Goal: Task Accomplishment & Management: Use online tool/utility

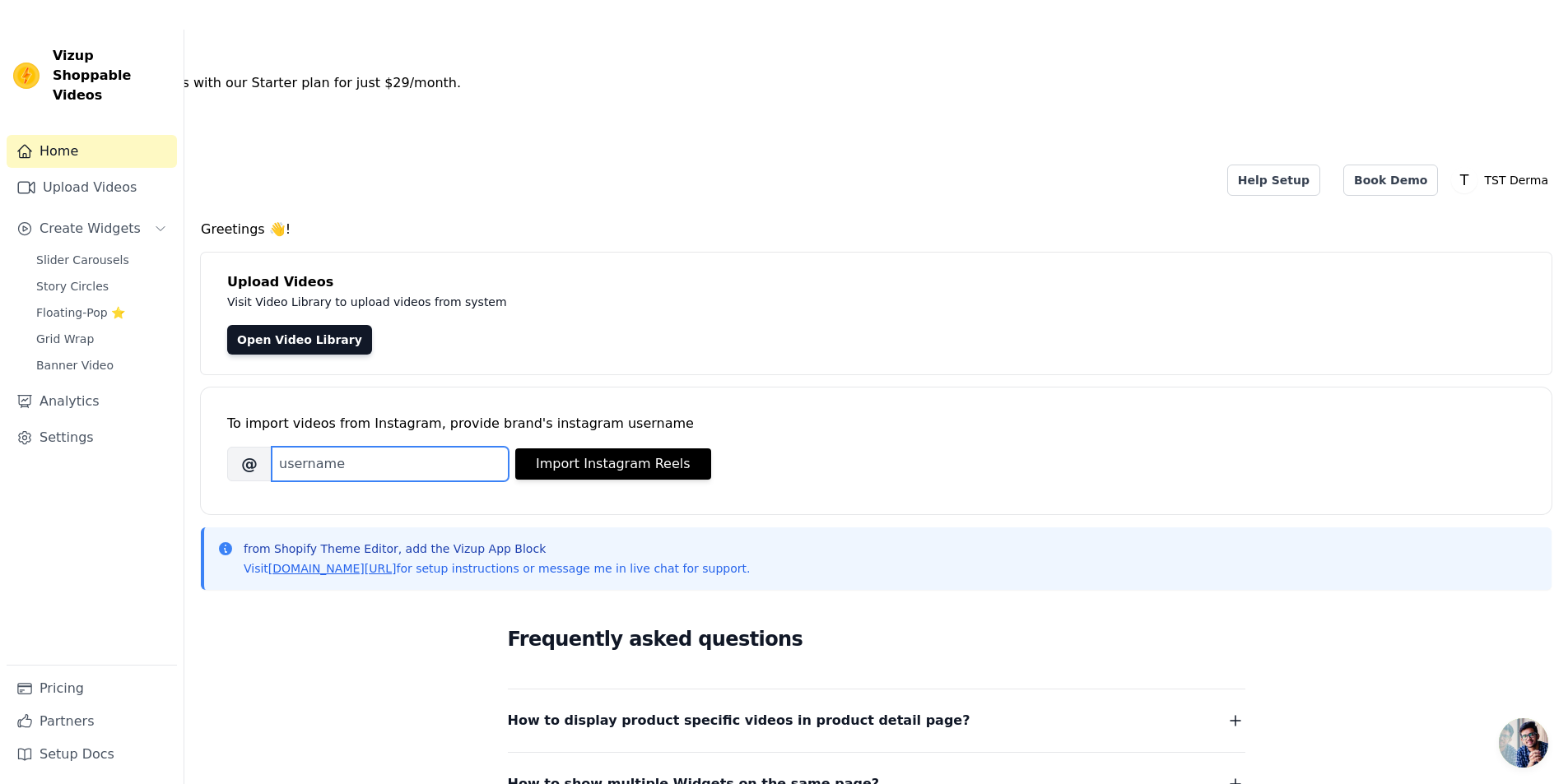
click at [377, 446] on input "Brand's Instagram Username" at bounding box center [390, 463] width 237 height 34
paste input "tstderma.pk/"
type input "tstderma.pk"
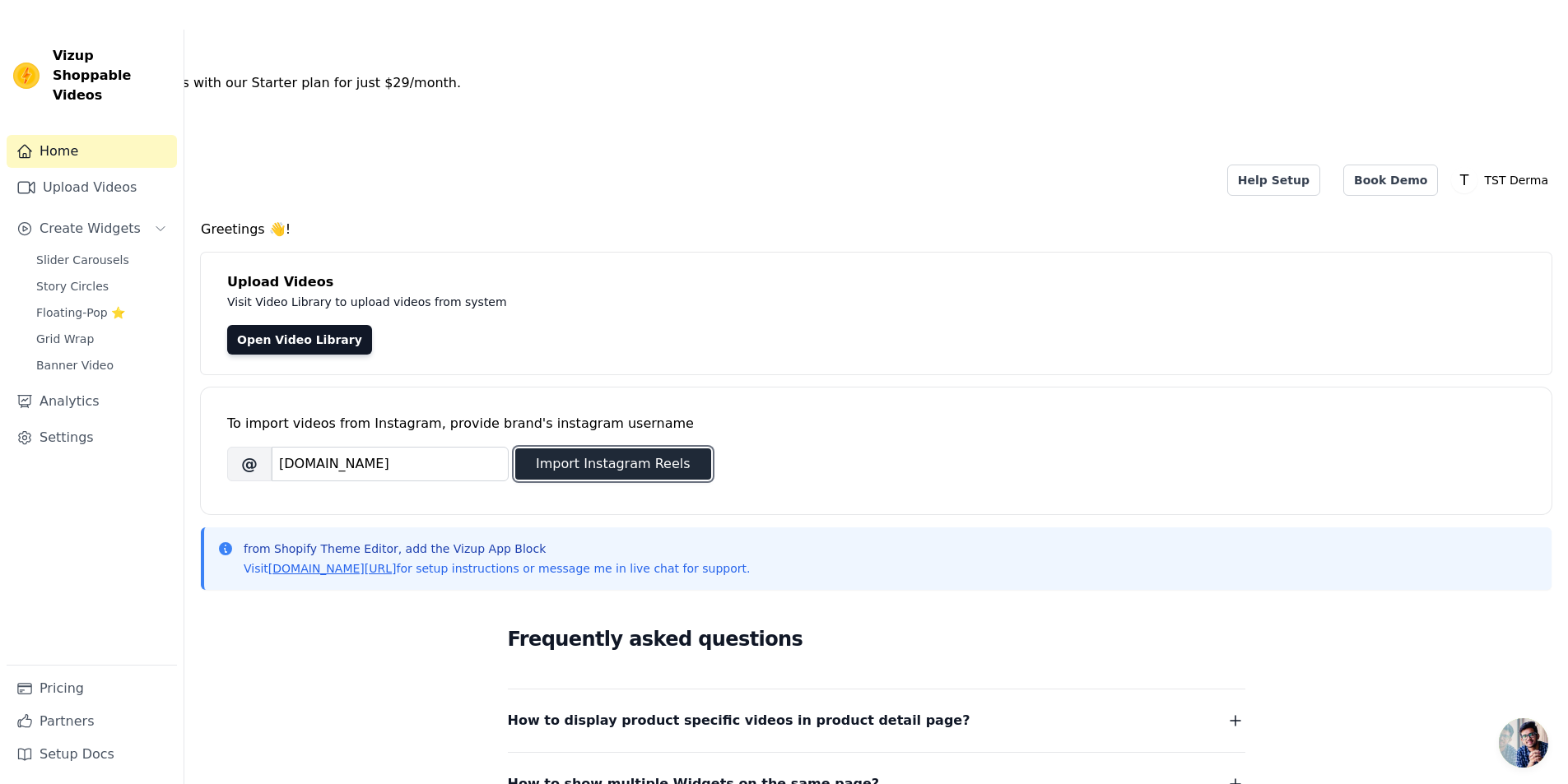
click at [611, 448] on button "Import Instagram Reels" at bounding box center [614, 464] width 196 height 32
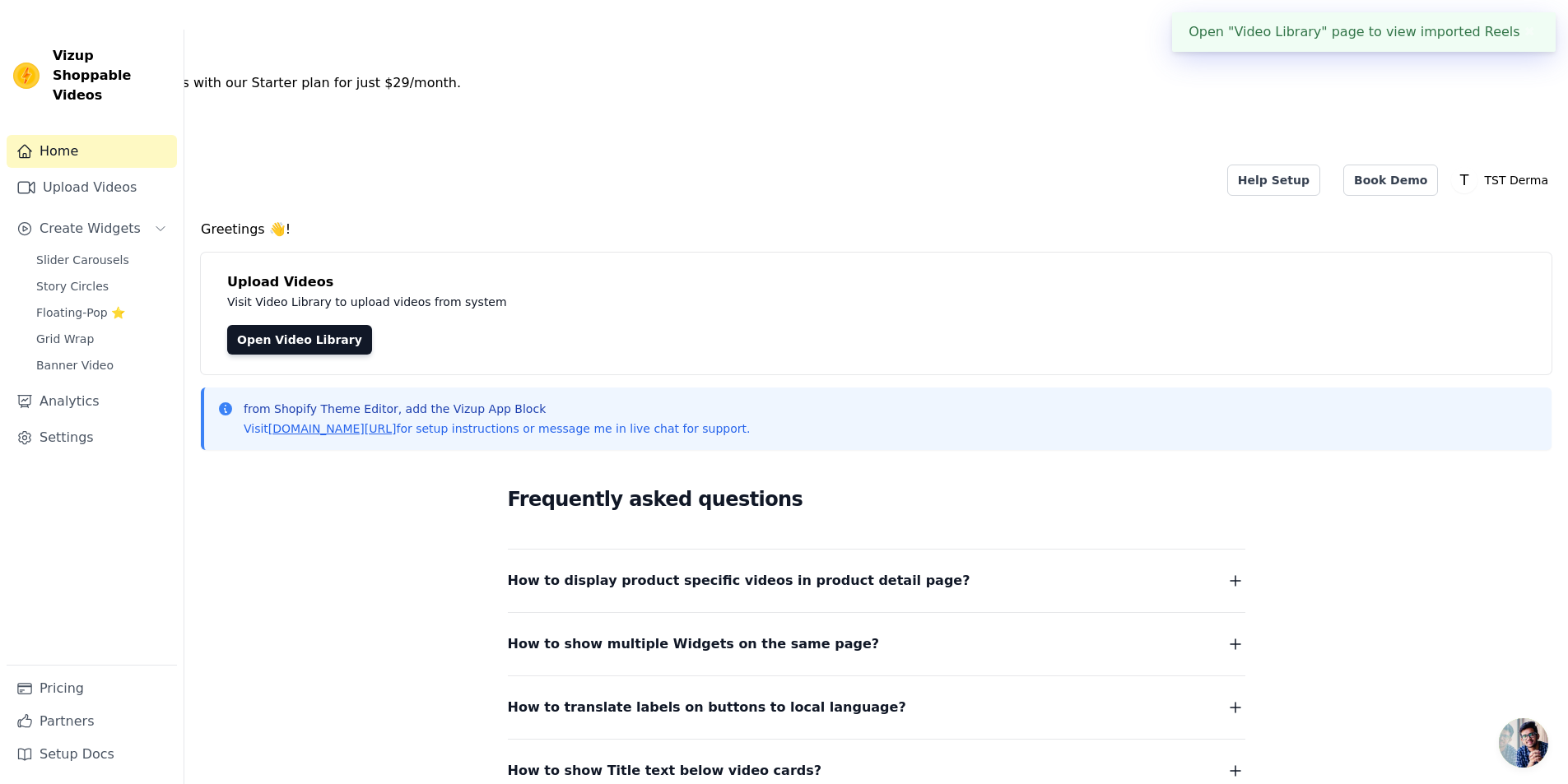
click at [1520, 32] on button "✖" at bounding box center [1529, 32] width 19 height 20
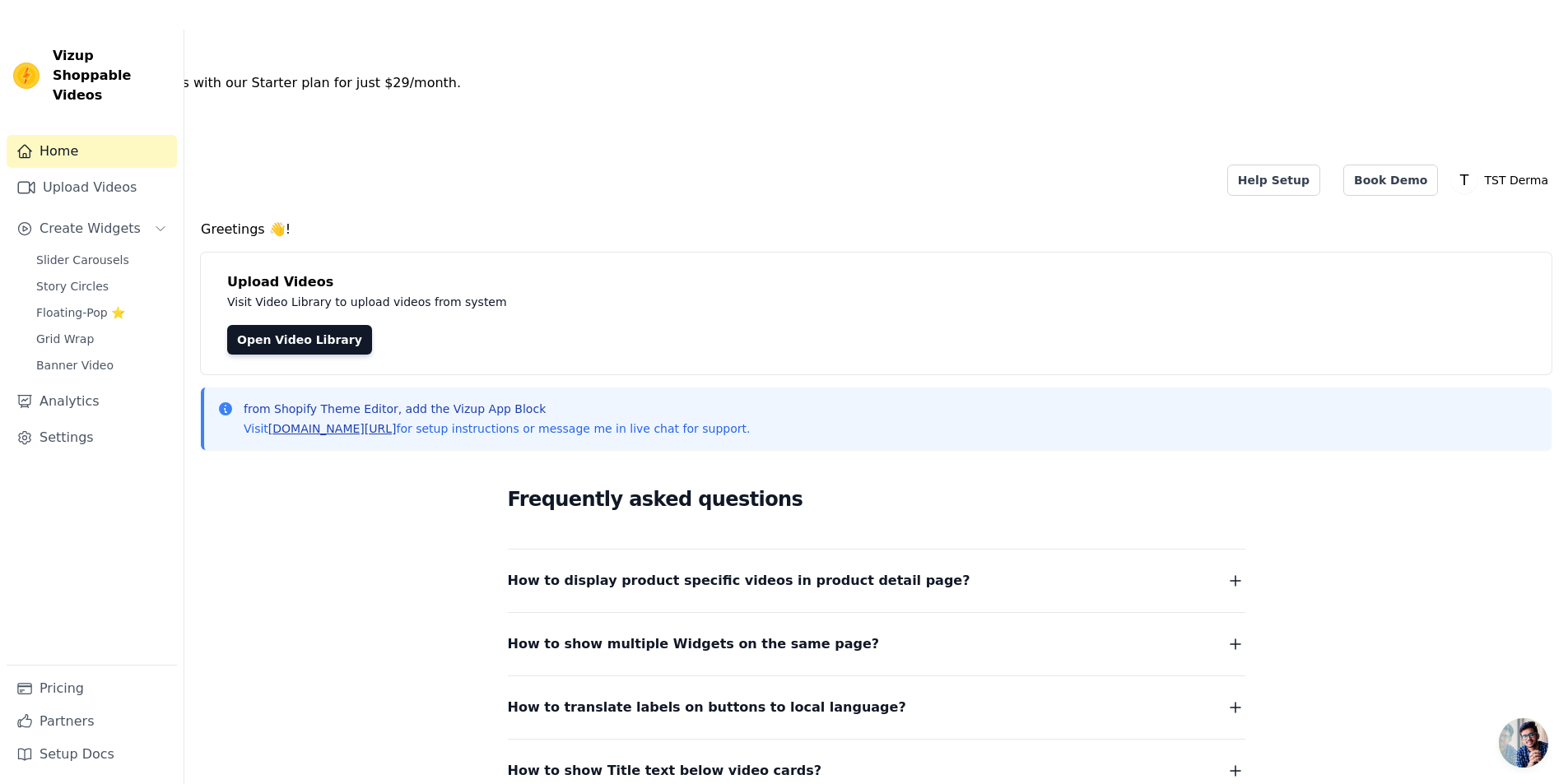
click at [352, 422] on link "[DOMAIN_NAME][URL]" at bounding box center [332, 428] width 129 height 13
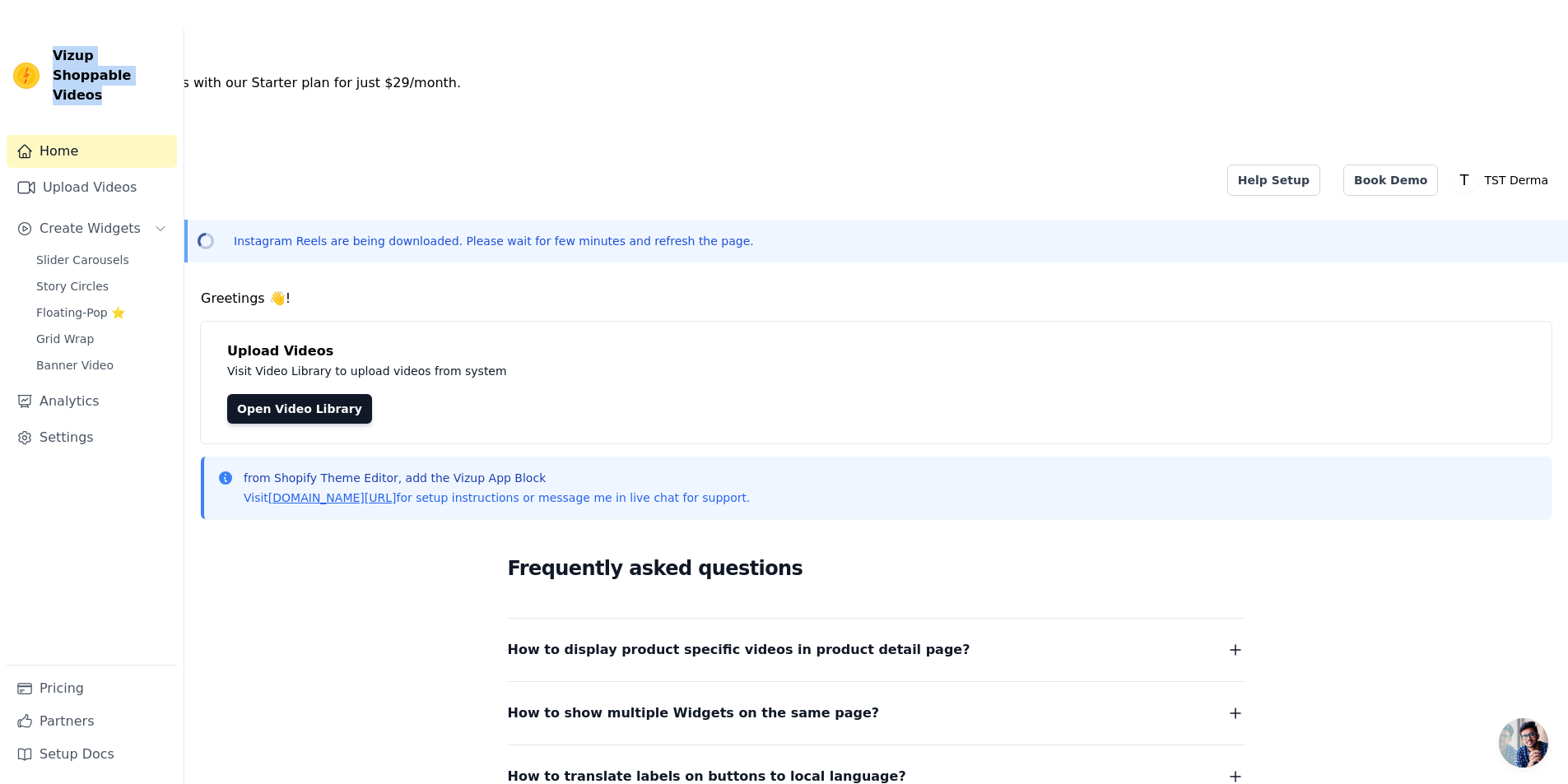
drag, startPoint x: 50, startPoint y: 55, endPoint x: 125, endPoint y: 83, distance: 80.1
click at [125, 83] on div "Vizup Shoppable Videos" at bounding box center [92, 76] width 184 height 60
copy span "Vizup Shoppable Videos"
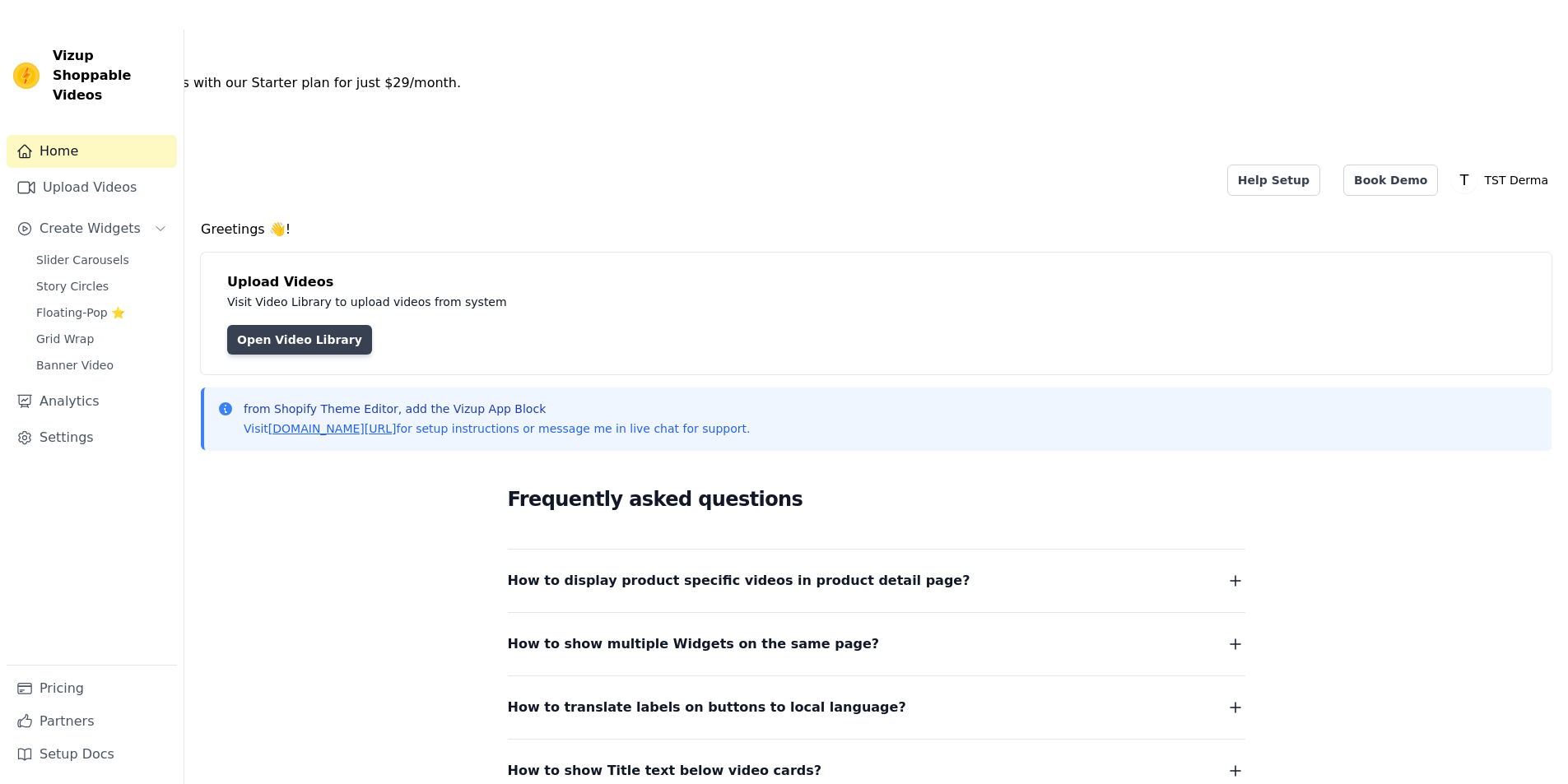
click at [311, 325] on link "Open Video Library" at bounding box center [299, 340] width 144 height 30
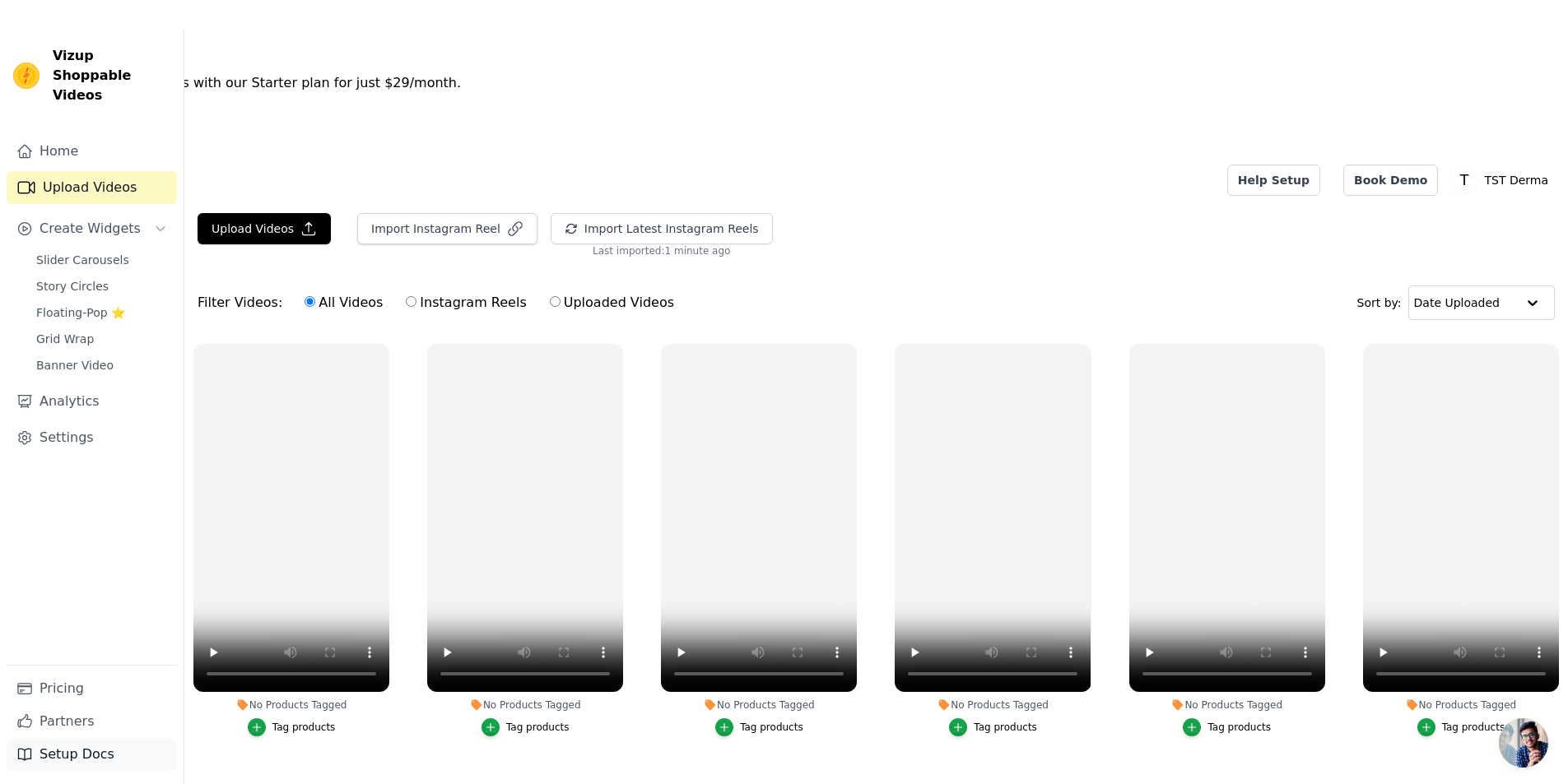
click at [107, 760] on link "Setup Docs" at bounding box center [92, 754] width 171 height 33
click at [81, 278] on span "Story Circles" at bounding box center [72, 286] width 73 height 17
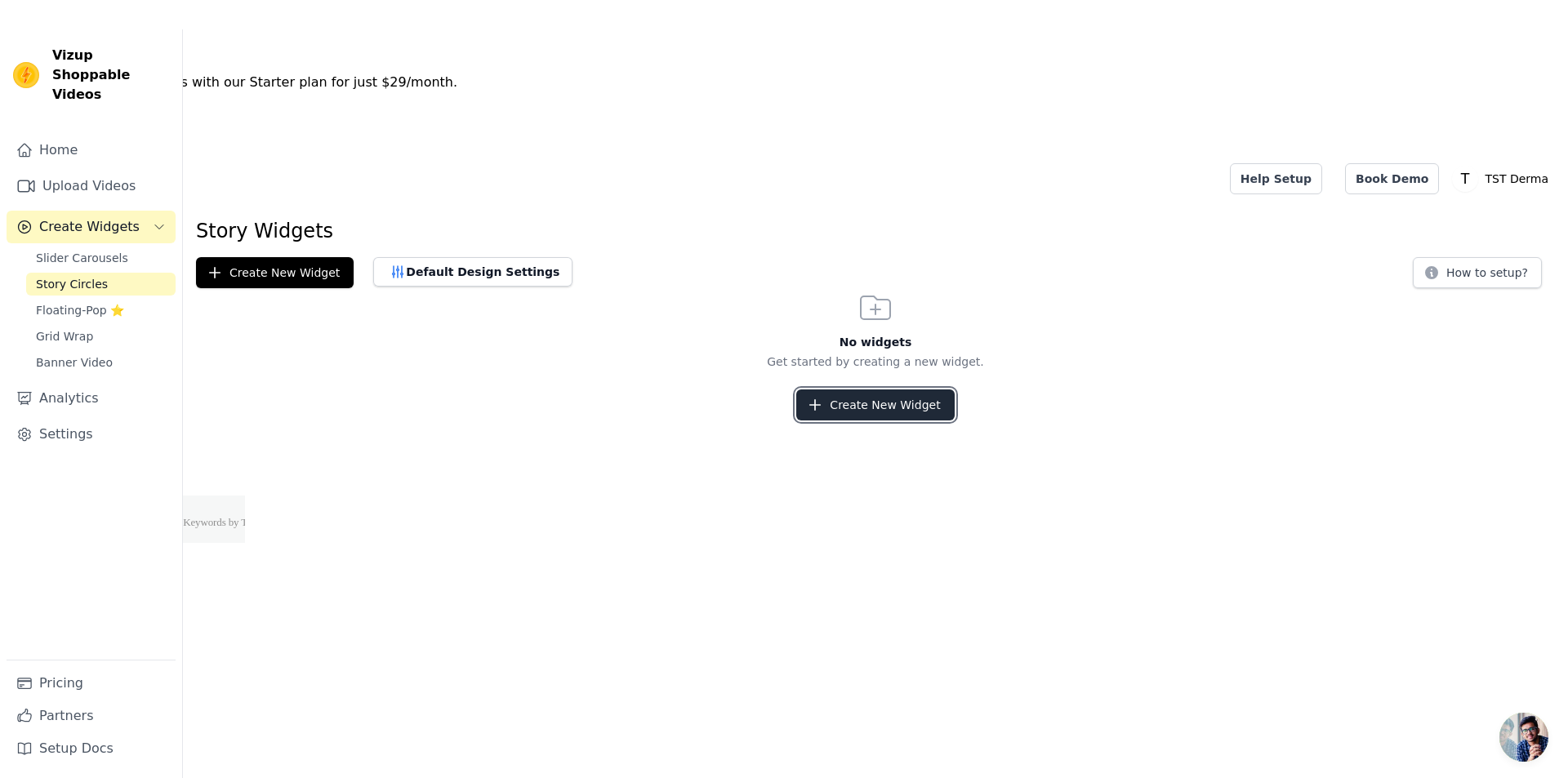
click at [921, 389] on button "Create New Widget" at bounding box center [875, 405] width 157 height 31
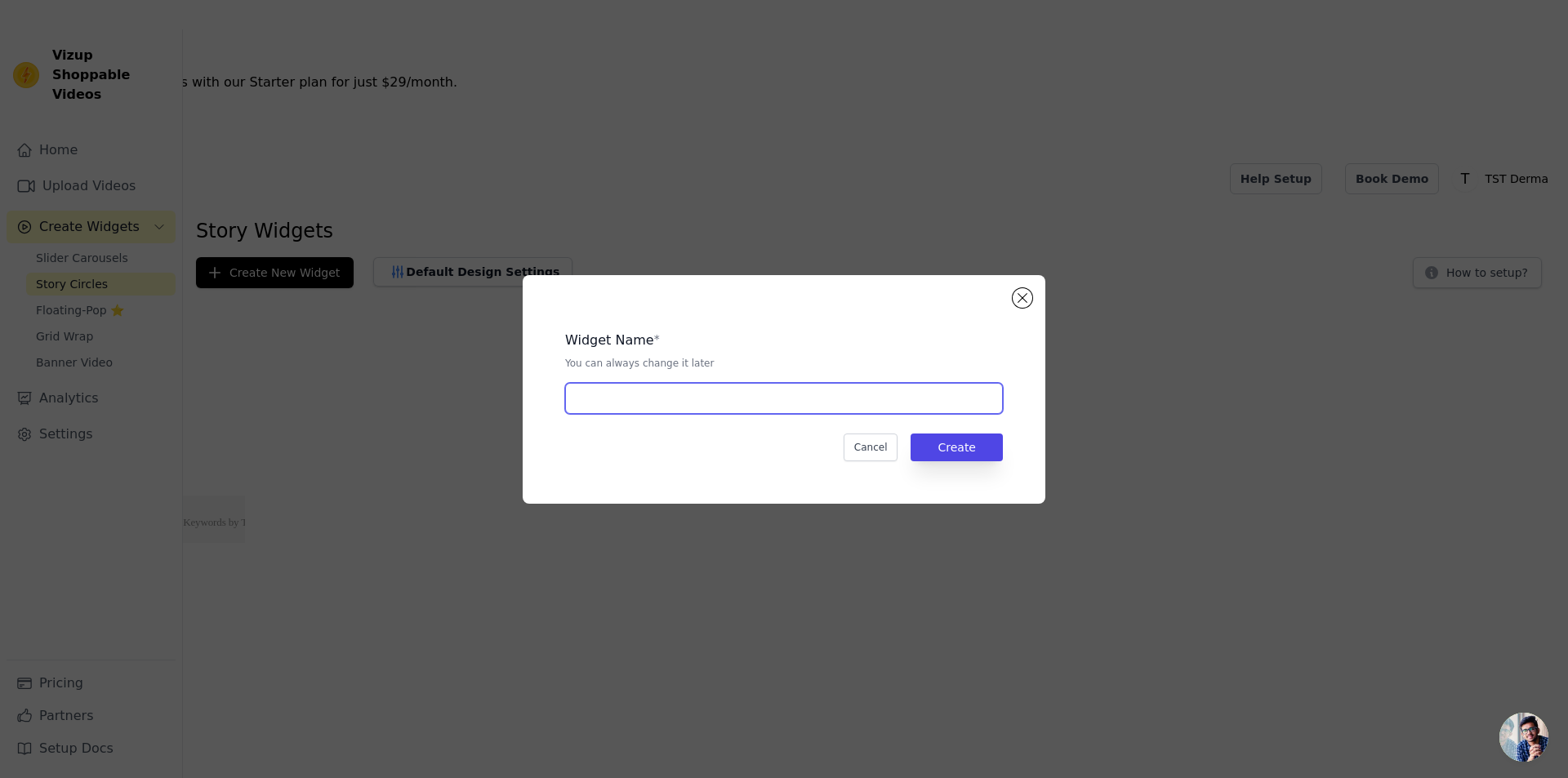
click at [727, 411] on input "text" at bounding box center [784, 399] width 438 height 31
type input "stories"
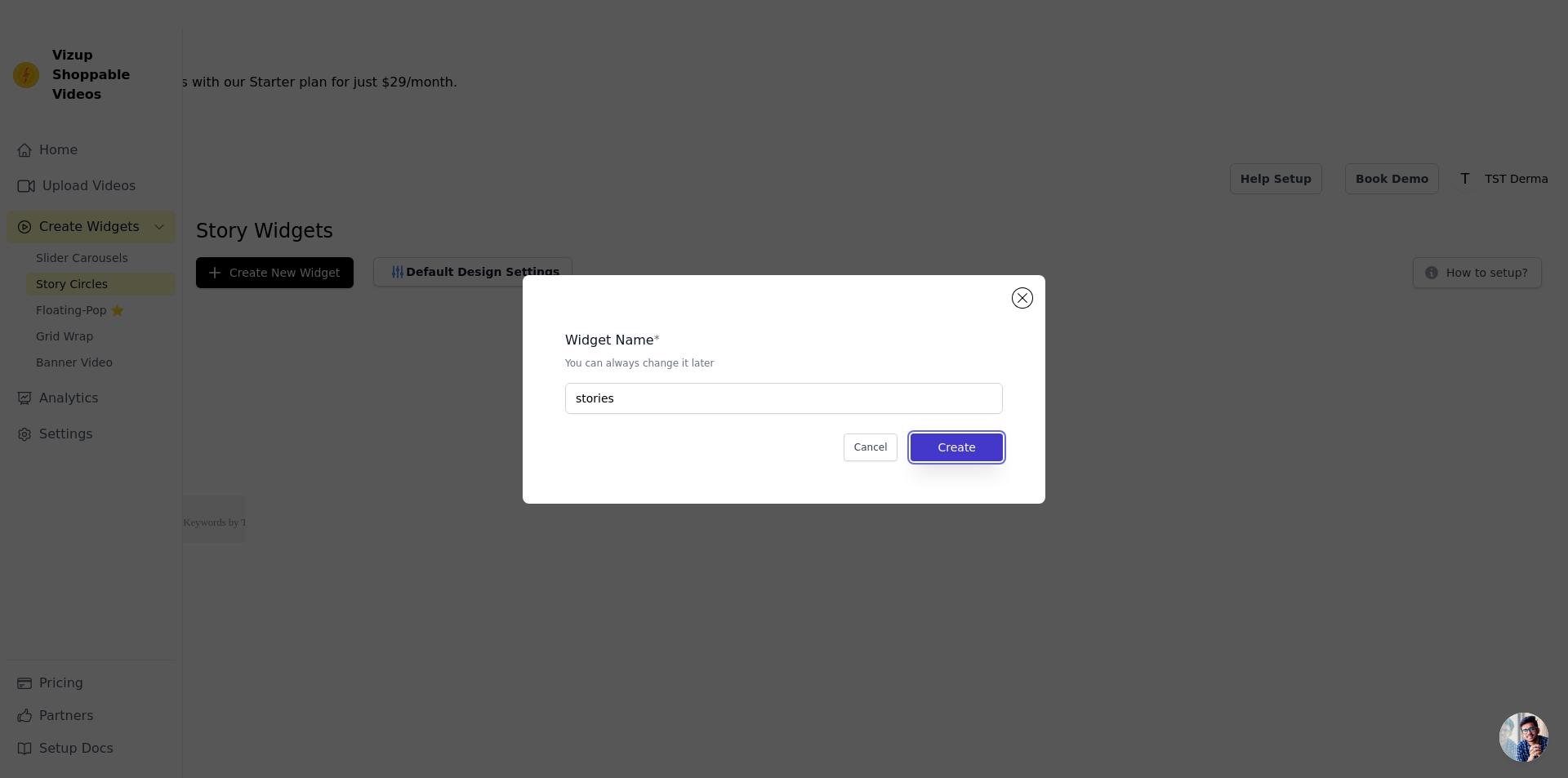
click at [969, 442] on button "Create" at bounding box center [956, 447] width 92 height 28
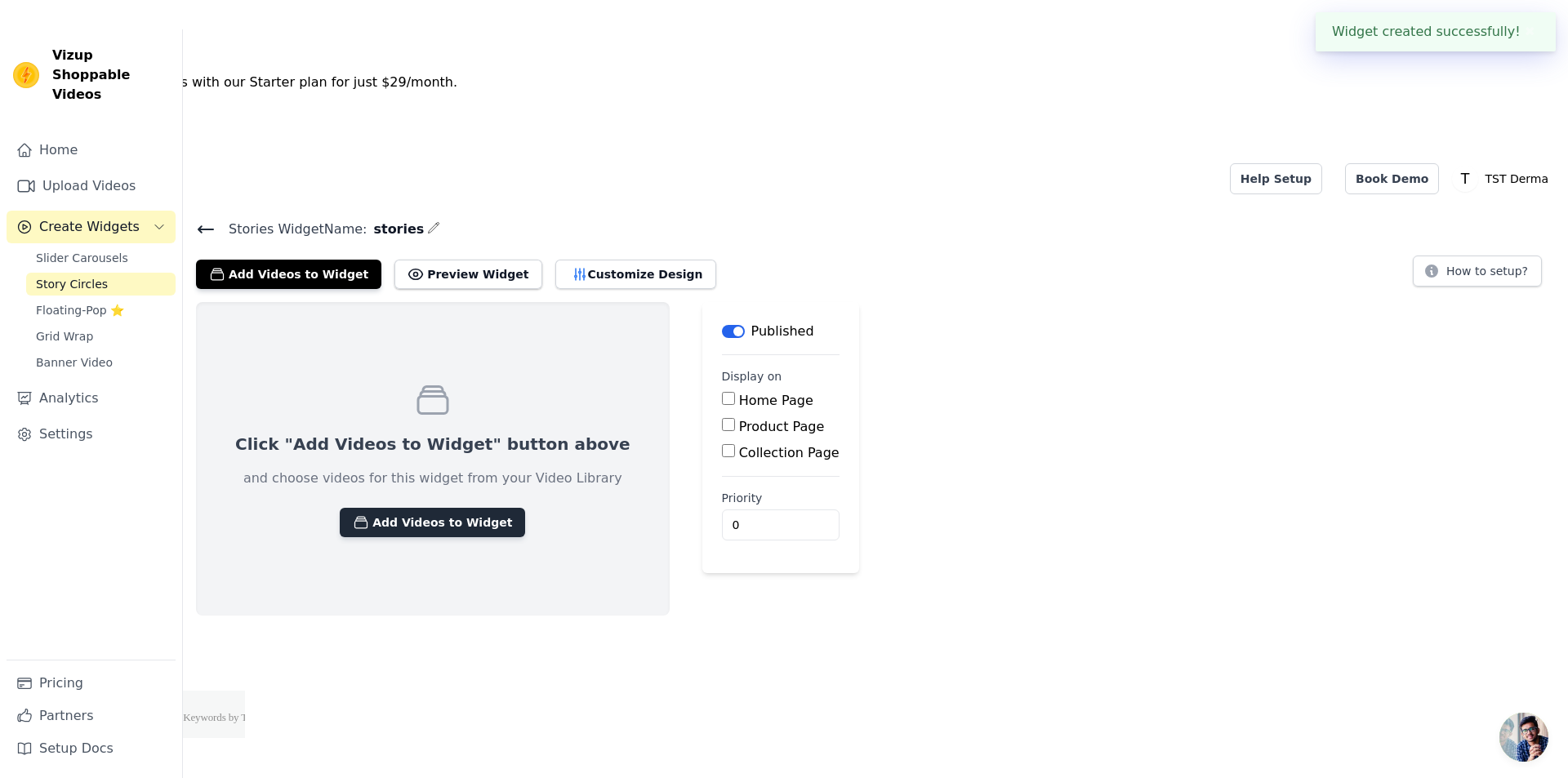
click at [377, 508] on button "Add Videos to Widget" at bounding box center [432, 523] width 185 height 30
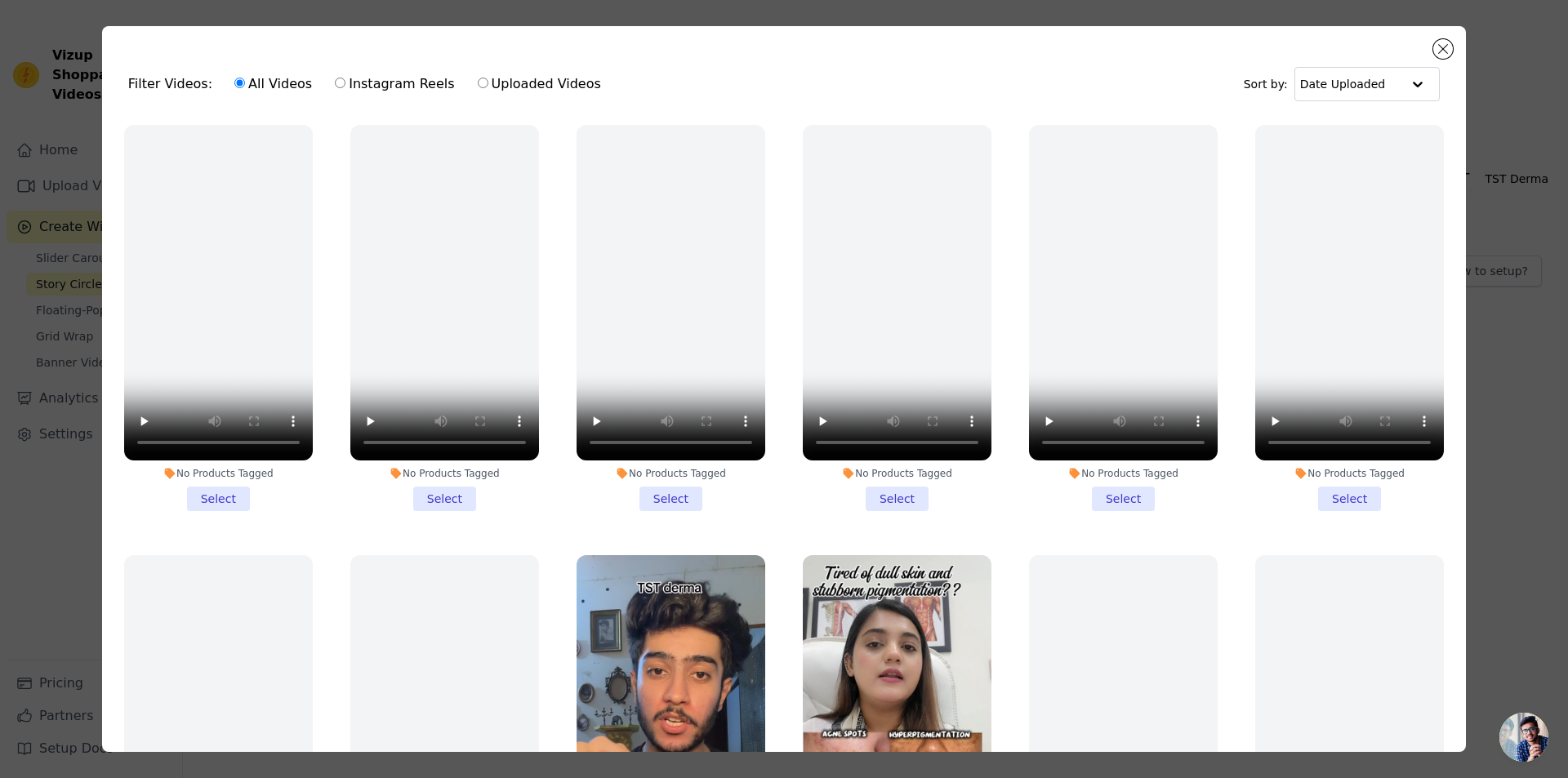
click at [321, 88] on div "All Videos Instagram Reels Uploaded Videos" at bounding box center [417, 83] width 385 height 37
click at [334, 85] on input "Instagram Reels" at bounding box center [340, 82] width 10 height 10
radio input "true"
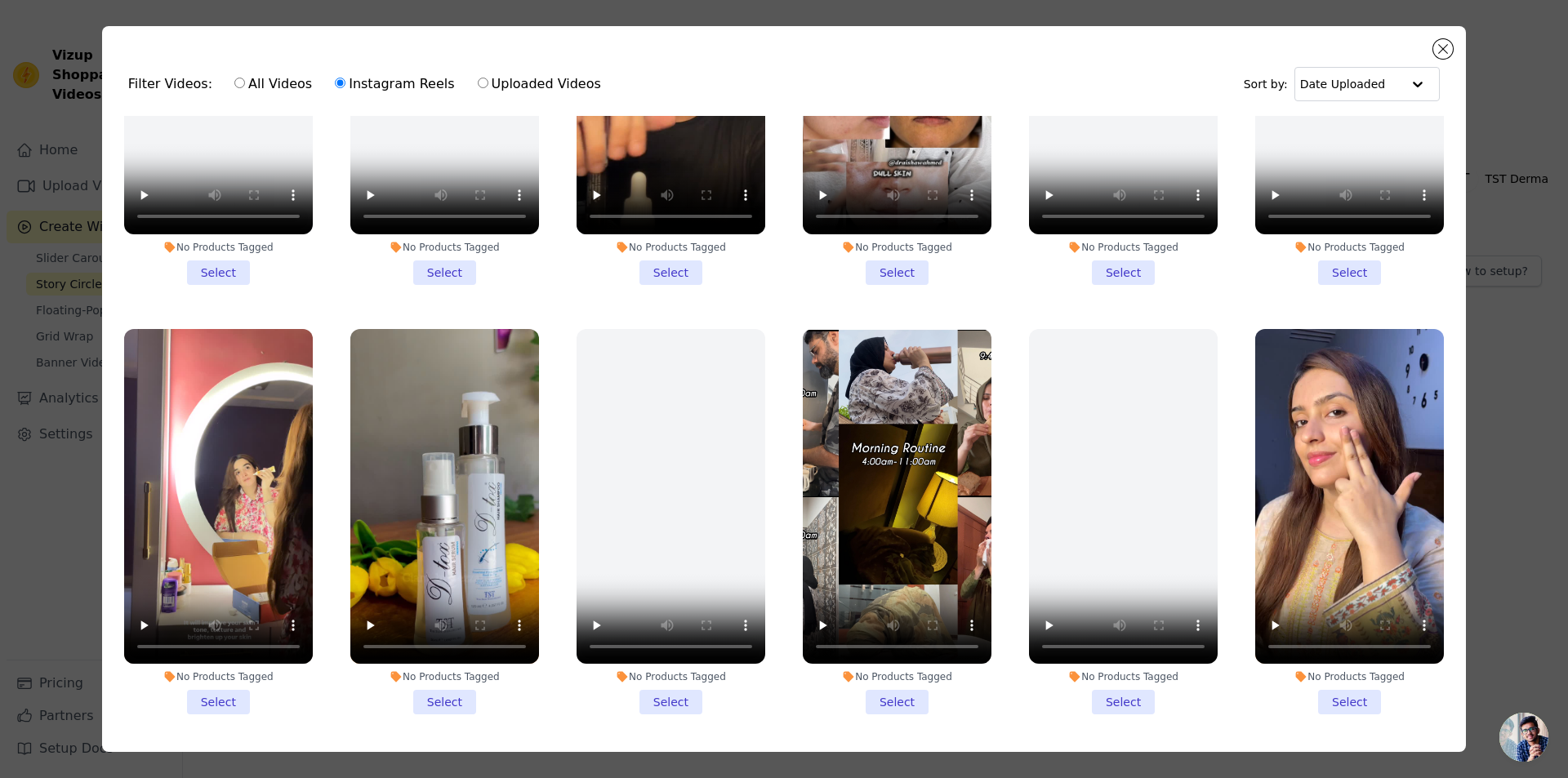
scroll to position [735, 0]
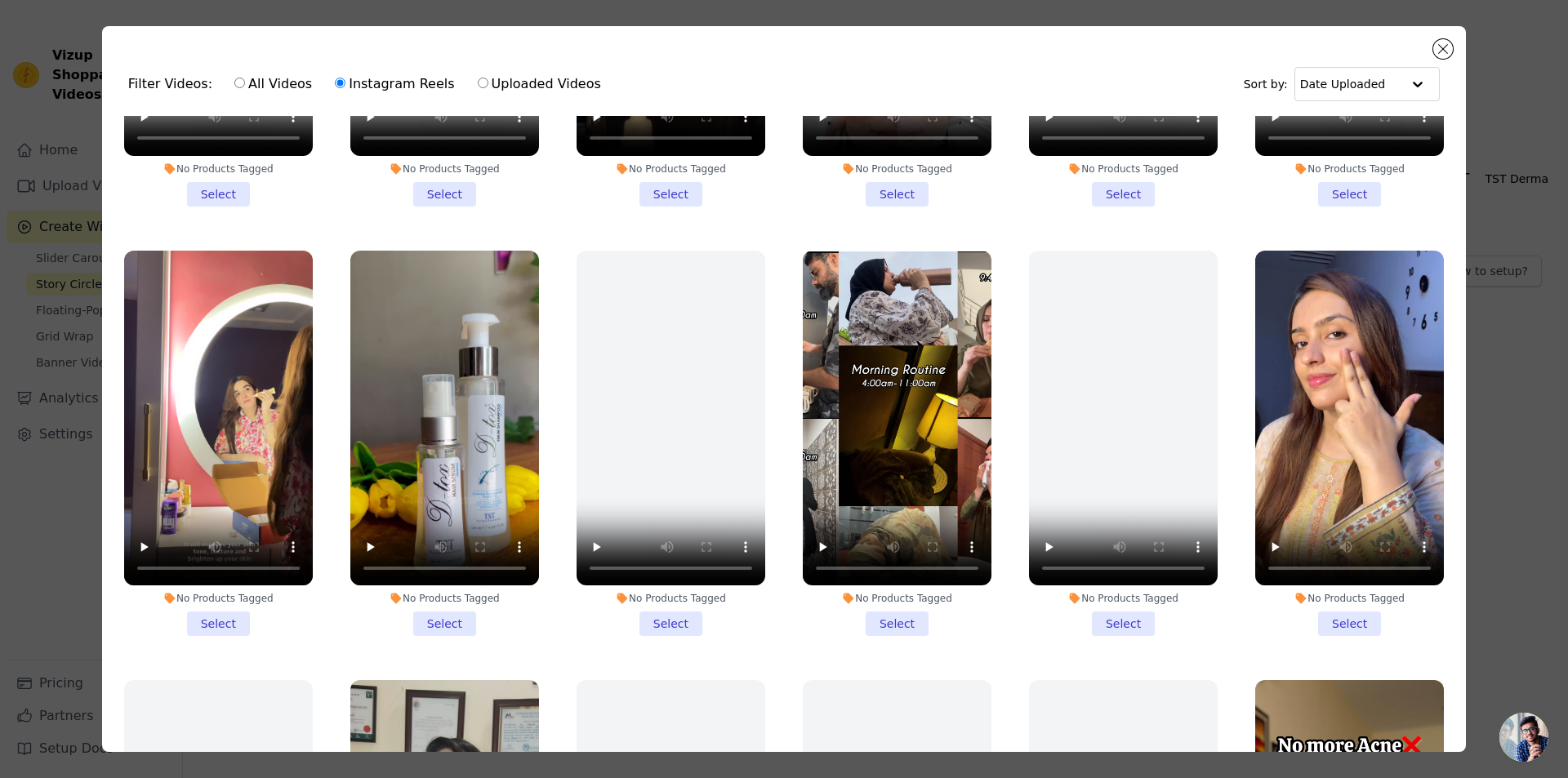
click at [213, 610] on li "No Products Tagged Select" at bounding box center [218, 444] width 189 height 386
click at [0, 0] on input "No Products Tagged Select" at bounding box center [0, 0] width 0 height 0
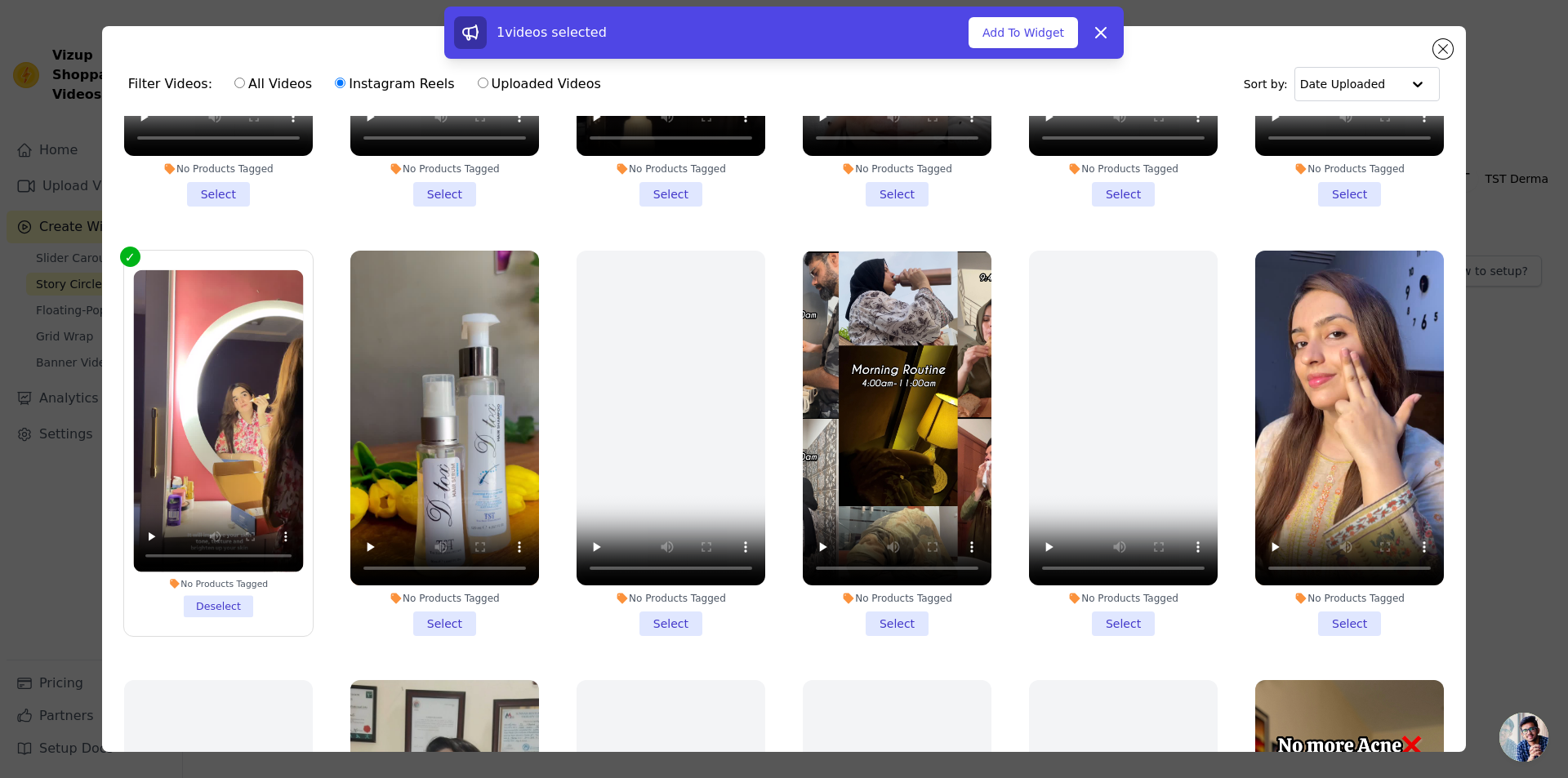
click at [444, 606] on li "No Products Tagged Select" at bounding box center [444, 444] width 189 height 386
click at [0, 0] on input "No Products Tagged Select" at bounding box center [0, 0] width 0 height 0
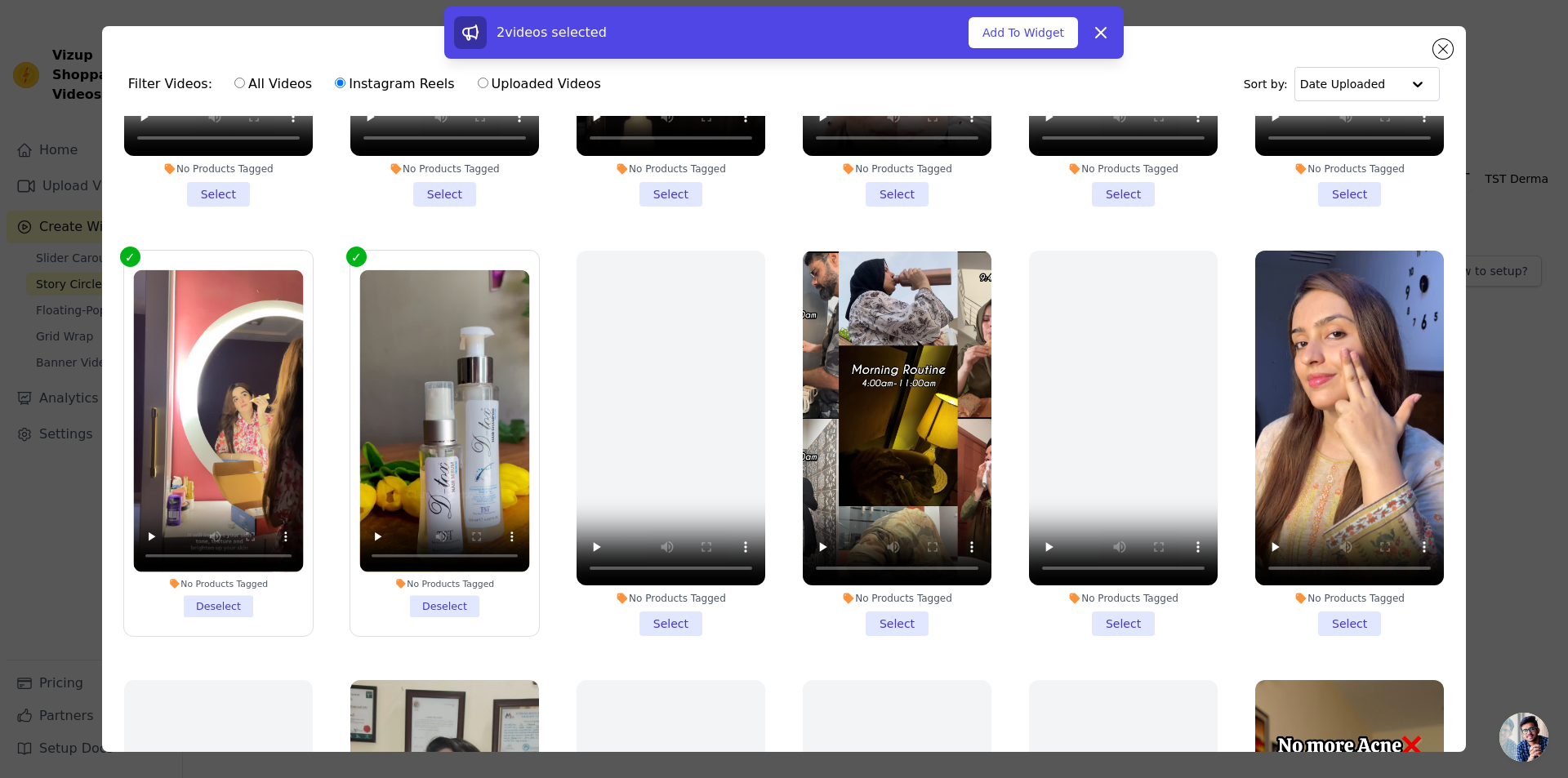
click at [877, 611] on li "No Products Tagged Select" at bounding box center [896, 444] width 189 height 386
click at [0, 0] on input "No Products Tagged Select" at bounding box center [0, 0] width 0 height 0
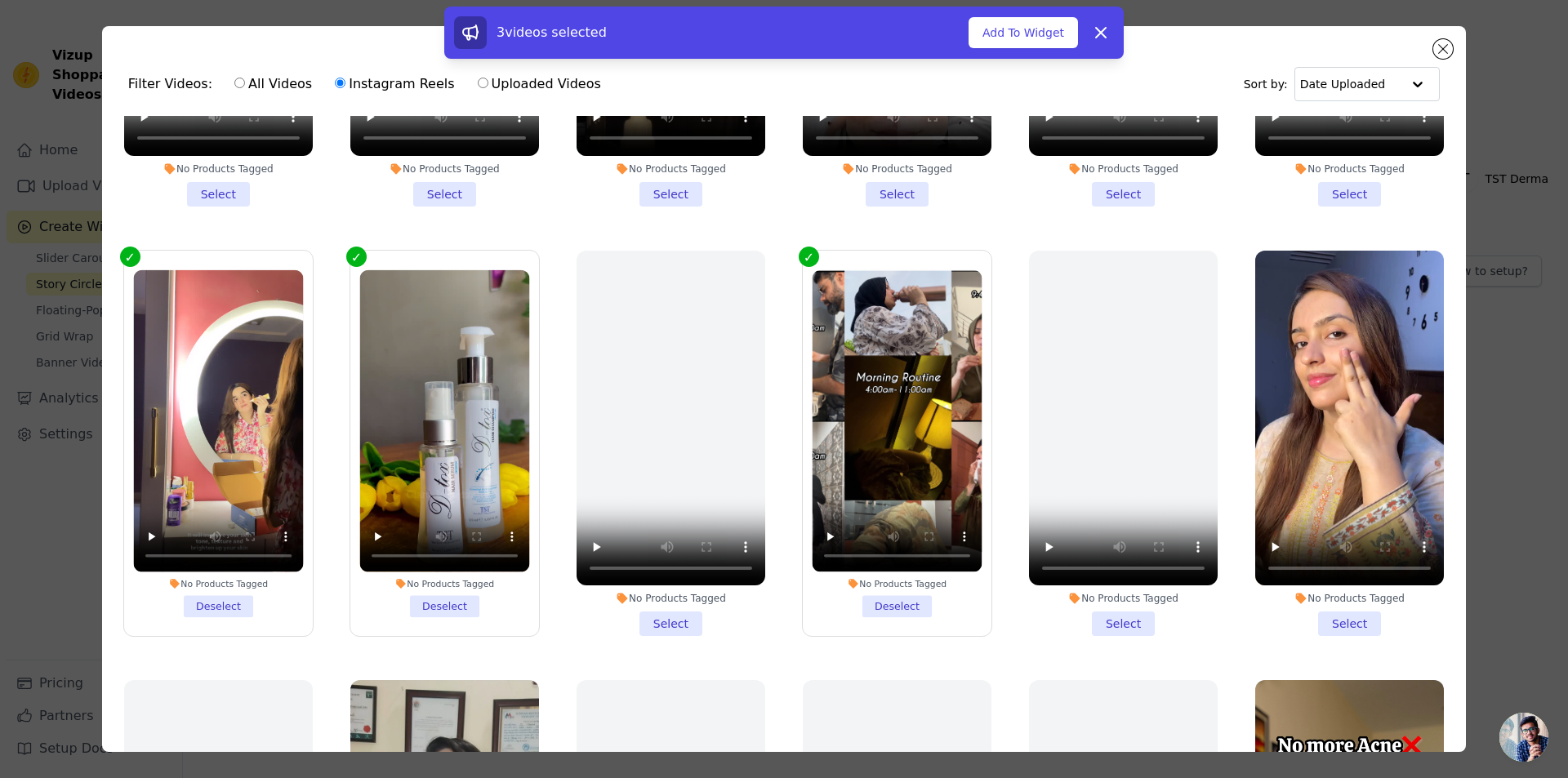
click at [1333, 617] on li "No Products Tagged Select" at bounding box center [1349, 444] width 189 height 386
click at [0, 0] on input "No Products Tagged Select" at bounding box center [0, 0] width 0 height 0
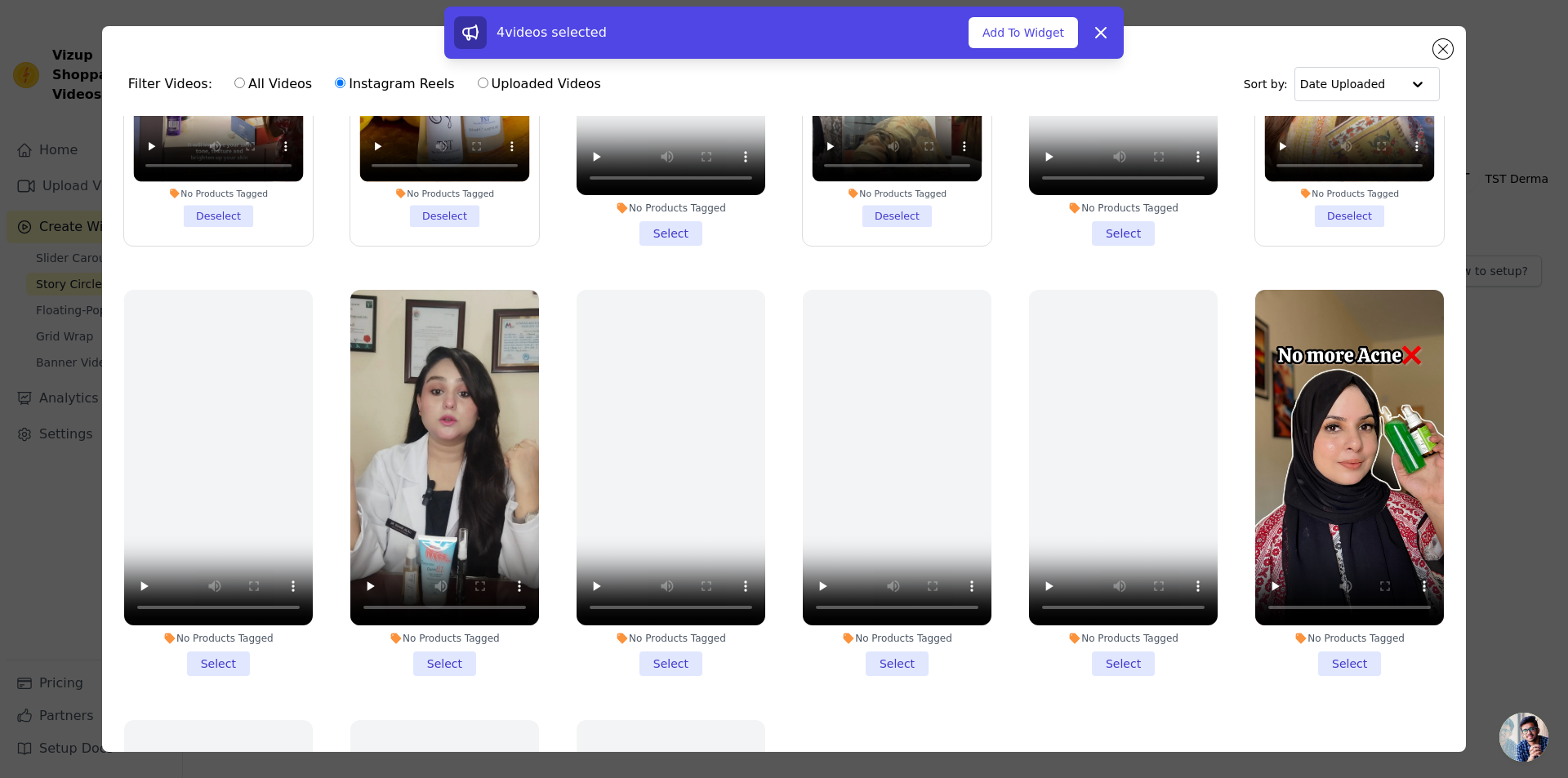
scroll to position [1143, 0]
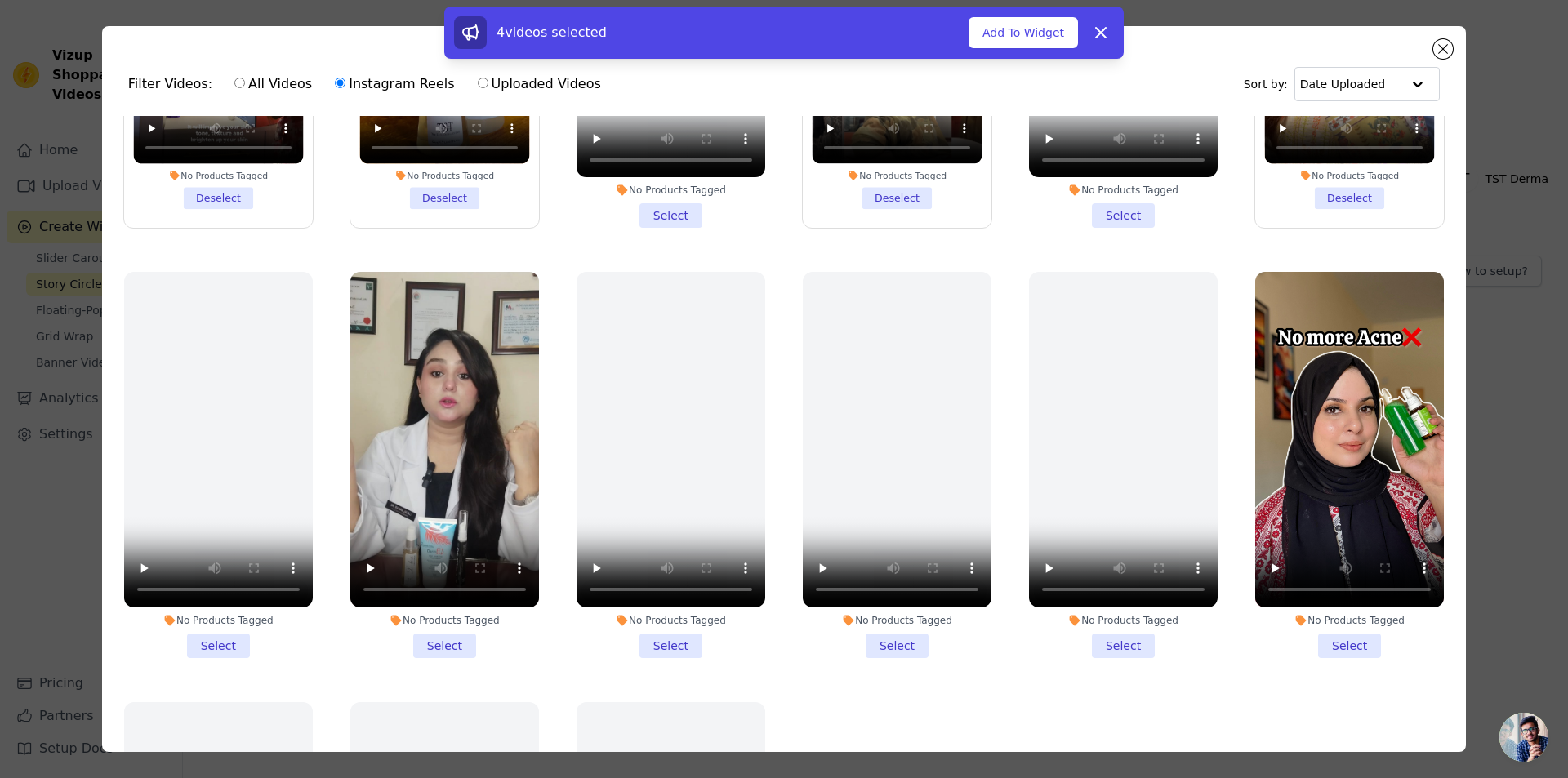
click at [462, 613] on li "No Products Tagged Select" at bounding box center [444, 465] width 189 height 386
click at [0, 0] on input "No Products Tagged Select" at bounding box center [0, 0] width 0 height 0
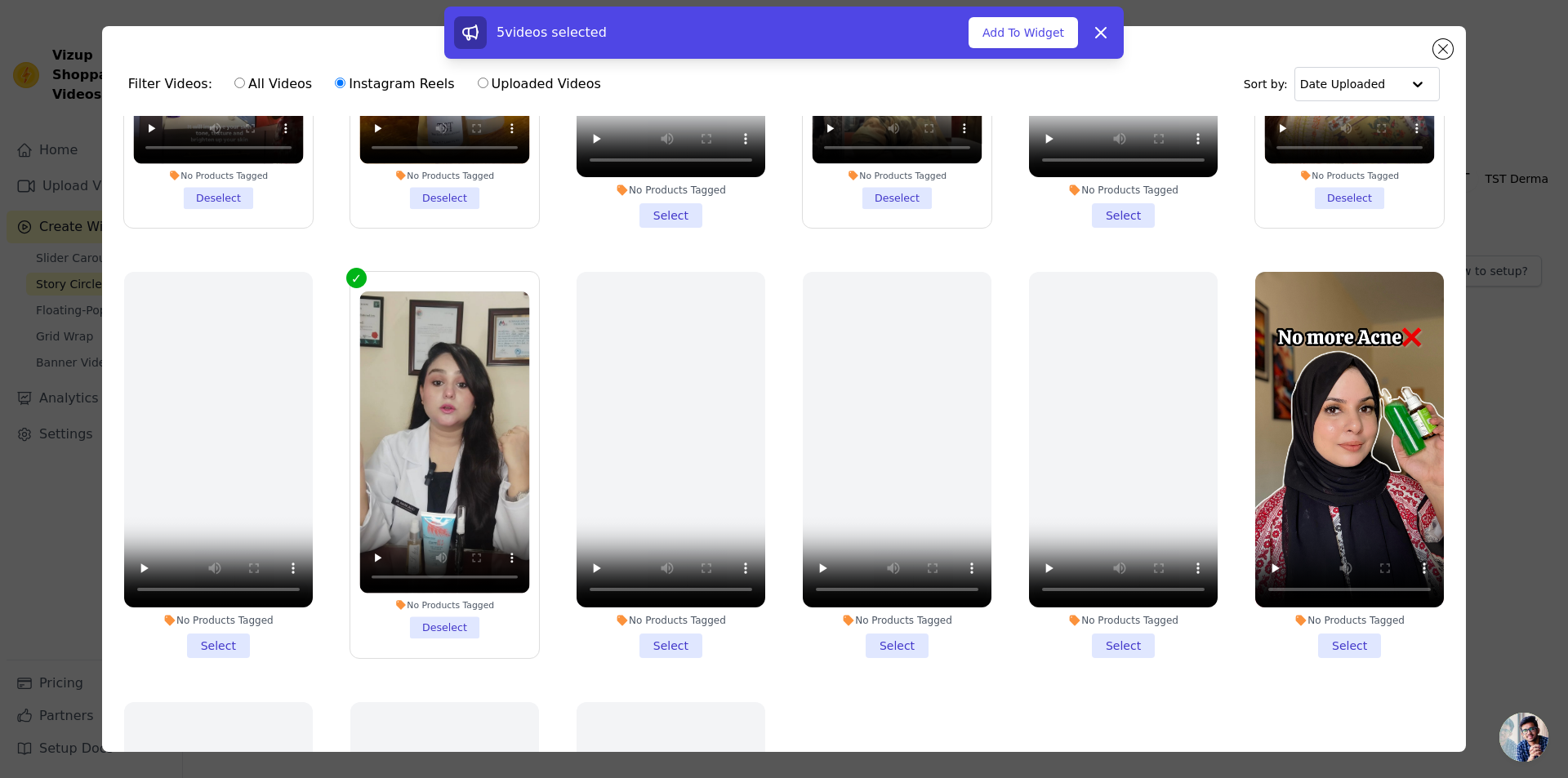
click at [1325, 616] on li "No Products Tagged Select" at bounding box center [1349, 465] width 189 height 386
click at [0, 0] on input "No Products Tagged Select" at bounding box center [0, 0] width 0 height 0
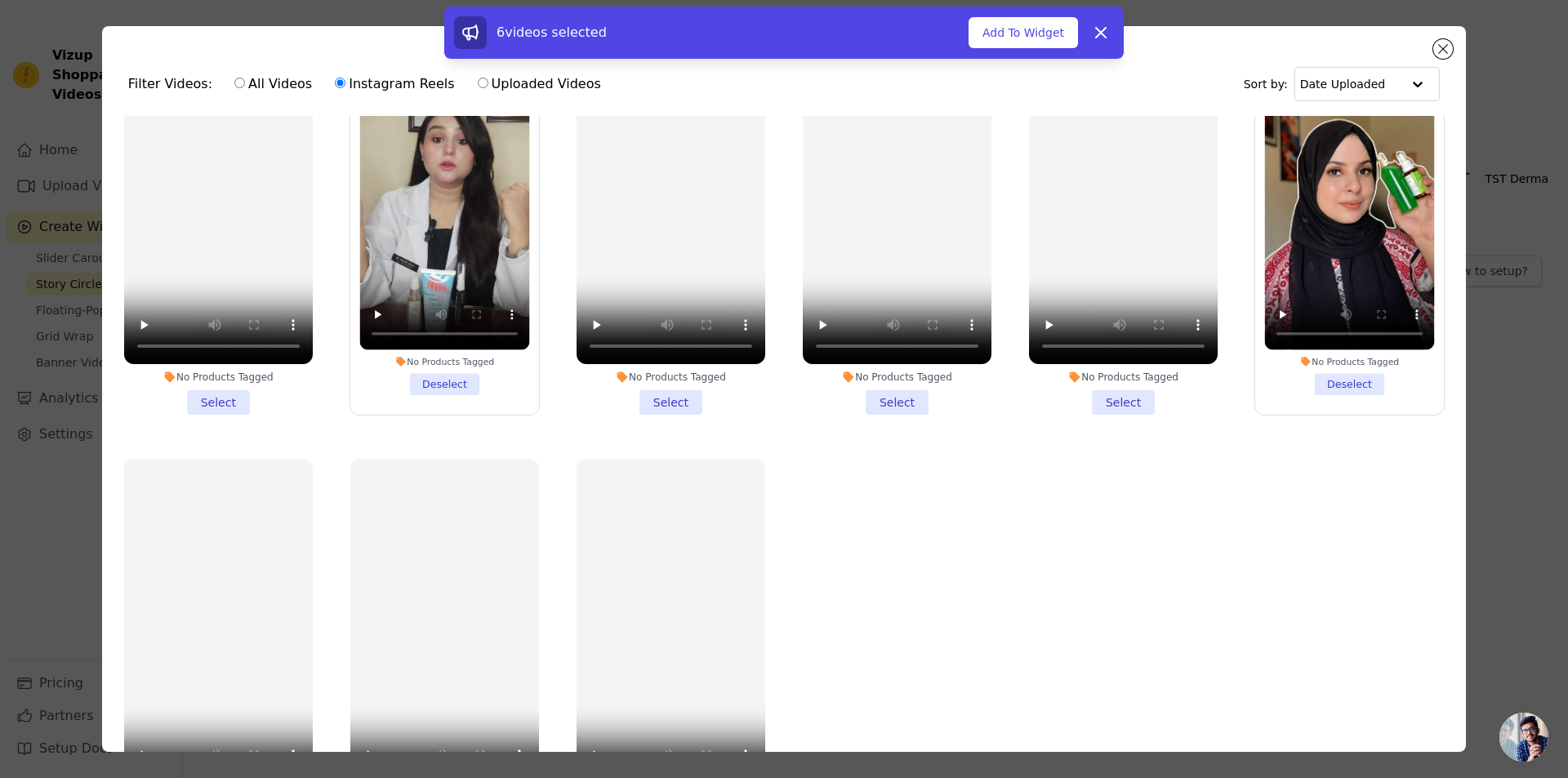
scroll to position [1388, 0]
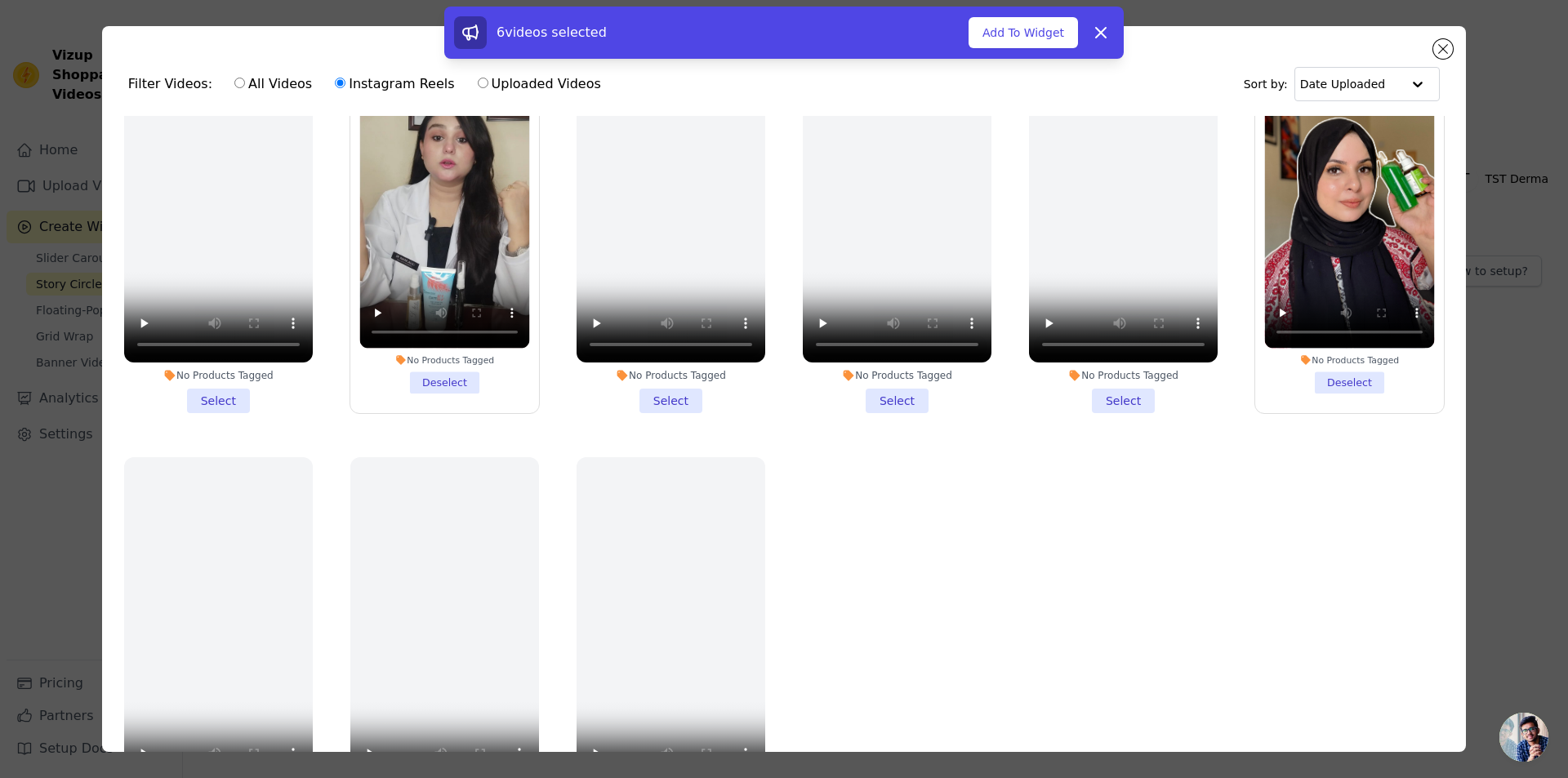
click at [206, 376] on li "No Products Tagged Select" at bounding box center [218, 220] width 189 height 386
click at [0, 0] on input "No Products Tagged Select" at bounding box center [0, 0] width 0 height 0
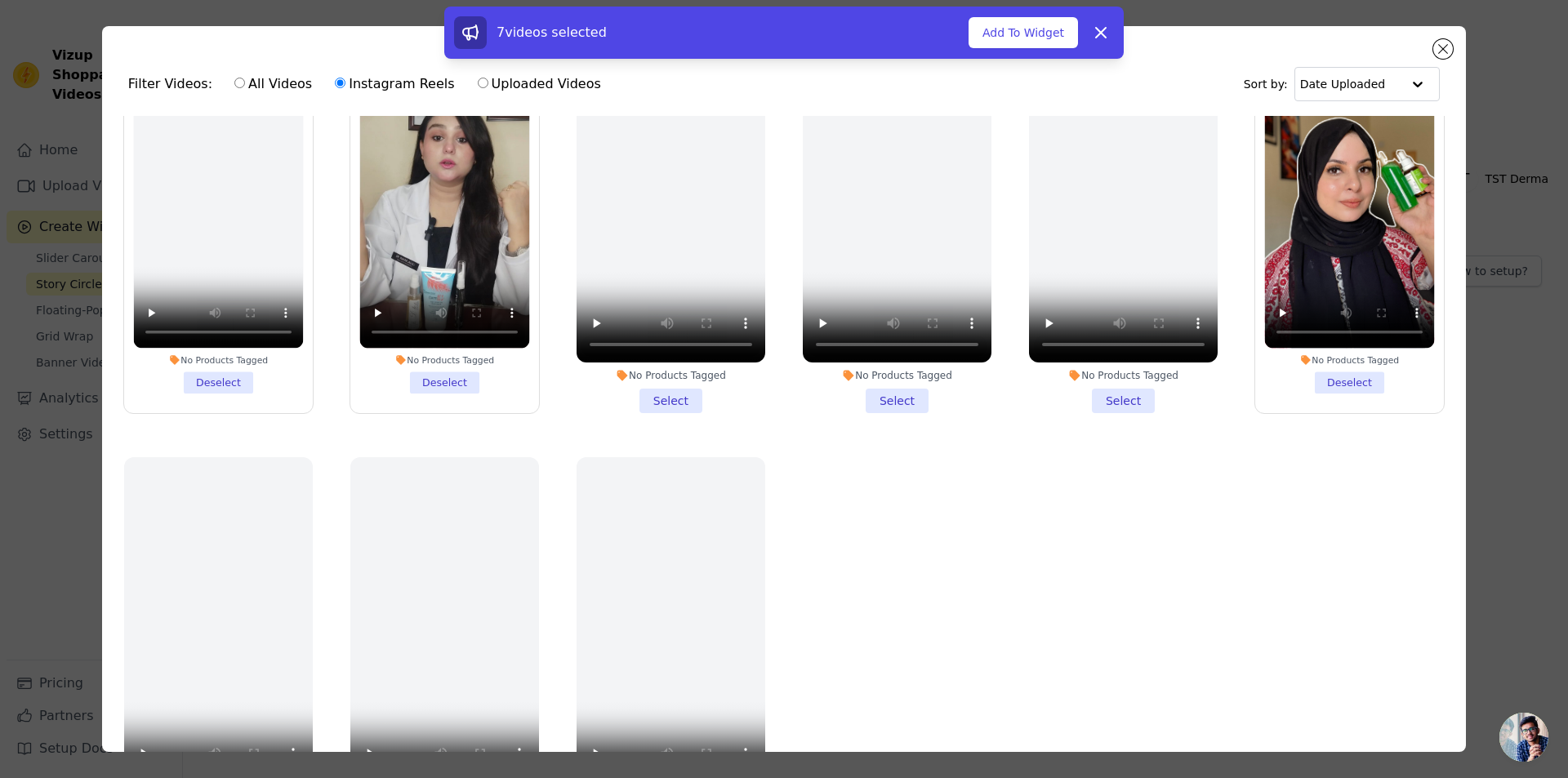
click at [645, 366] on li "No Products Tagged Select" at bounding box center [671, 220] width 189 height 386
click at [0, 0] on input "No Products Tagged Select" at bounding box center [0, 0] width 0 height 0
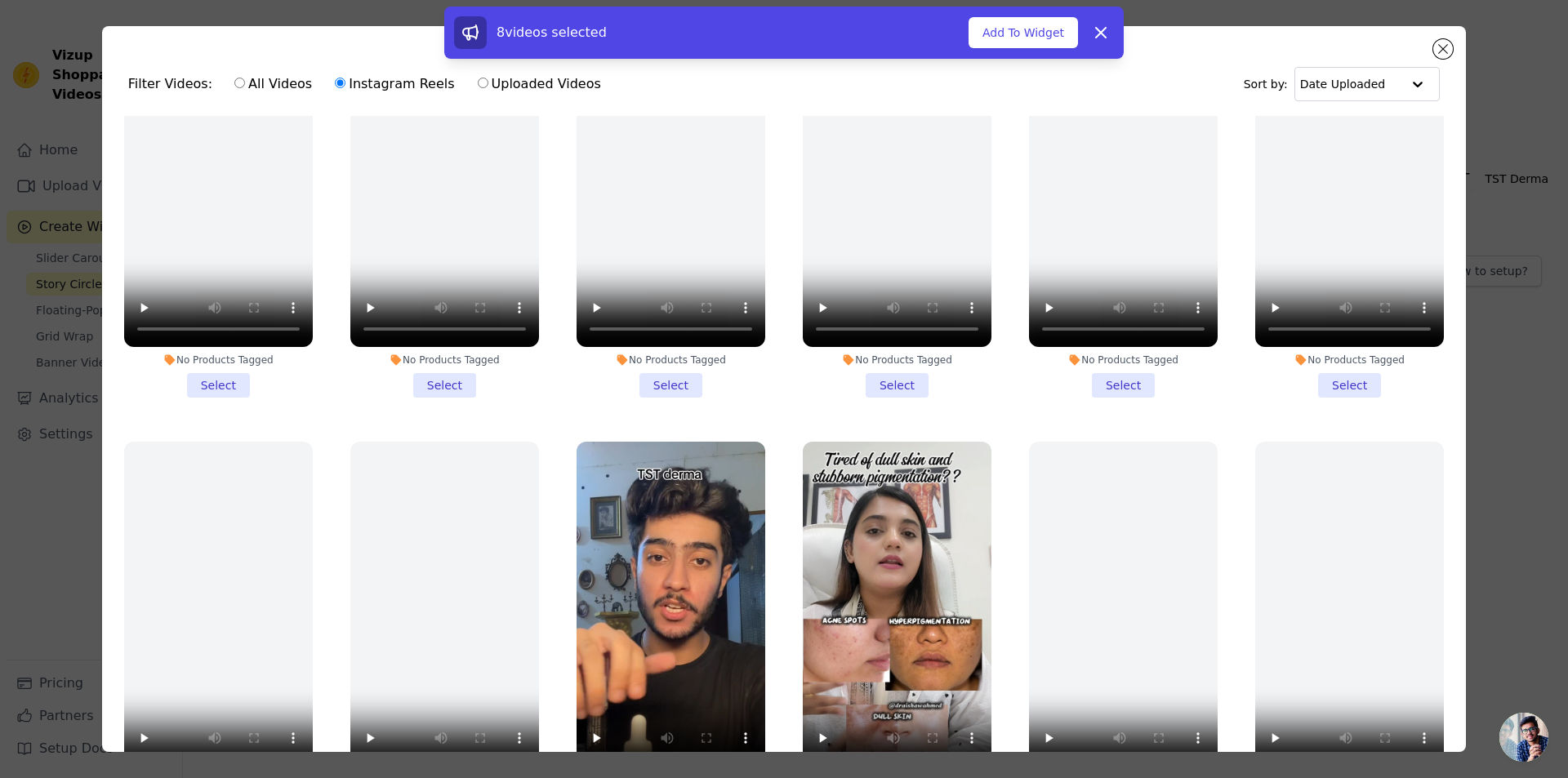
scroll to position [0, 0]
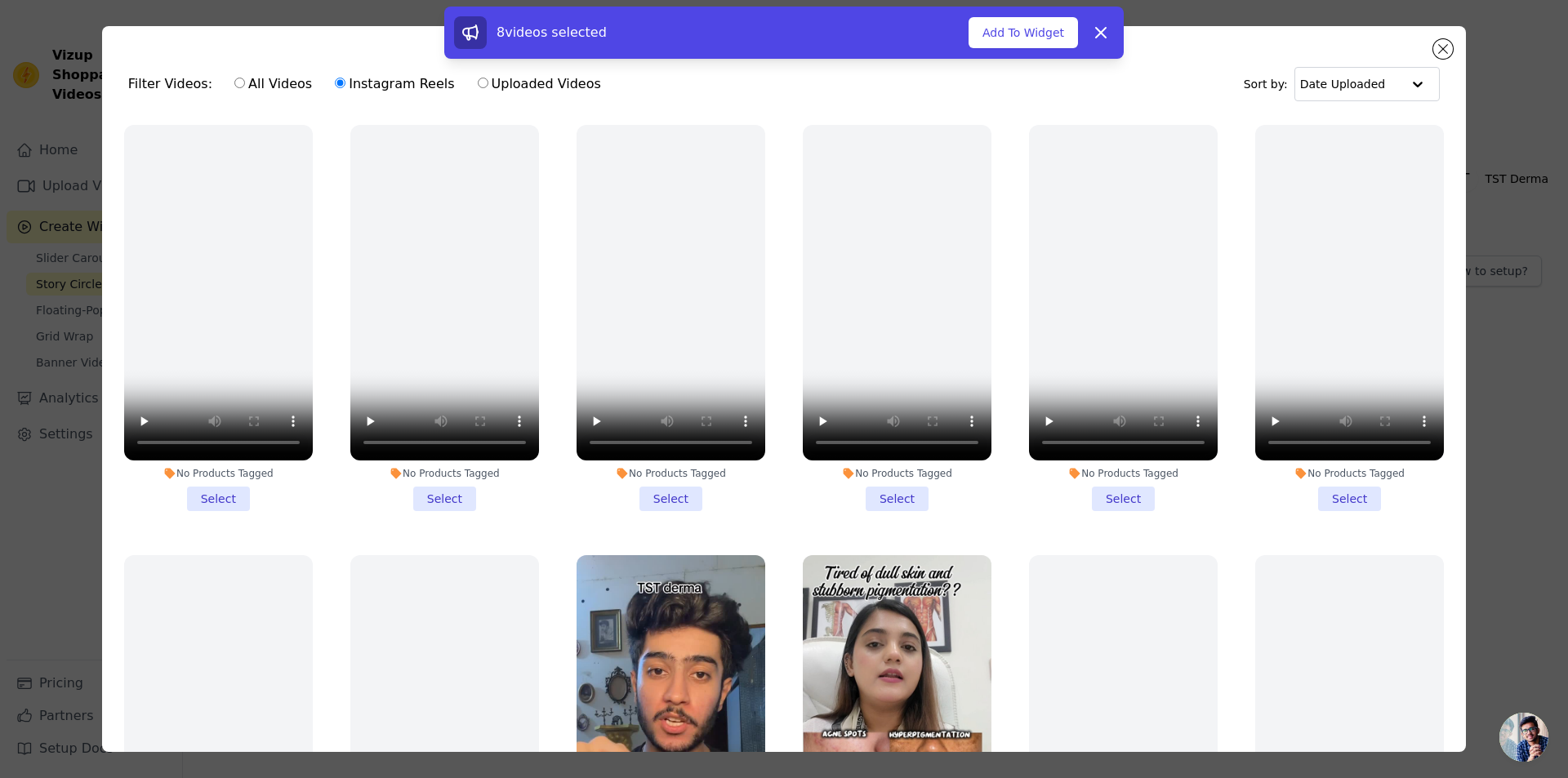
click at [1441, 55] on div "8 videos selected Add To Widget Dismiss" at bounding box center [784, 36] width 1568 height 59
click at [1445, 42] on div "8 videos selected Add To Widget Dismiss" at bounding box center [784, 36] width 1568 height 59
click at [1443, 52] on div "8 videos selected Add To Widget Dismiss" at bounding box center [784, 36] width 1568 height 59
click at [1102, 30] on icon at bounding box center [1101, 32] width 10 height 10
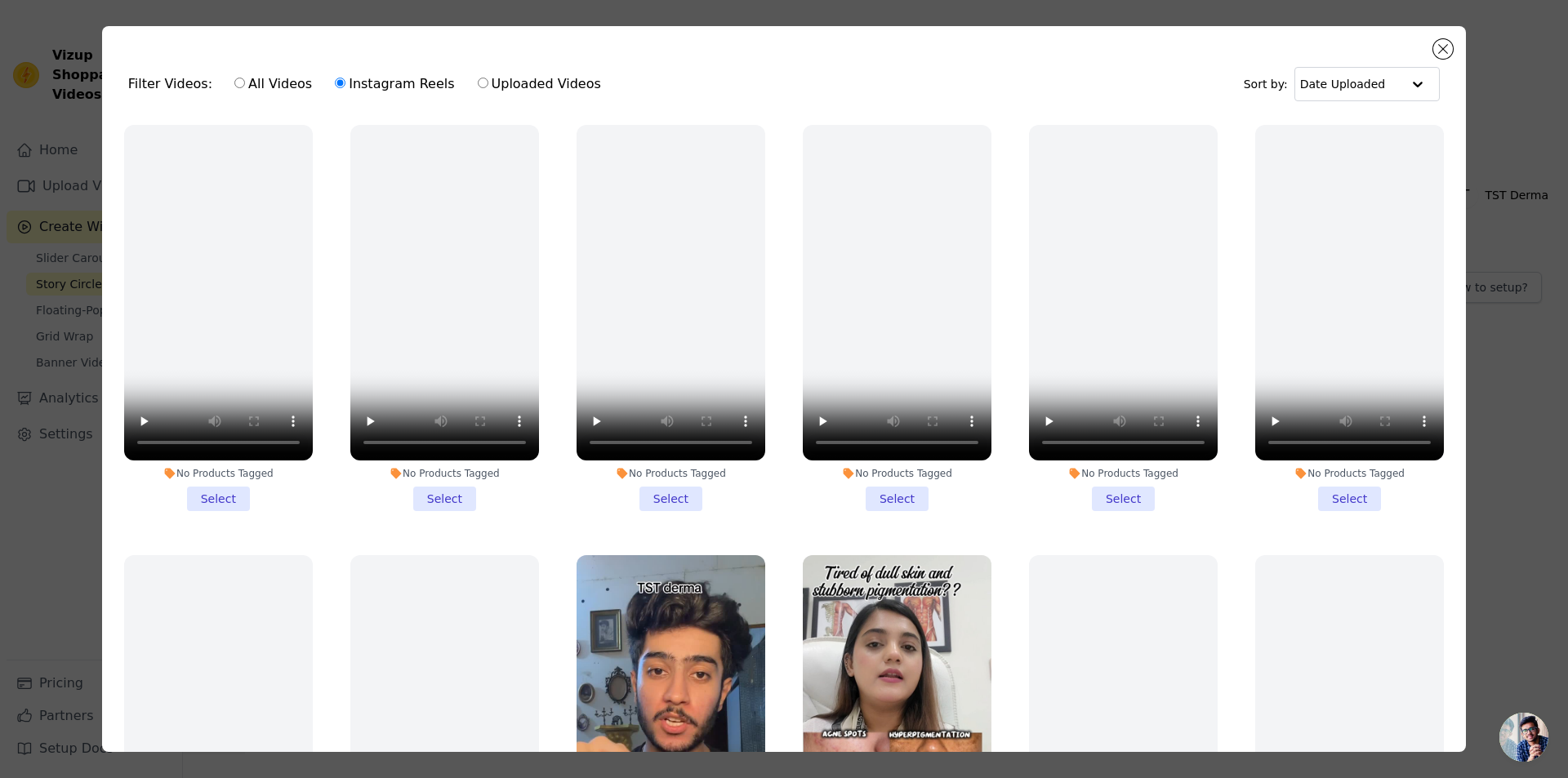
click at [1562, 142] on div at bounding box center [784, 147] width 1568 height 11
click at [184, 192] on button "For the domain" at bounding box center [135, 201] width 99 height 20
click at [1439, 43] on button "Close modal" at bounding box center [1443, 49] width 20 height 20
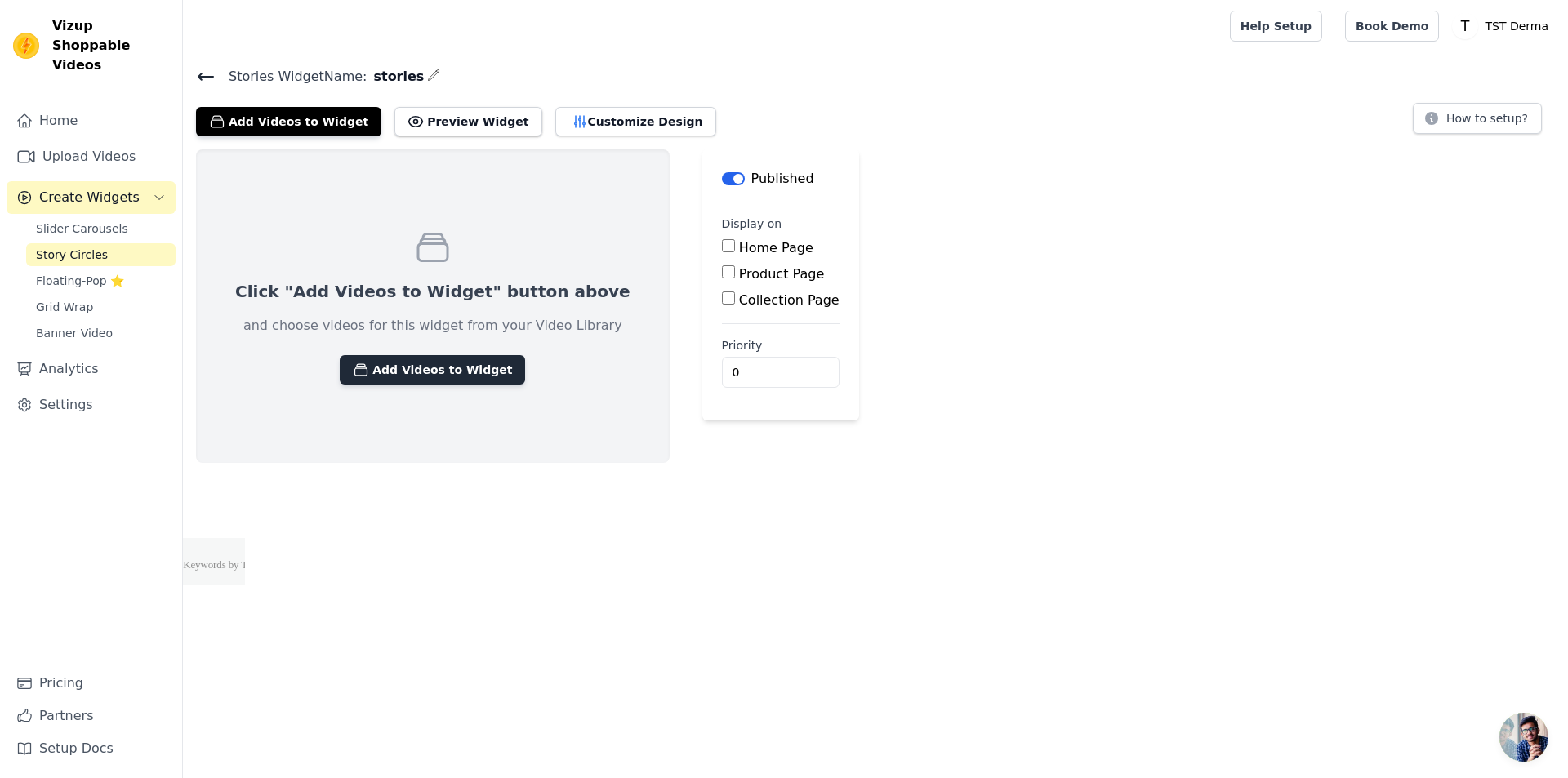
click at [408, 367] on button "Add Videos to Widget" at bounding box center [432, 370] width 185 height 30
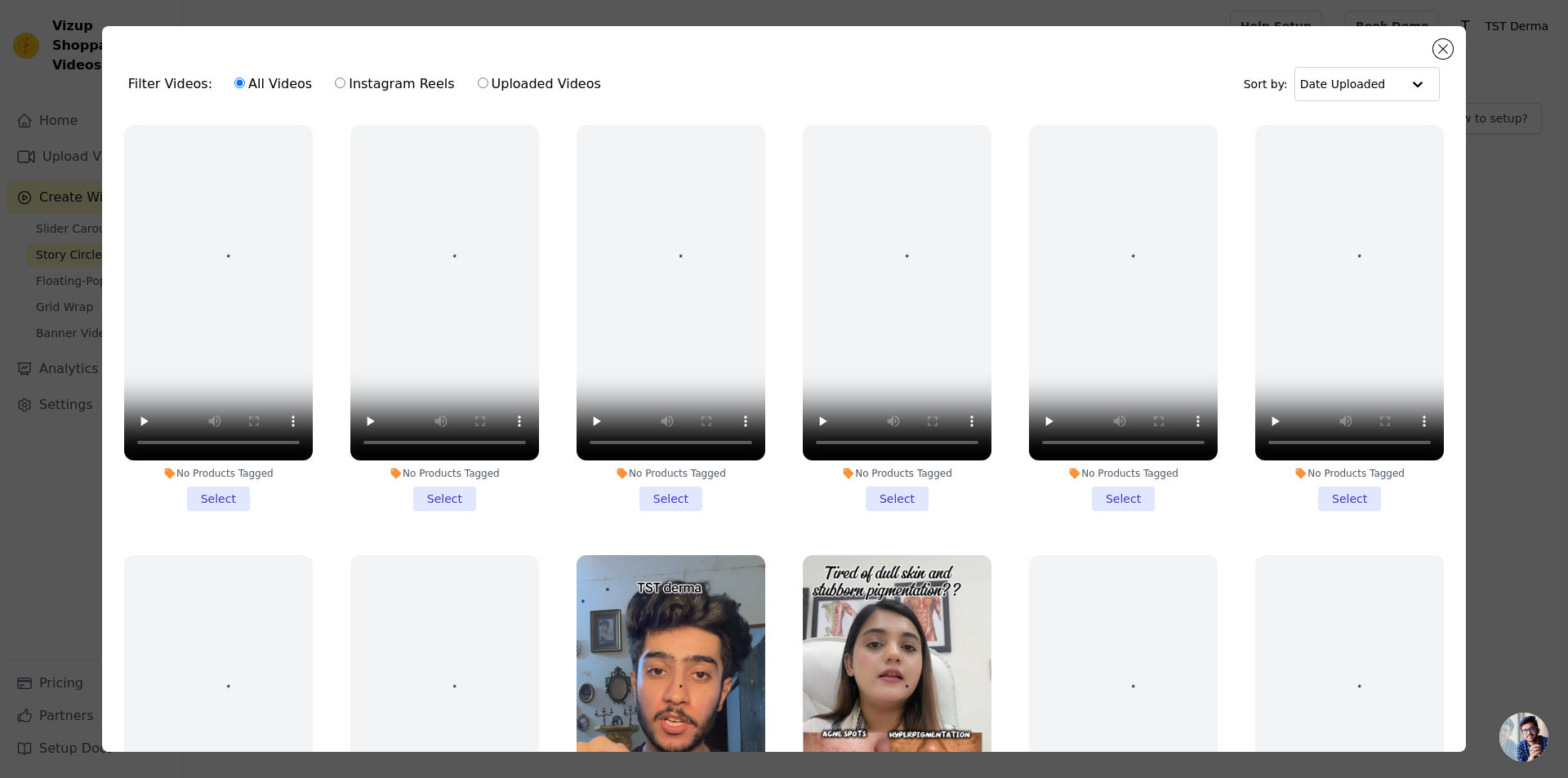
click at [186, 493] on li "No Products Tagged Select" at bounding box center [218, 318] width 189 height 386
click at [0, 0] on input "No Products Tagged Select" at bounding box center [0, 0] width 0 height 0
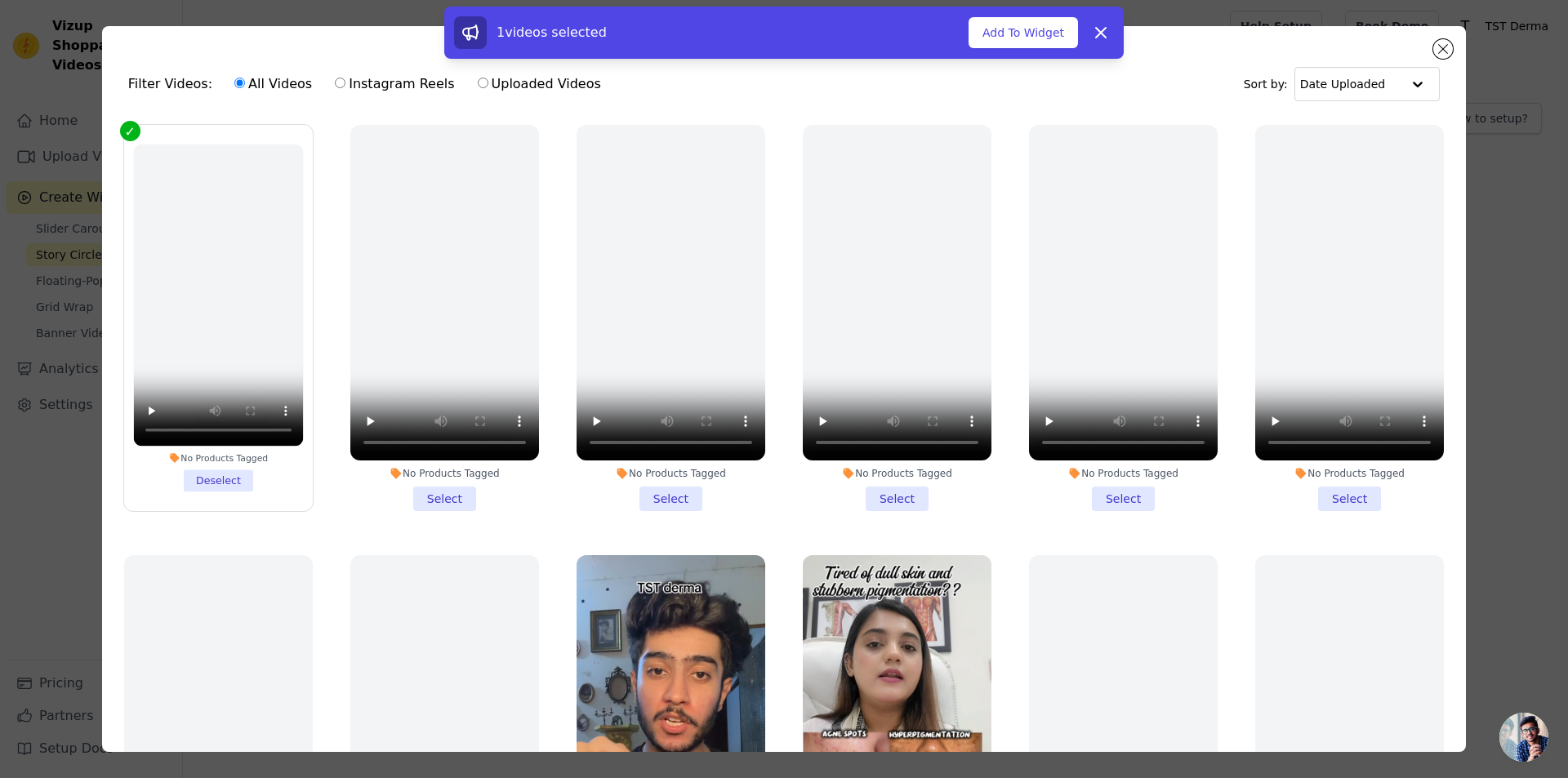
click at [445, 498] on li "No Products Tagged Select" at bounding box center [444, 318] width 189 height 386
click at [0, 0] on input "No Products Tagged Select" at bounding box center [0, 0] width 0 height 0
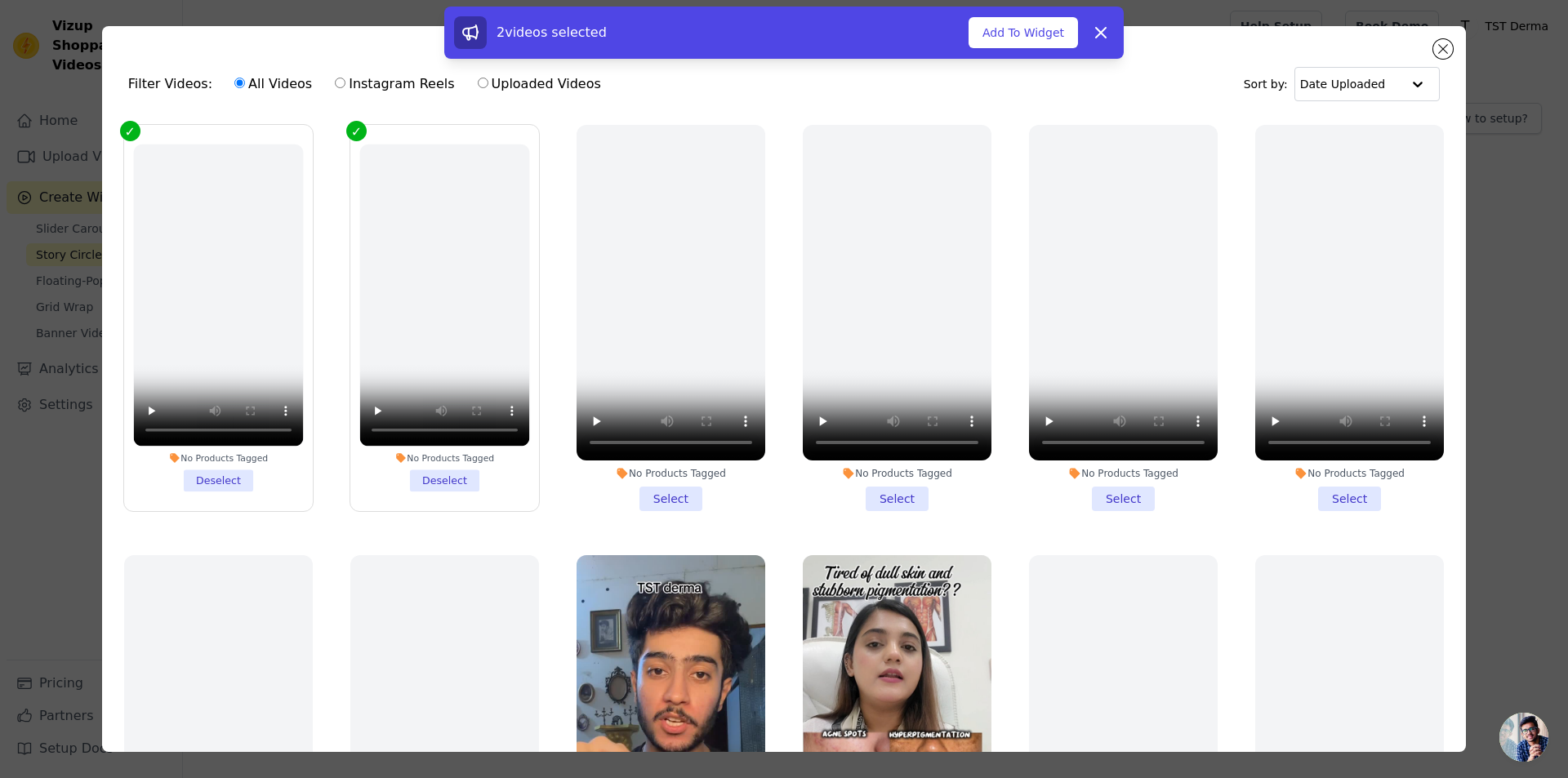
click at [212, 473] on li "No Products Tagged Deselect" at bounding box center [218, 318] width 170 height 347
click at [0, 0] on input "No Products Tagged Deselect" at bounding box center [0, 0] width 0 height 0
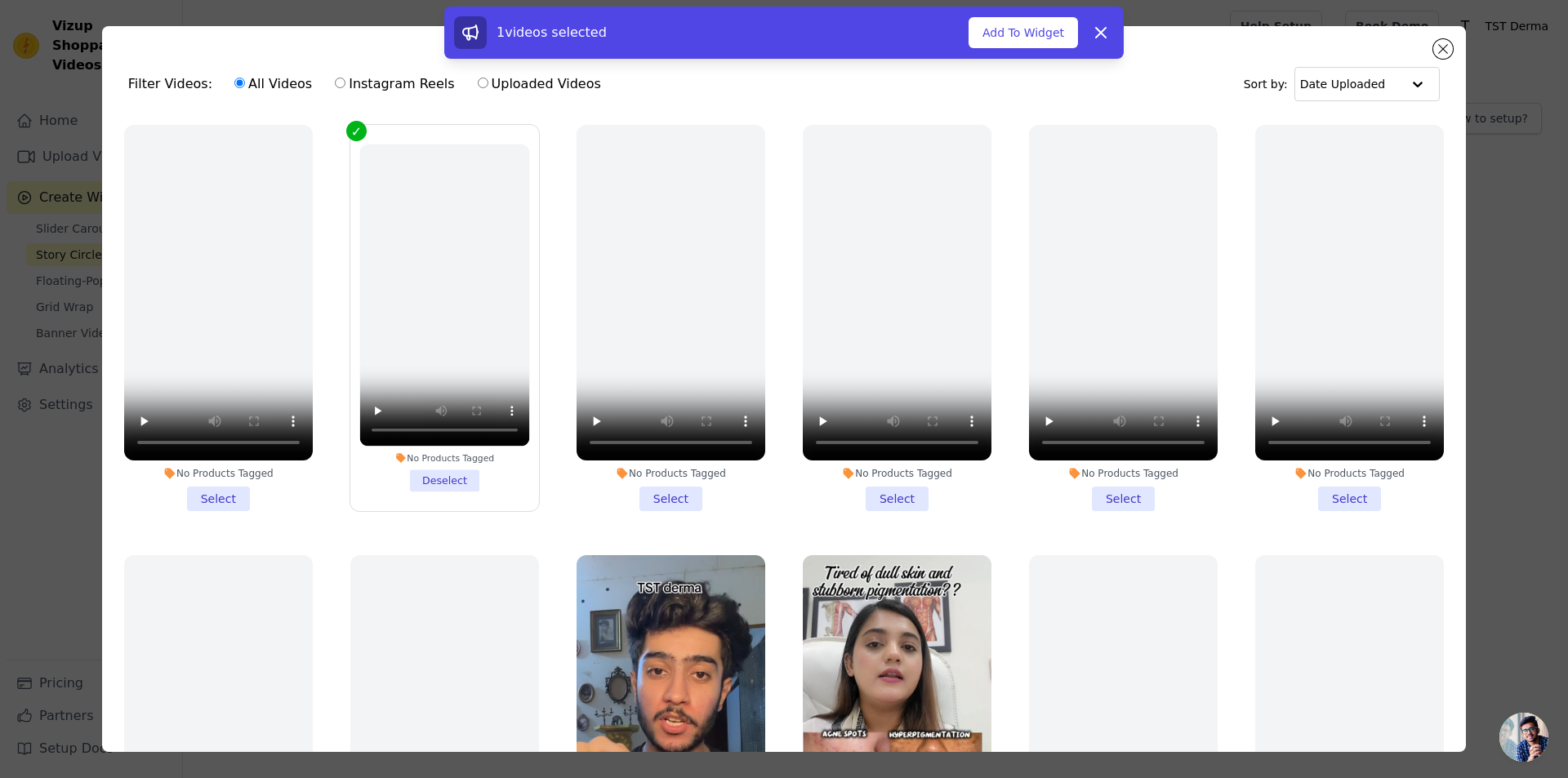
click at [433, 480] on li "No Products Tagged Deselect" at bounding box center [445, 318] width 170 height 347
click at [0, 0] on input "No Products Tagged Deselect" at bounding box center [0, 0] width 0 height 0
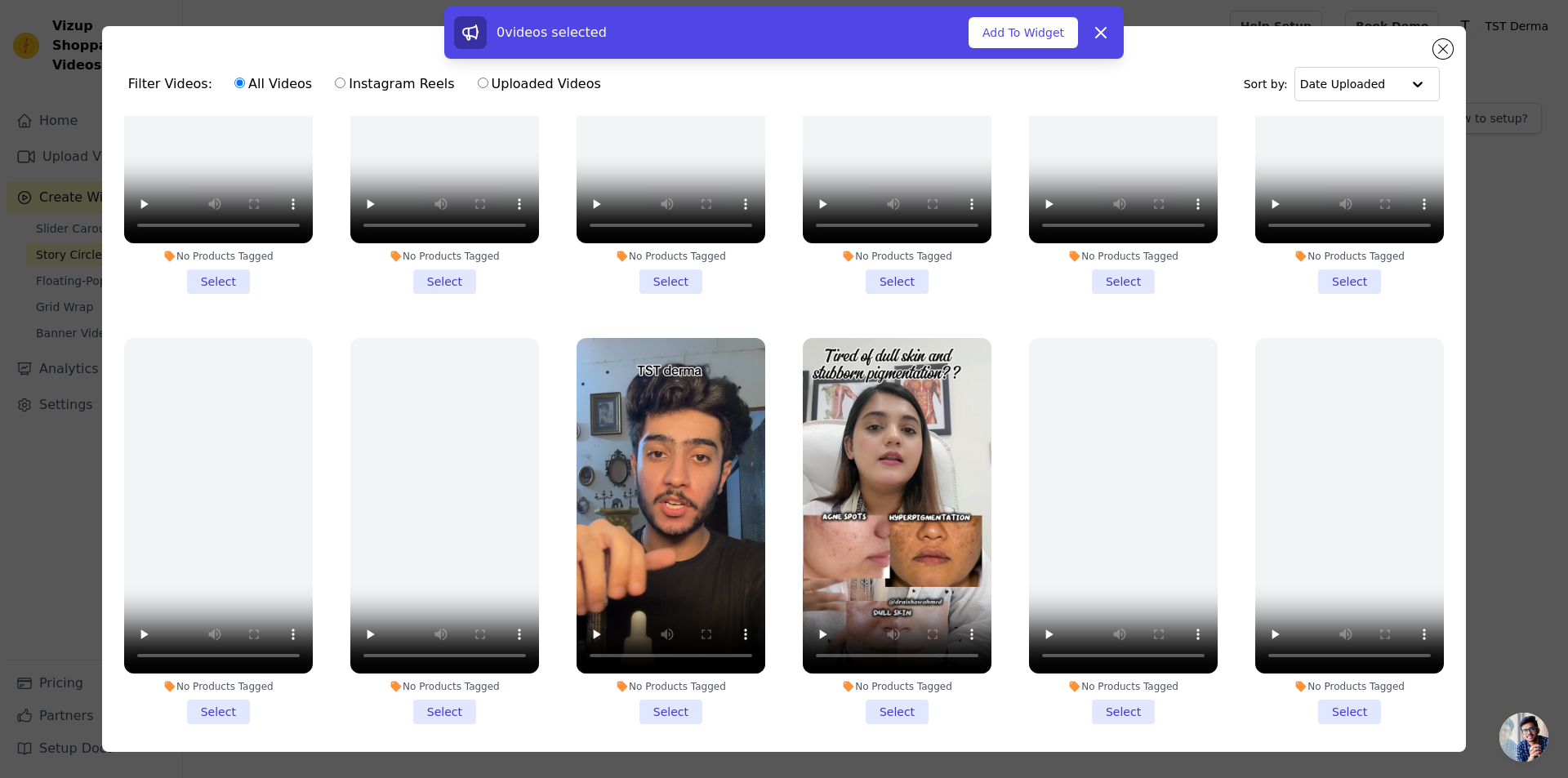
scroll to position [245, 0]
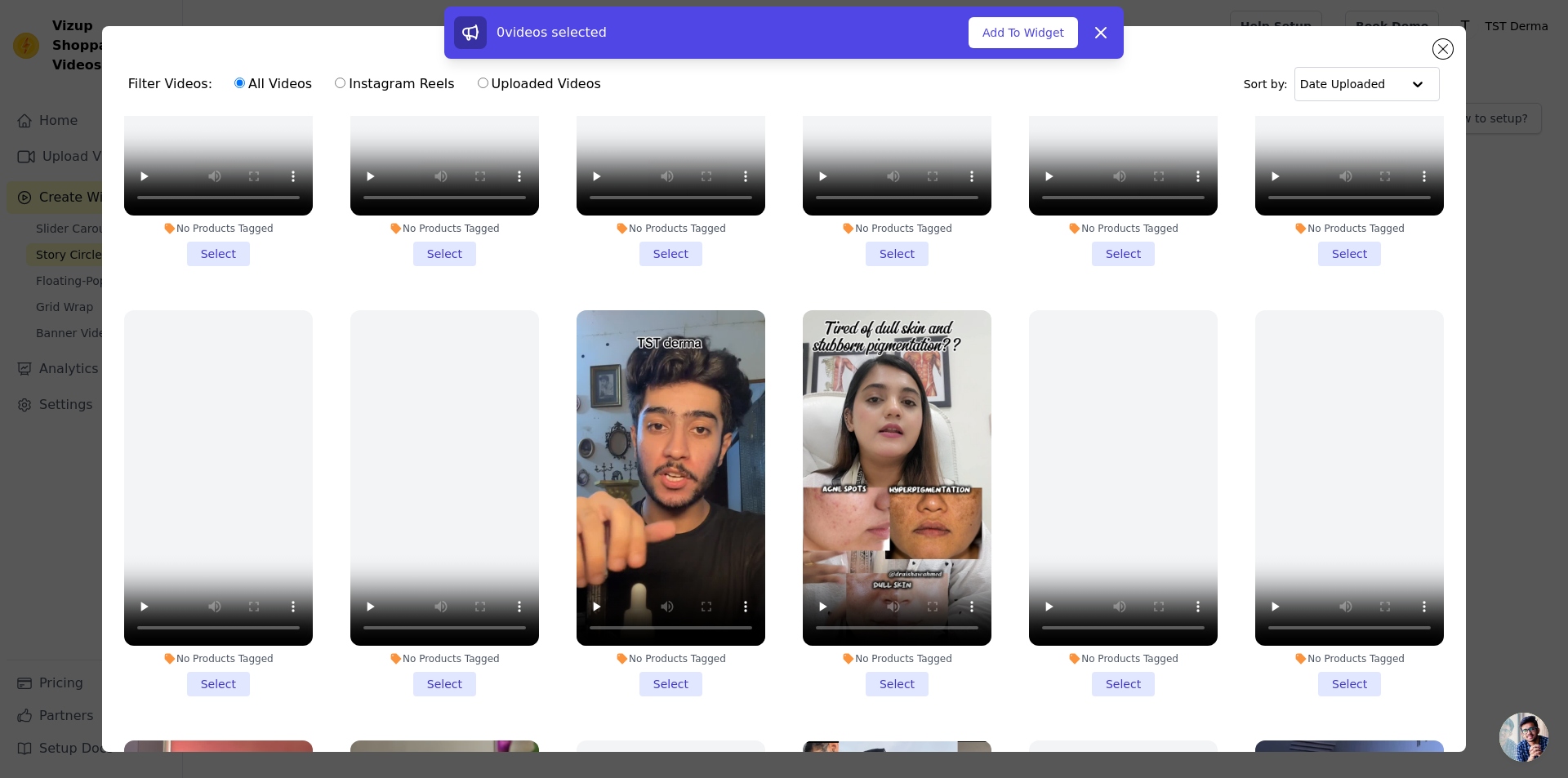
click at [887, 663] on li "No Products Tagged Select" at bounding box center [896, 503] width 189 height 386
click at [0, 0] on input "No Products Tagged Select" at bounding box center [0, 0] width 0 height 0
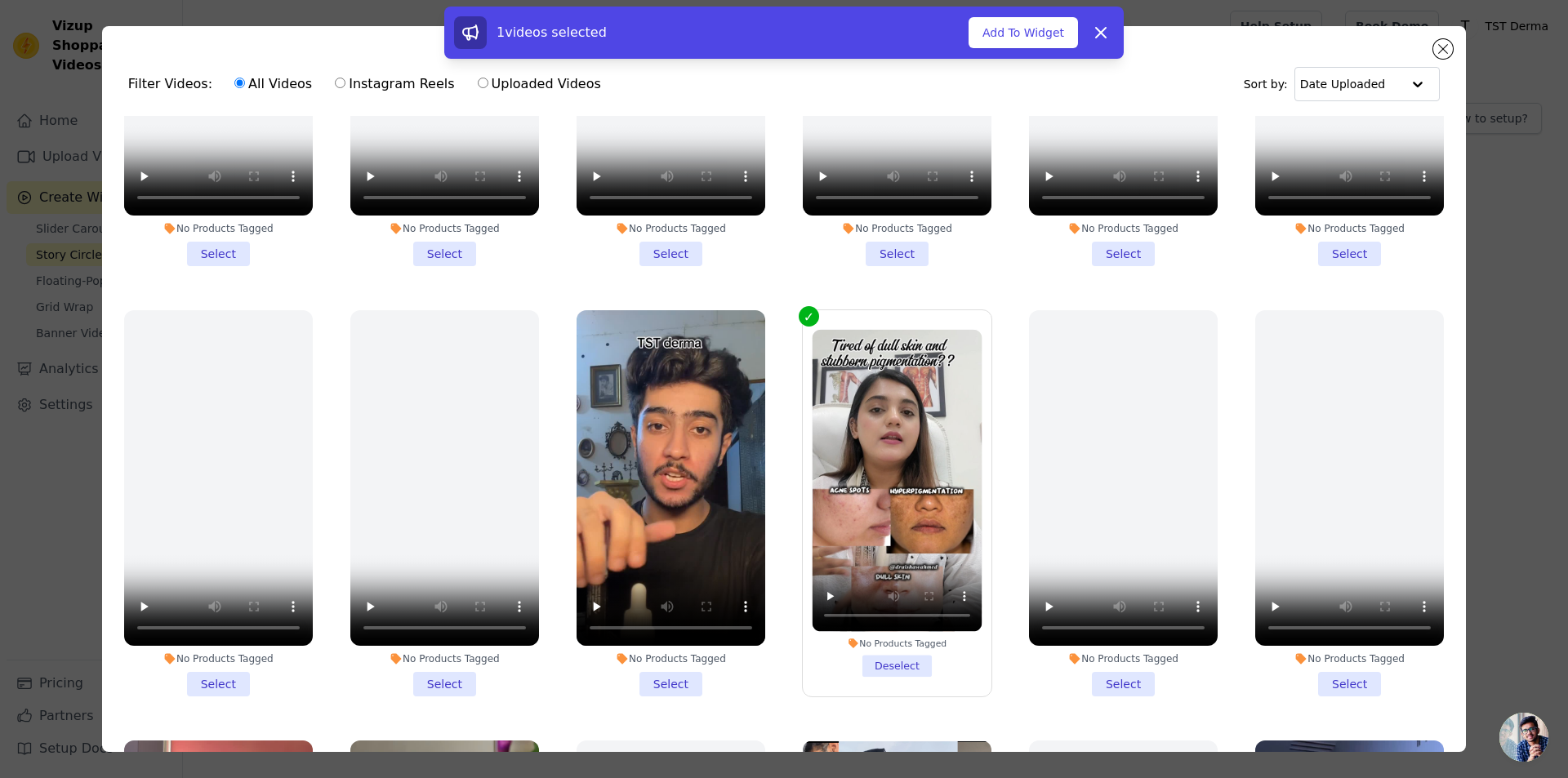
click at [665, 679] on li "No Products Tagged Select" at bounding box center [671, 503] width 189 height 386
click at [0, 0] on input "No Products Tagged Select" at bounding box center [0, 0] width 0 height 0
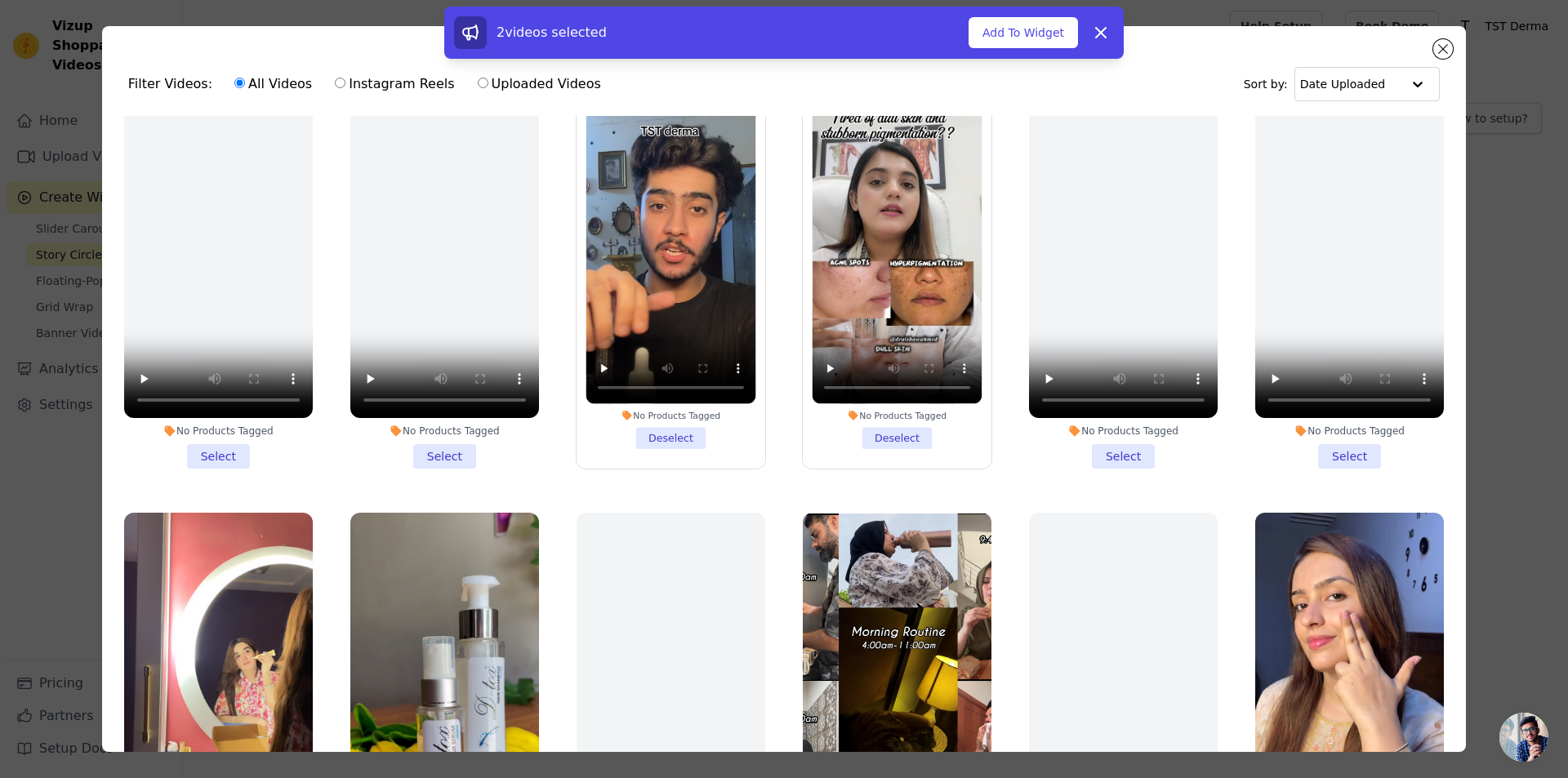
scroll to position [653, 0]
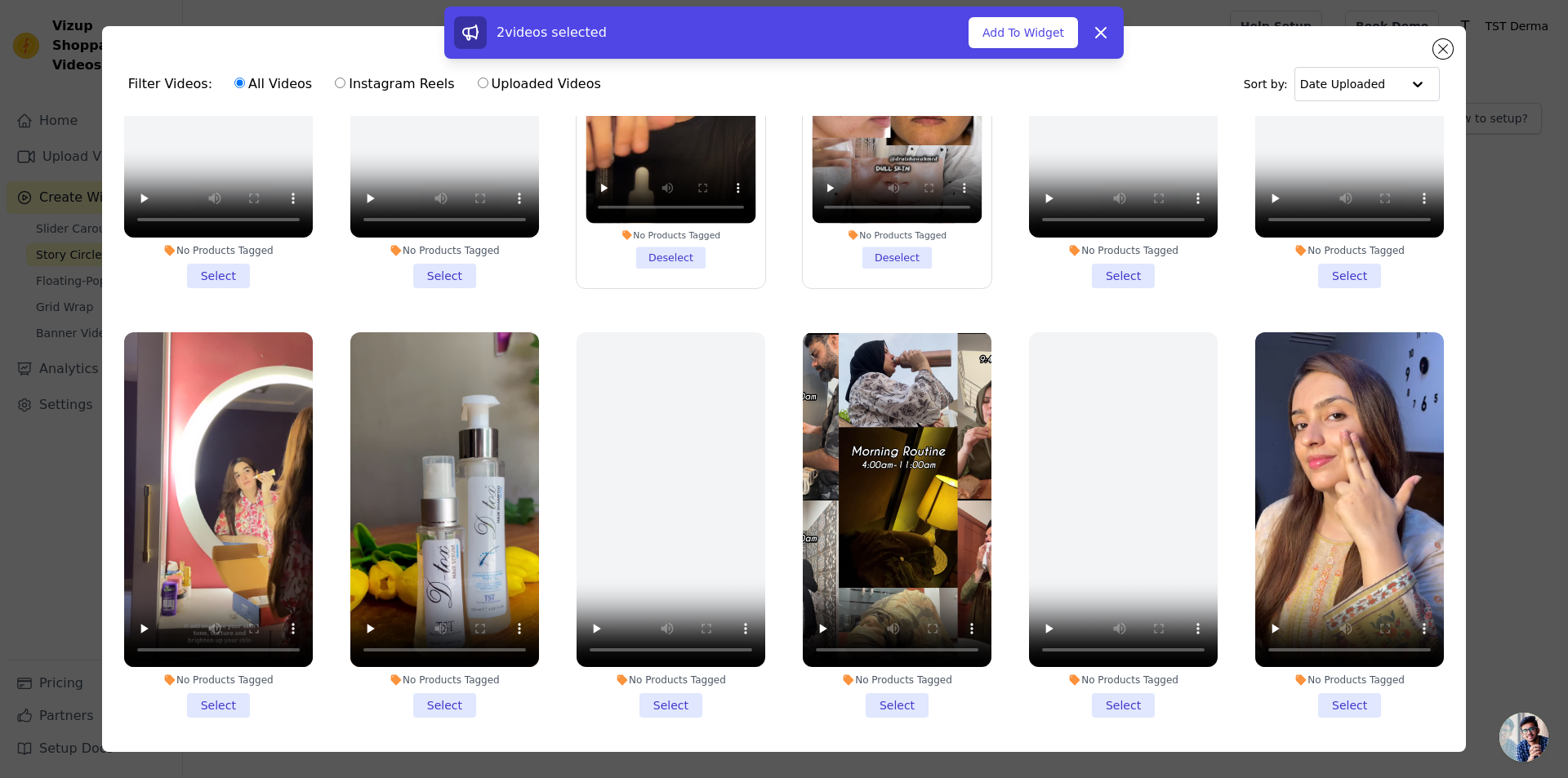
click at [1322, 678] on li "No Products Tagged Select" at bounding box center [1349, 525] width 189 height 386
click at [0, 0] on input "No Products Tagged Select" at bounding box center [0, 0] width 0 height 0
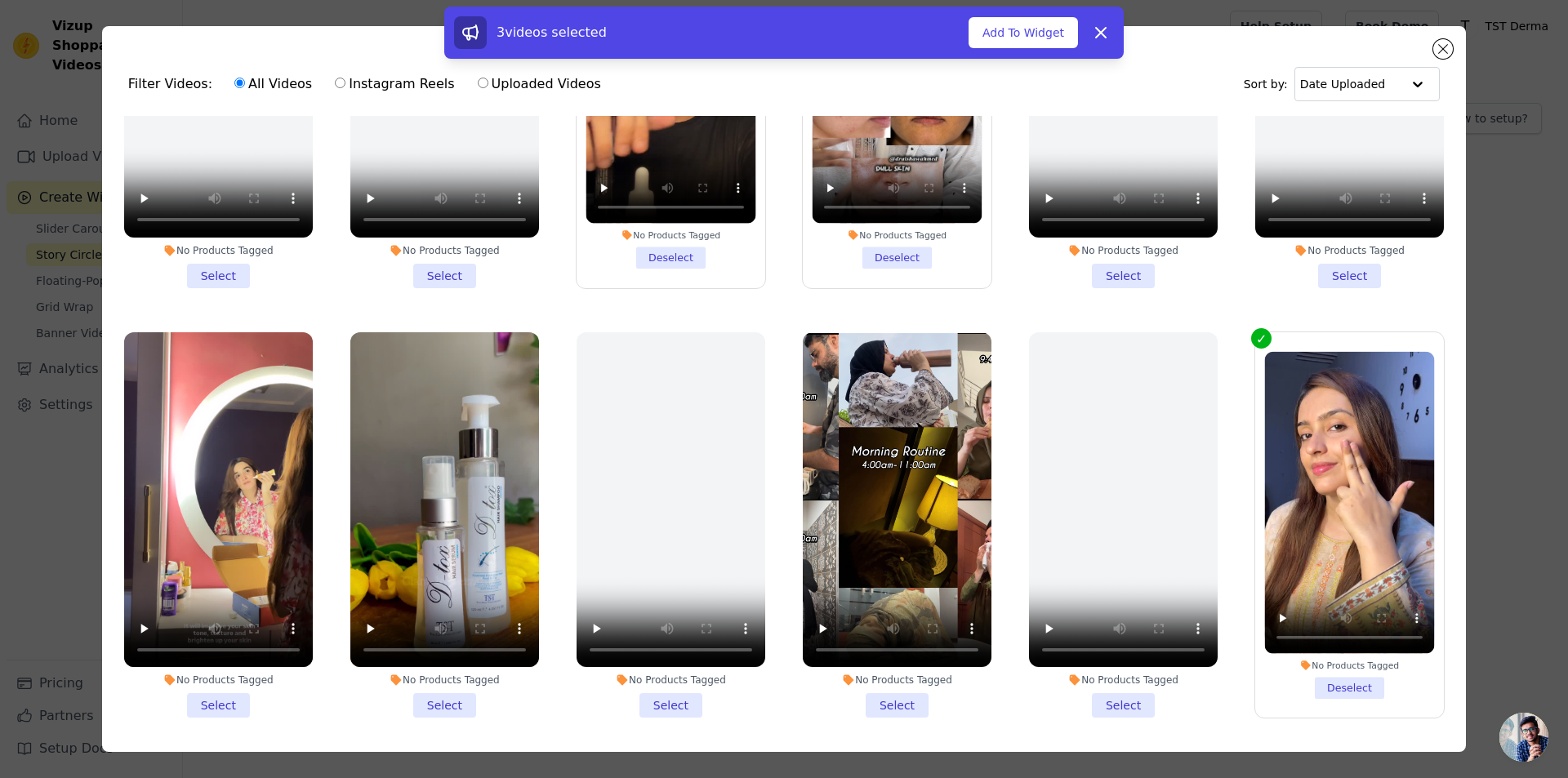
click at [886, 688] on li "No Products Tagged Select" at bounding box center [896, 525] width 189 height 386
click at [0, 0] on input "No Products Tagged Select" at bounding box center [0, 0] width 0 height 0
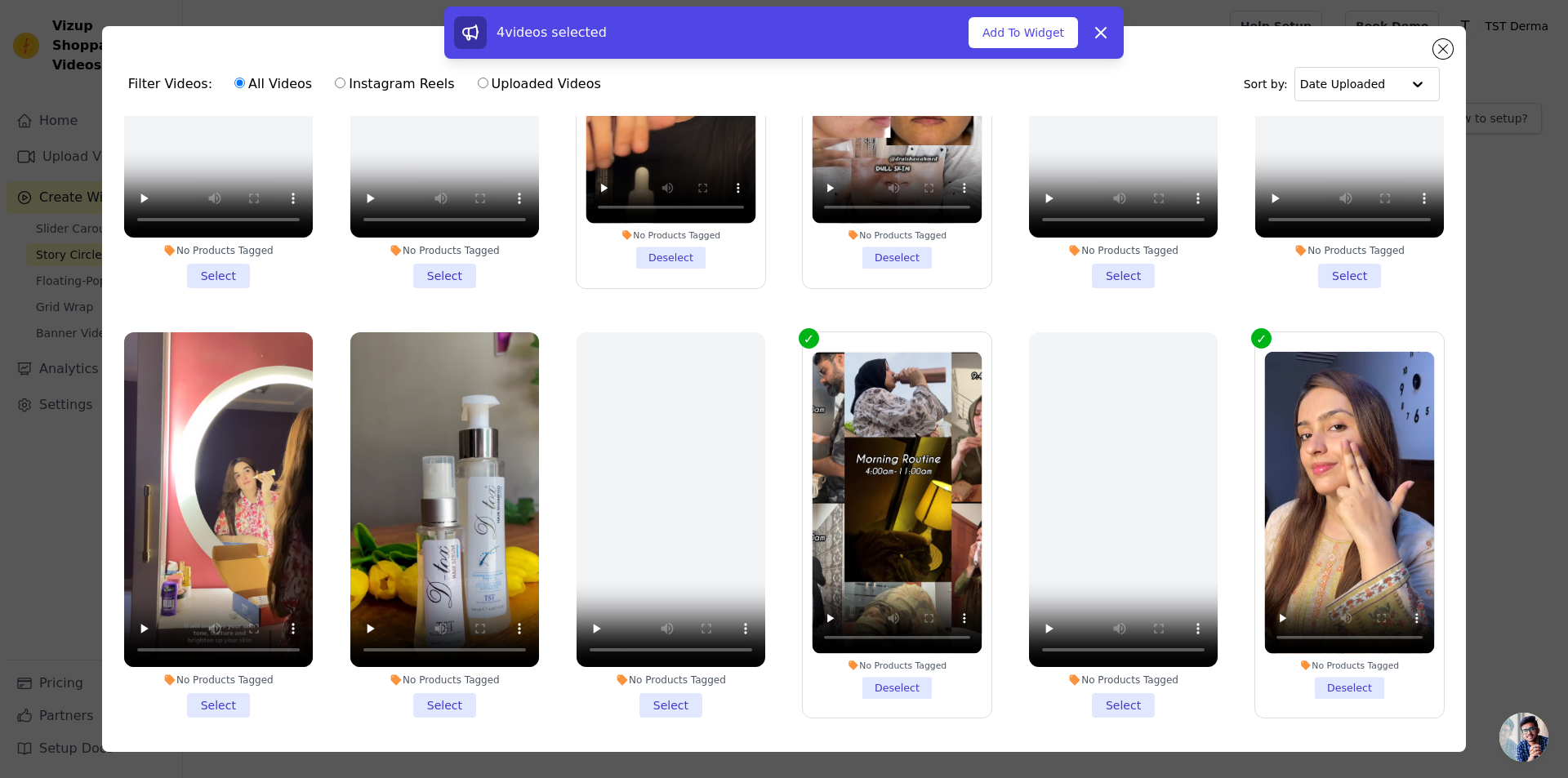
click at [454, 698] on li "No Products Tagged Select" at bounding box center [444, 525] width 189 height 386
click at [0, 0] on input "No Products Tagged Select" at bounding box center [0, 0] width 0 height 0
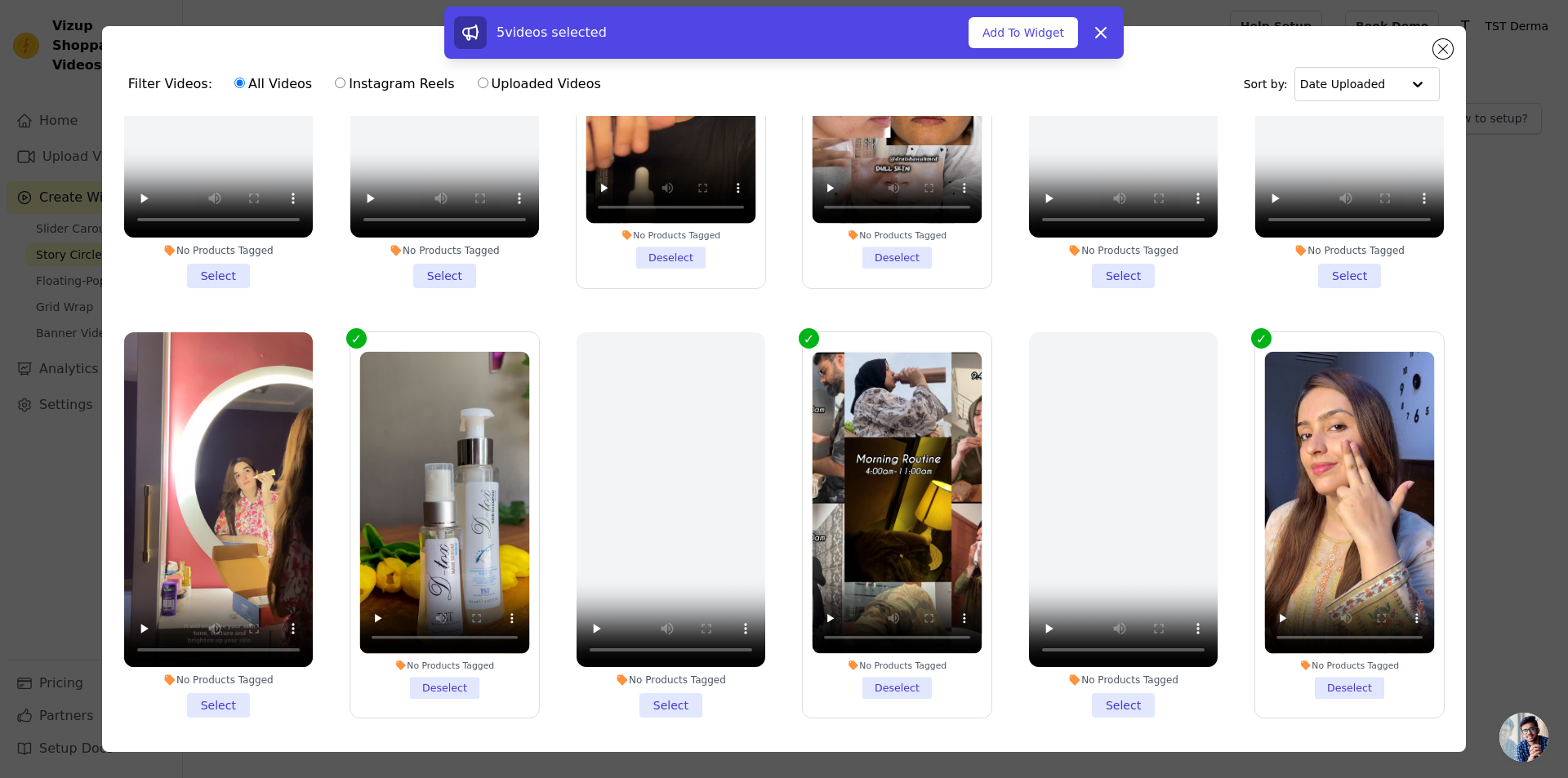
click at [226, 680] on li "No Products Tagged Select" at bounding box center [218, 525] width 189 height 386
click at [0, 0] on input "No Products Tagged Select" at bounding box center [0, 0] width 0 height 0
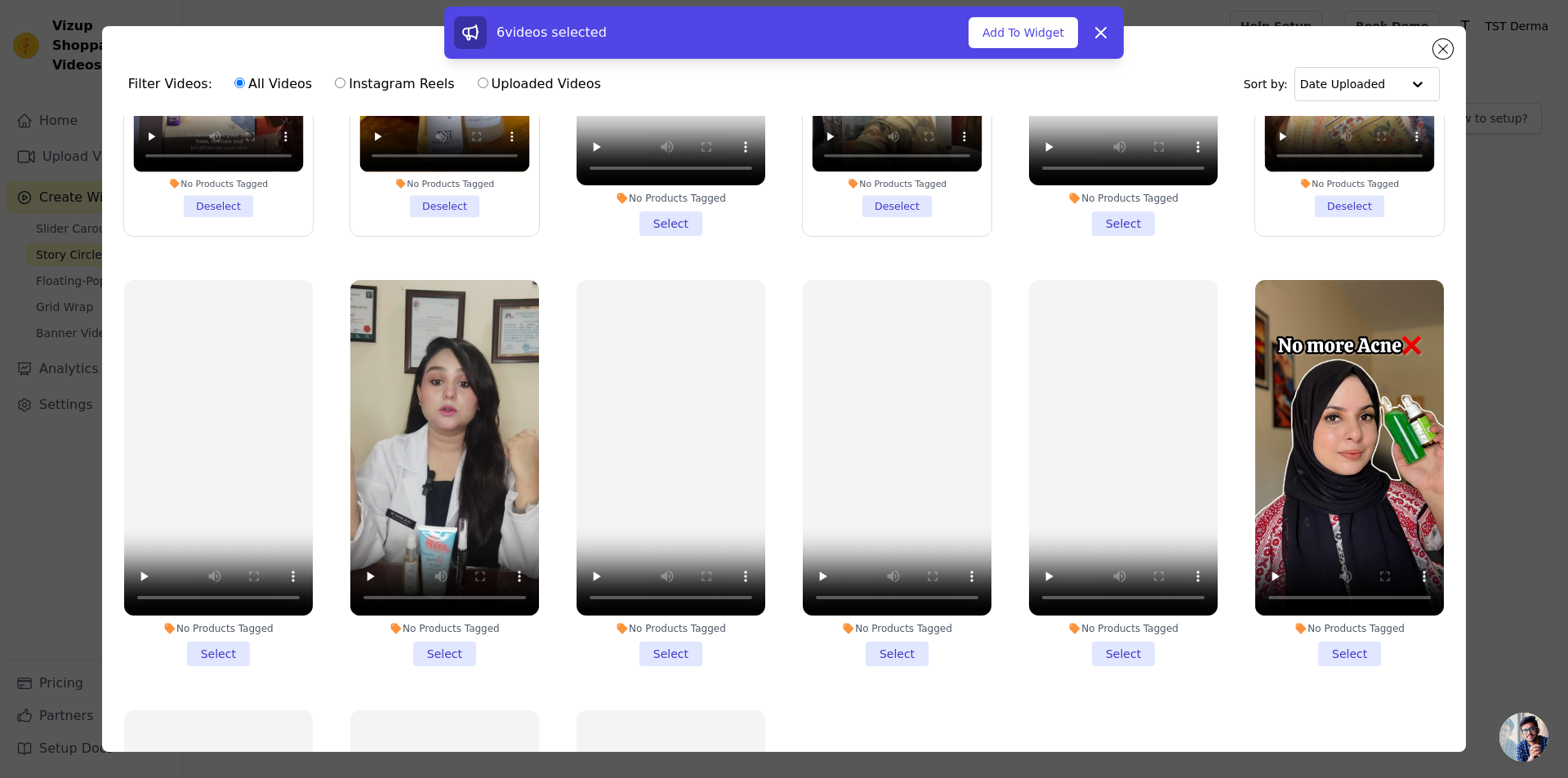
scroll to position [1143, 0]
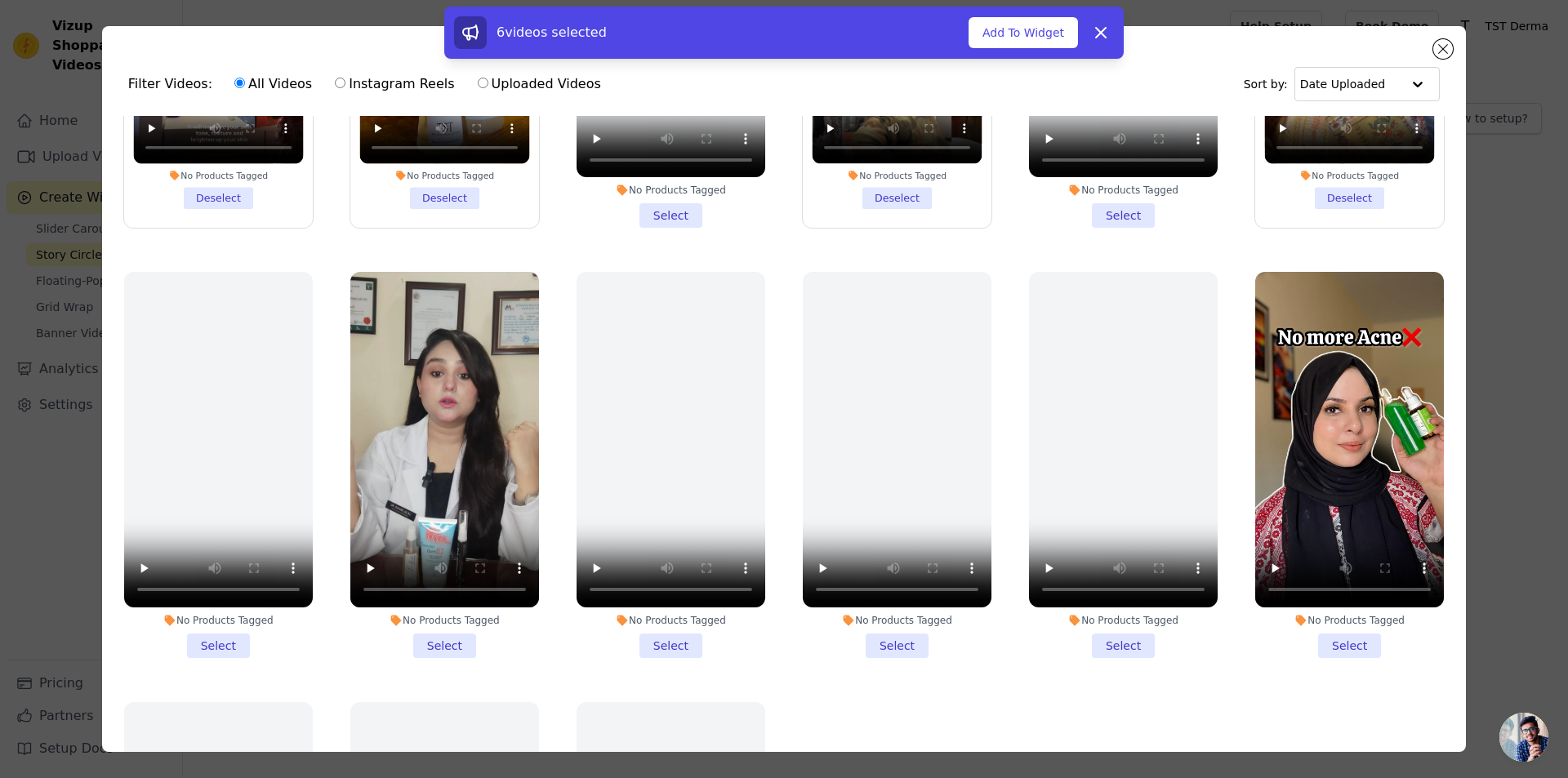
click at [417, 630] on li "No Products Tagged Select" at bounding box center [444, 465] width 189 height 386
click at [0, 0] on input "No Products Tagged Select" at bounding box center [0, 0] width 0 height 0
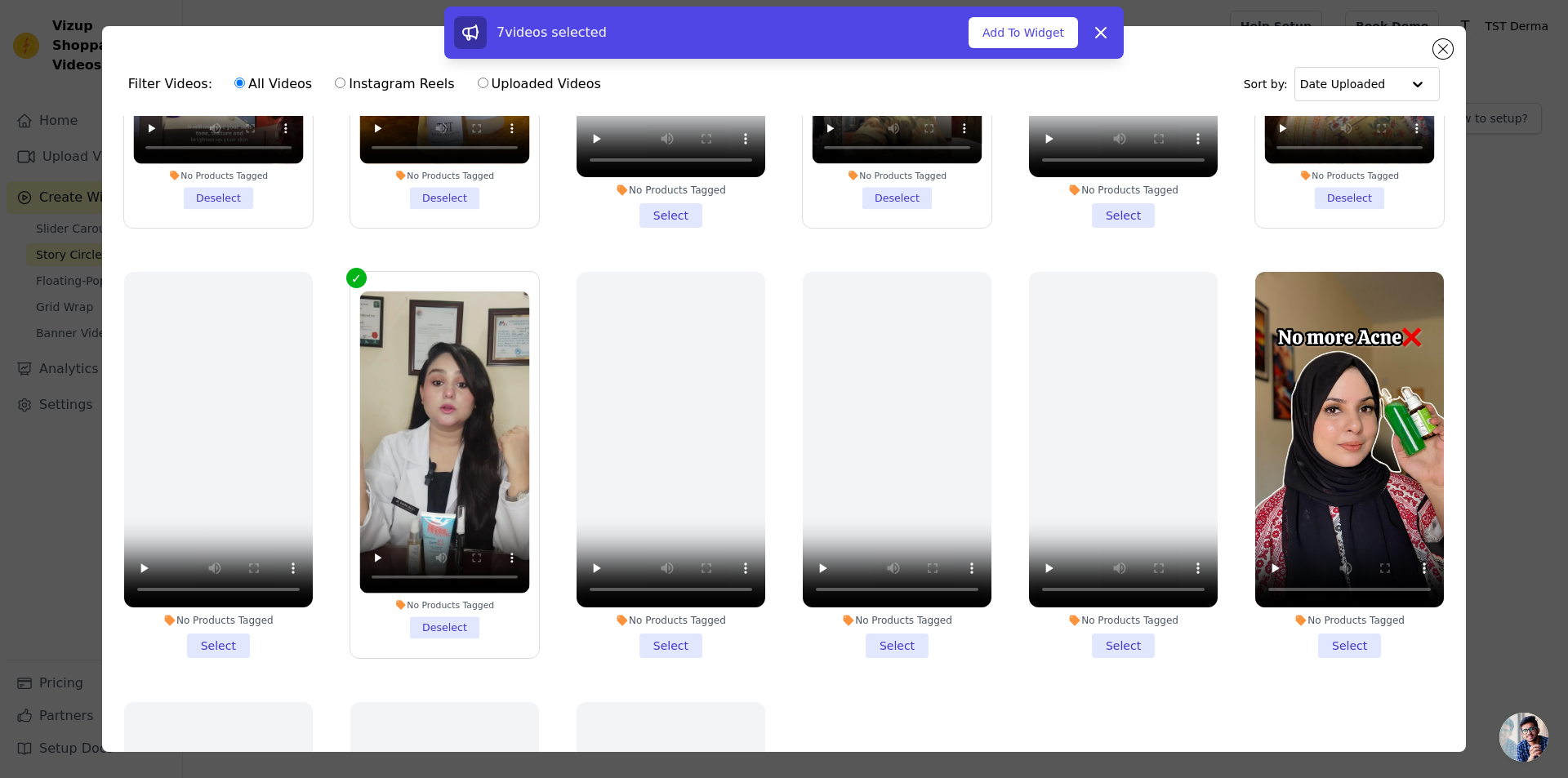
click at [1327, 616] on li "No Products Tagged Select" at bounding box center [1349, 465] width 189 height 386
click at [0, 0] on input "No Products Tagged Select" at bounding box center [0, 0] width 0 height 0
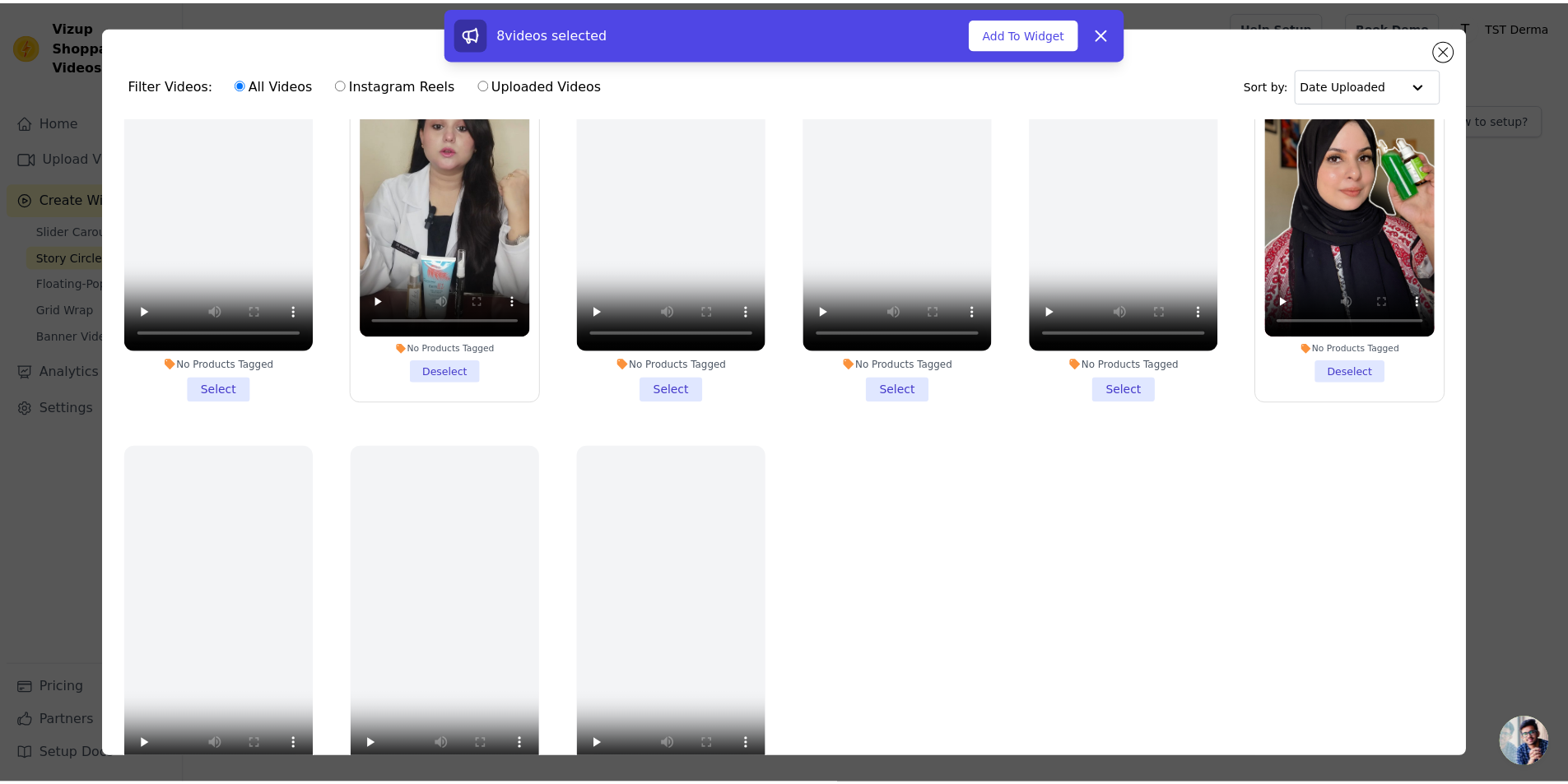
scroll to position [1084, 0]
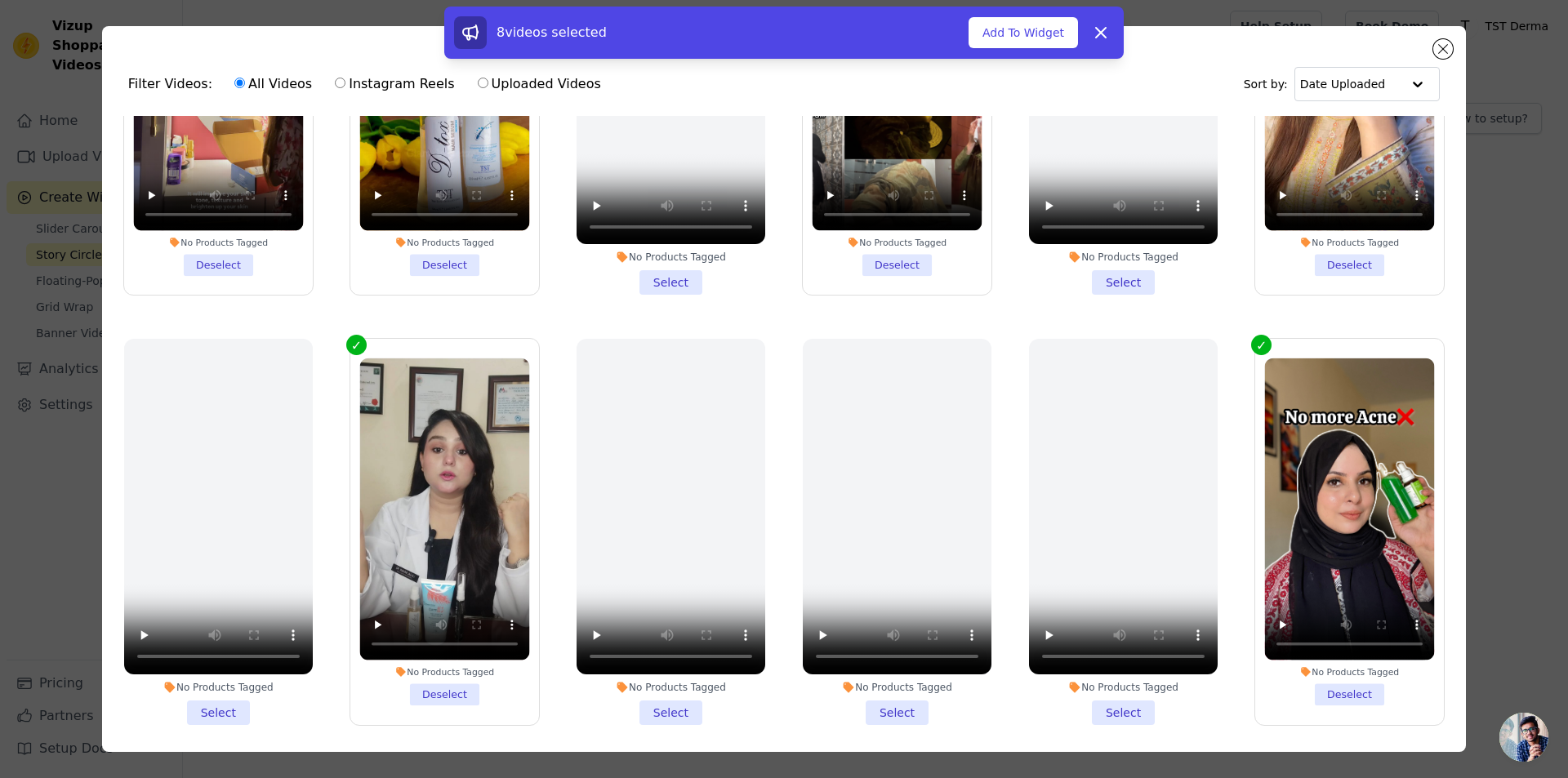
click at [1037, 13] on div "8 videos selected Add To Widget Dismiss" at bounding box center [784, 33] width 679 height 52
click at [1037, 21] on button "Add To Widget" at bounding box center [1023, 33] width 109 height 31
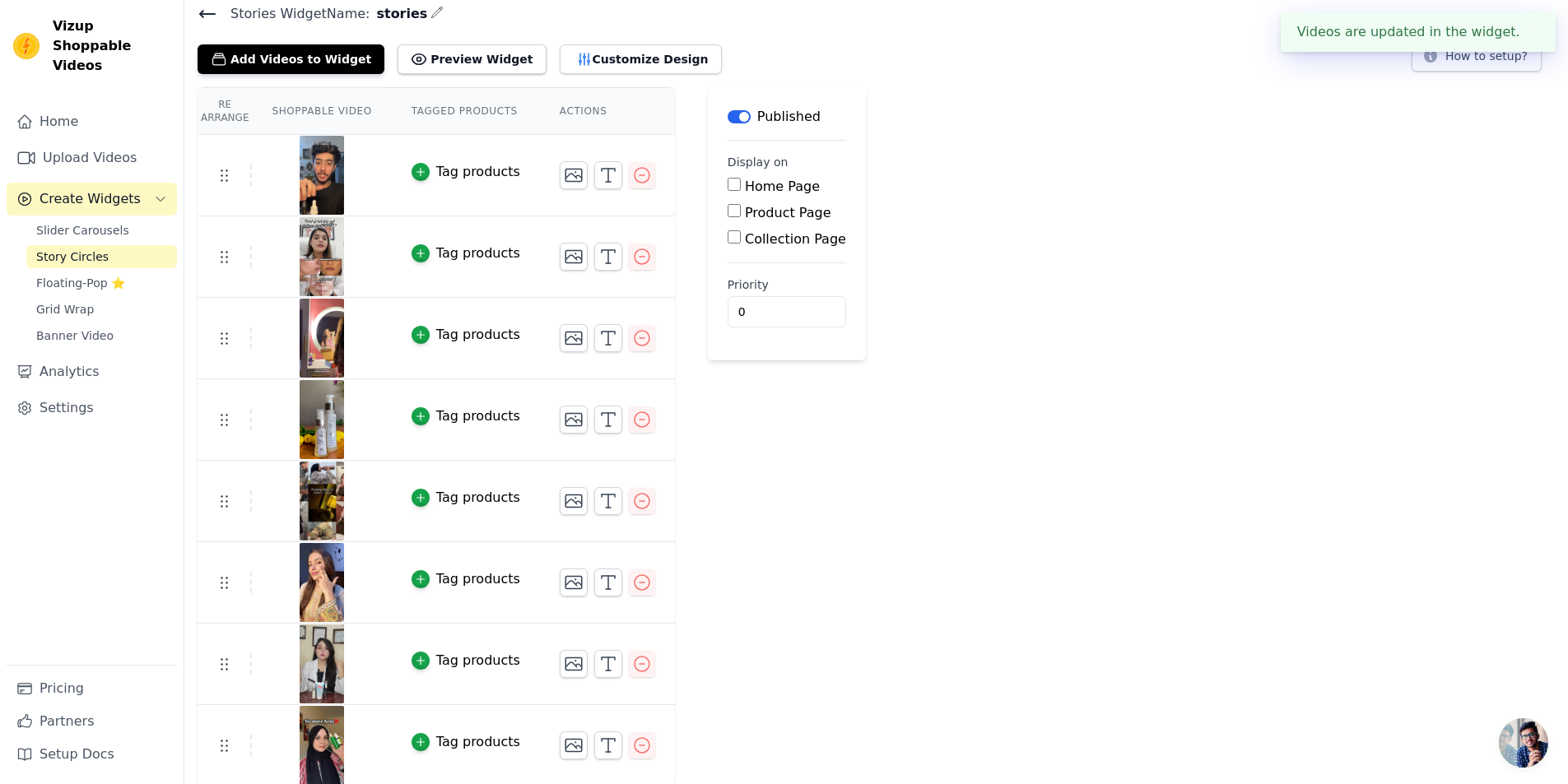
scroll to position [65, 0]
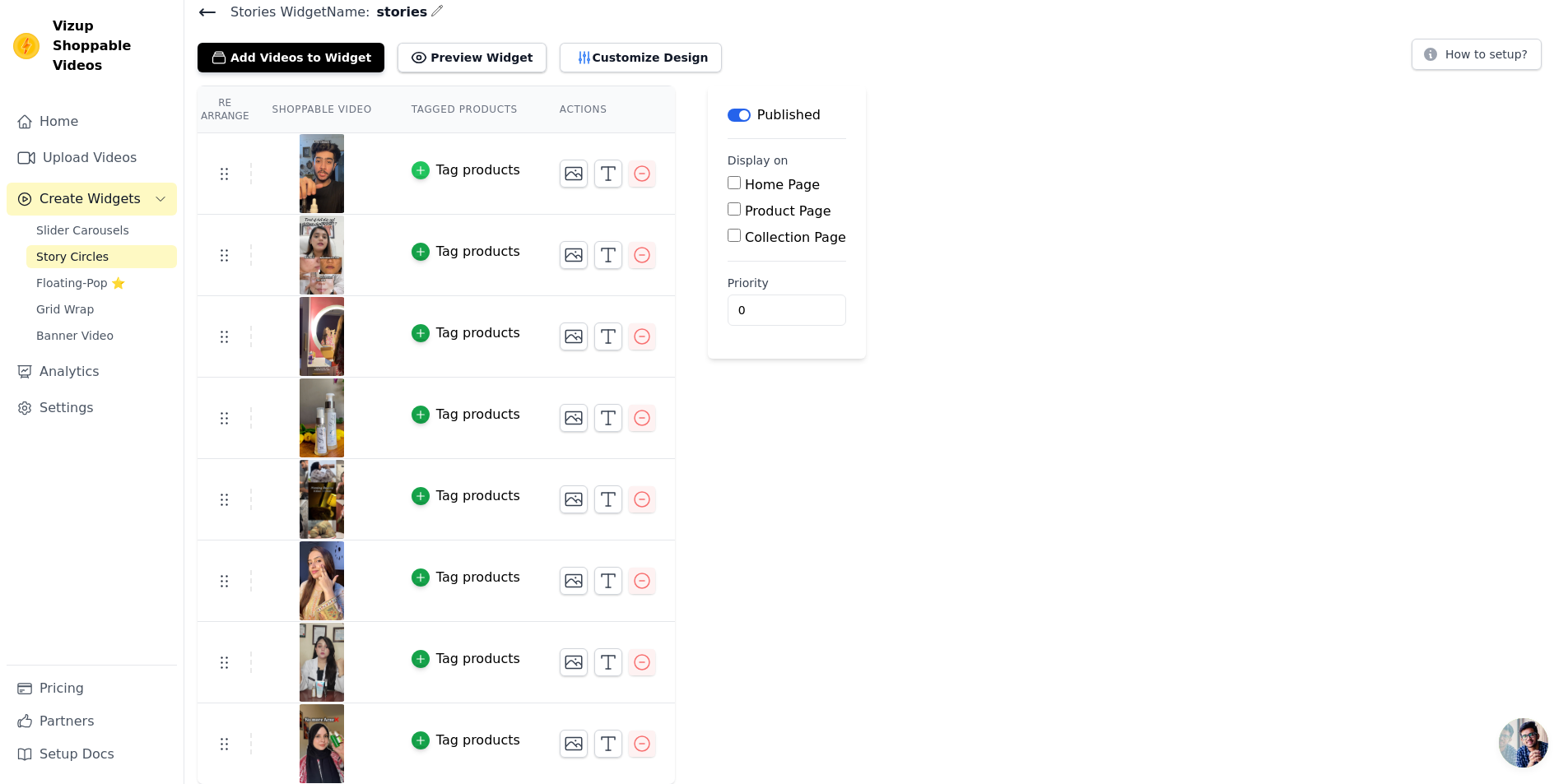
click at [415, 173] on icon "button" at bounding box center [420, 170] width 11 height 11
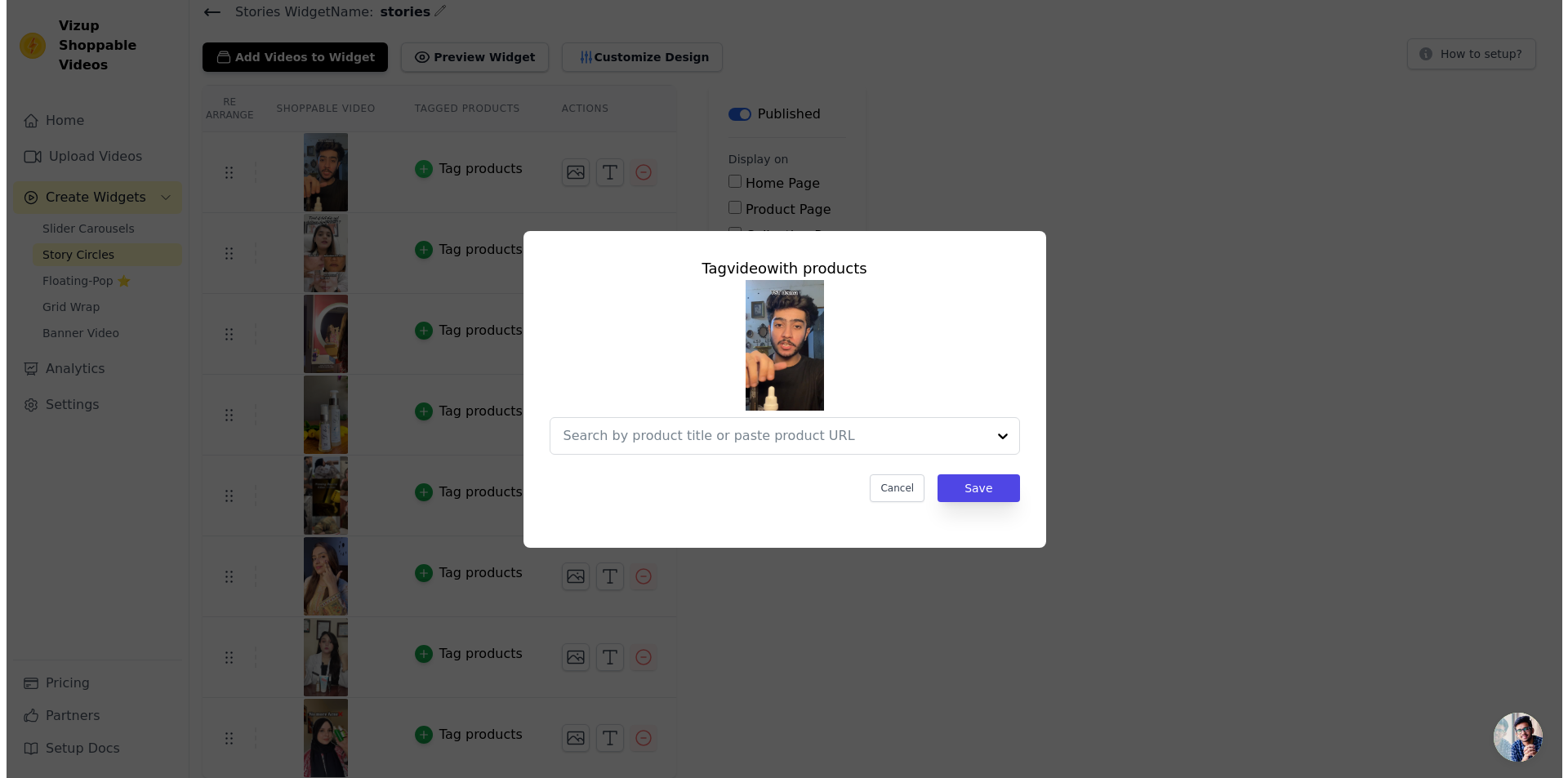
scroll to position [0, 0]
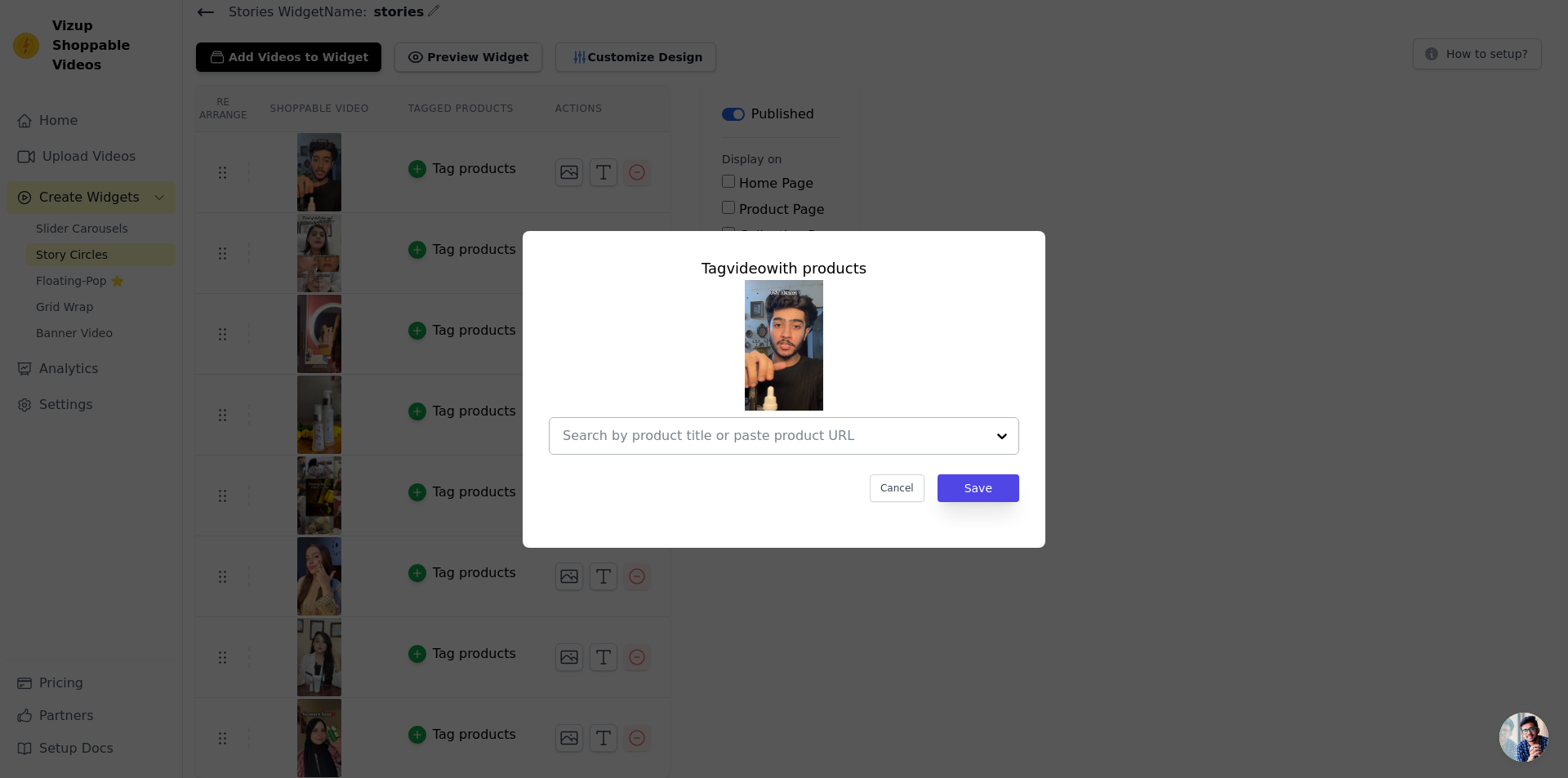
click at [774, 434] on input "text" at bounding box center [774, 436] width 423 height 20
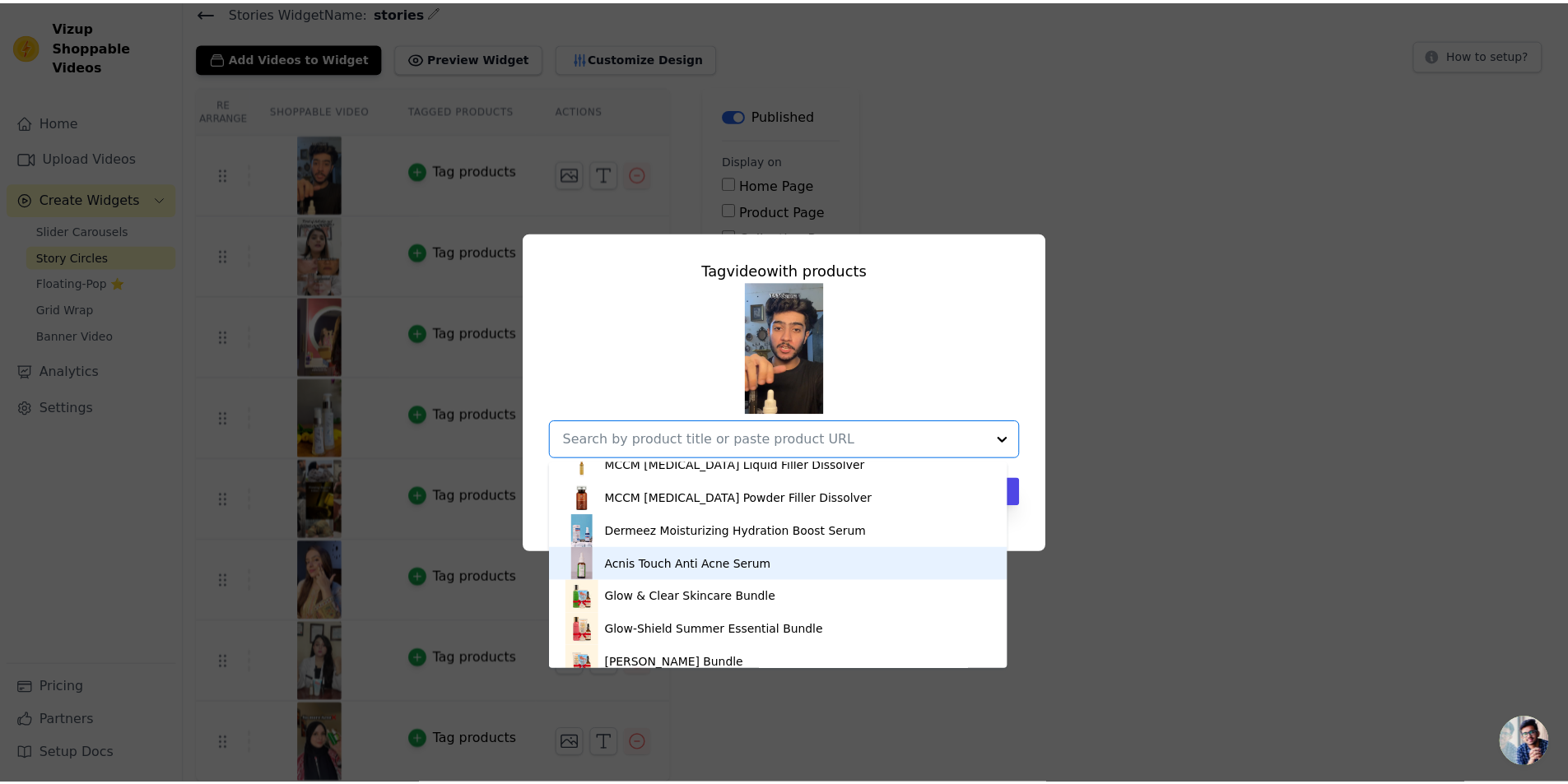
scroll to position [576, 0]
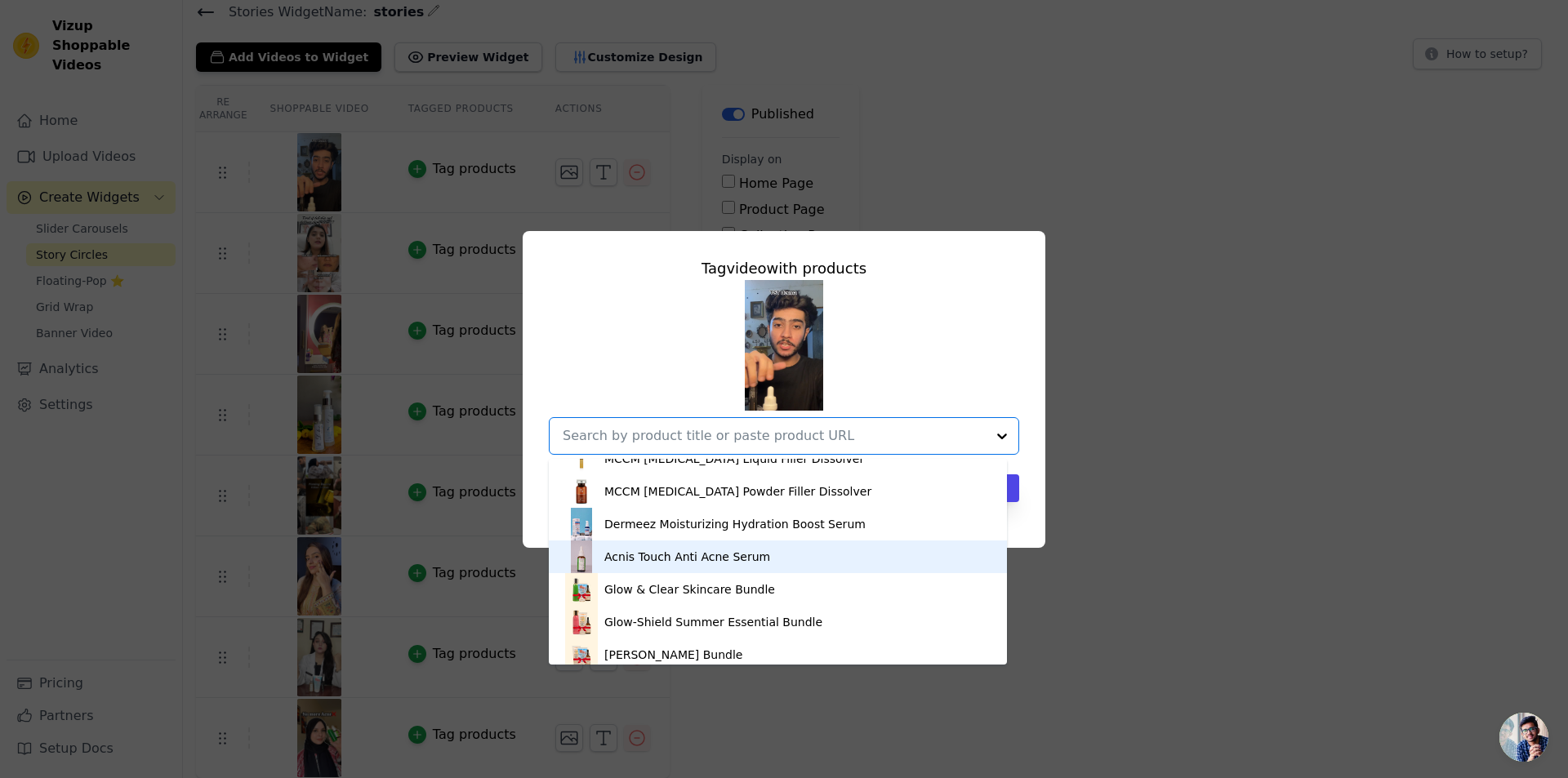
click at [705, 544] on div "Acnis Touch Anti Acne Serum" at bounding box center [778, 557] width 426 height 33
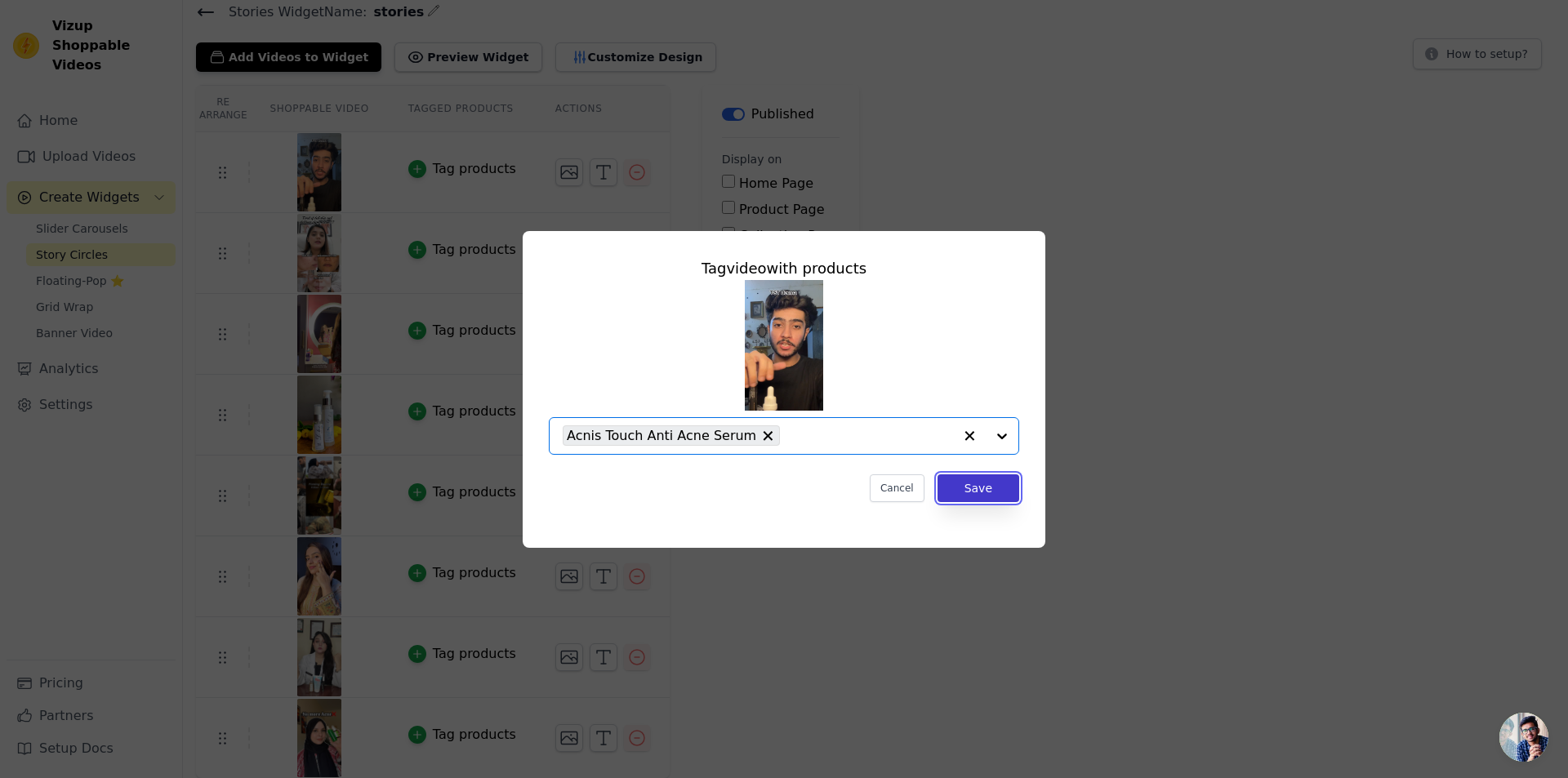
click at [976, 484] on button "Save" at bounding box center [978, 488] width 82 height 28
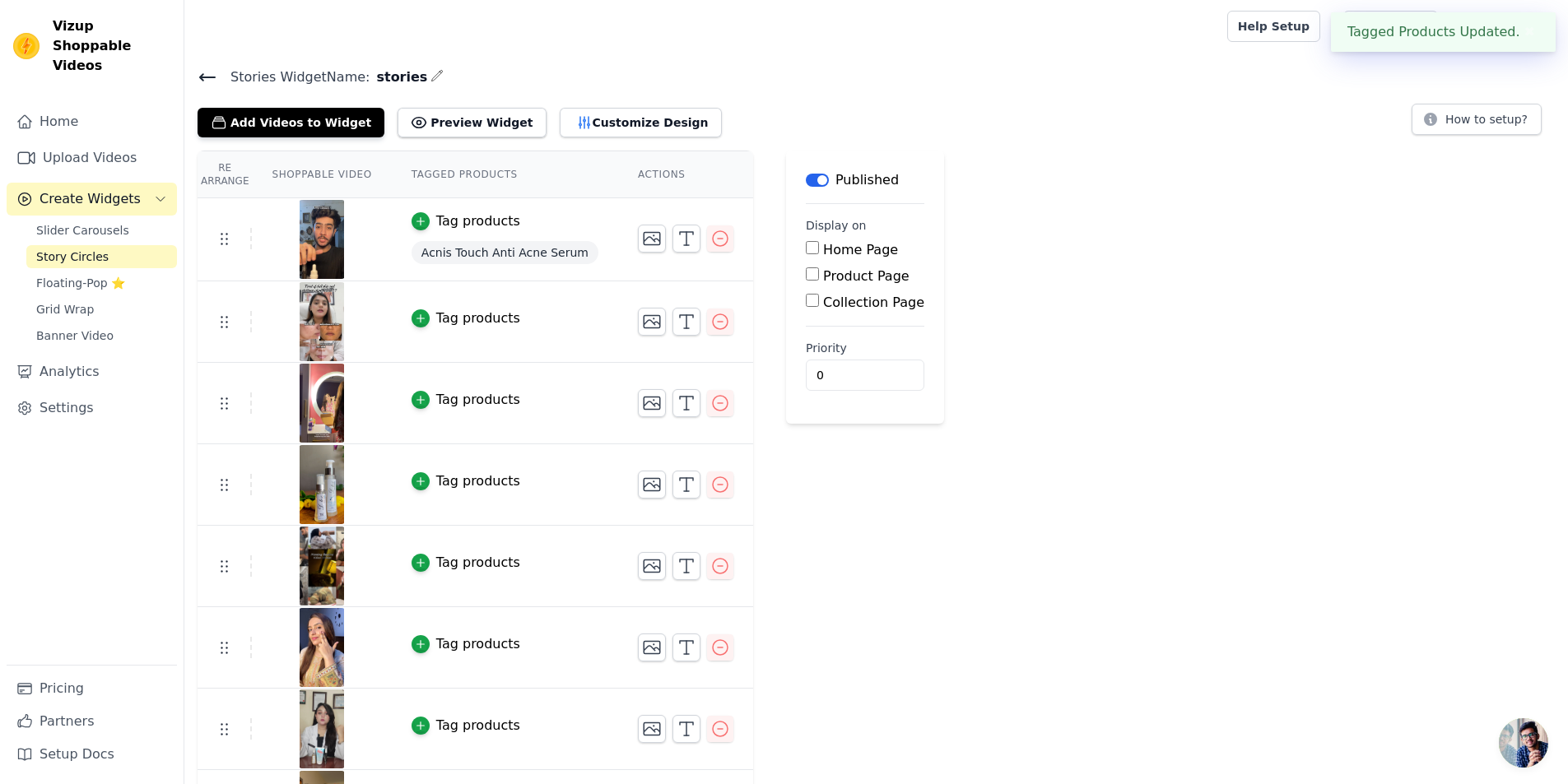
click at [1534, 31] on button "✖" at bounding box center [1529, 32] width 19 height 20
click at [805, 245] on input "Home Page" at bounding box center [812, 247] width 13 height 13
checkbox input "true"
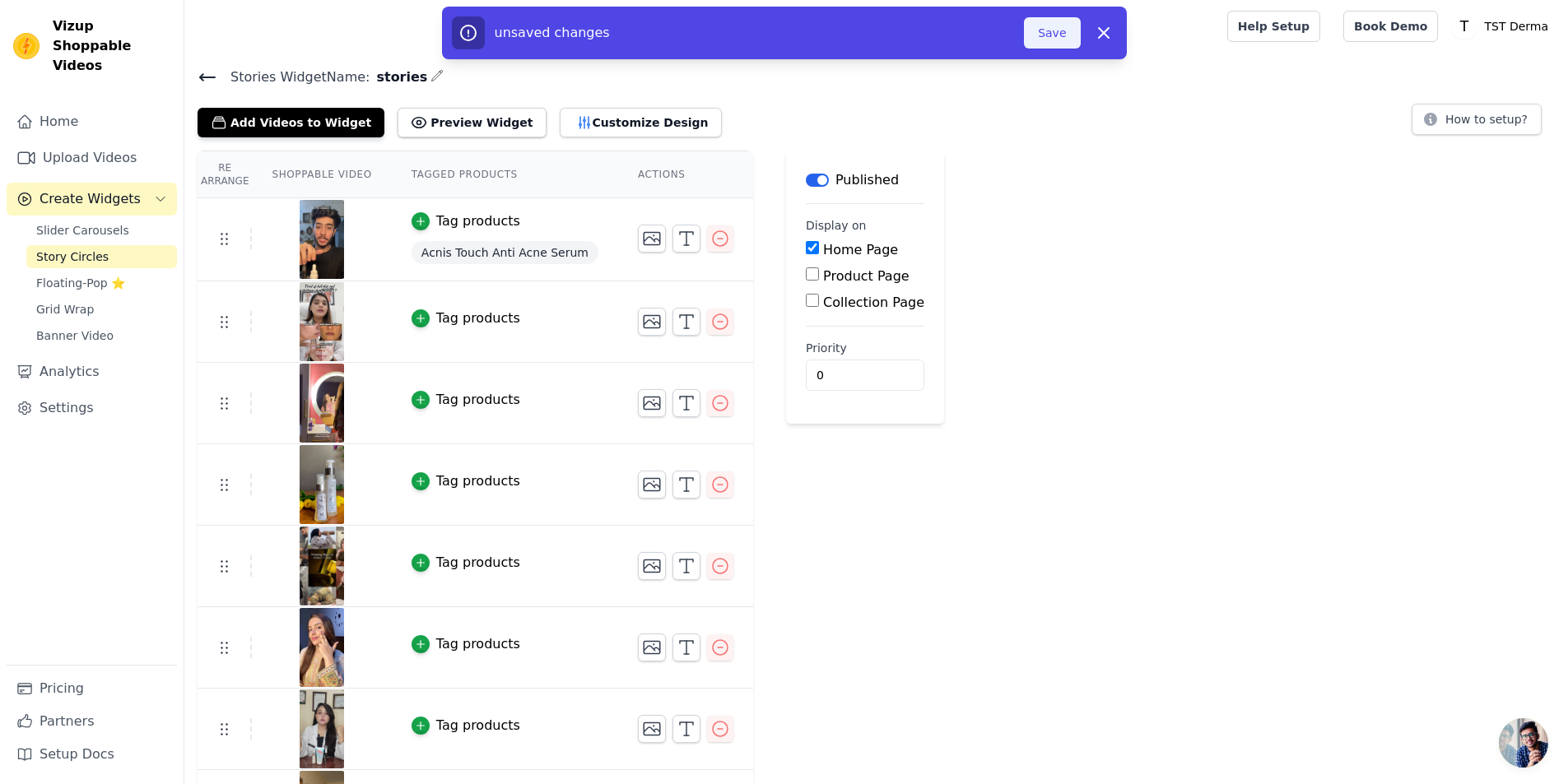
click at [1063, 46] on button "Save" at bounding box center [1052, 33] width 56 height 32
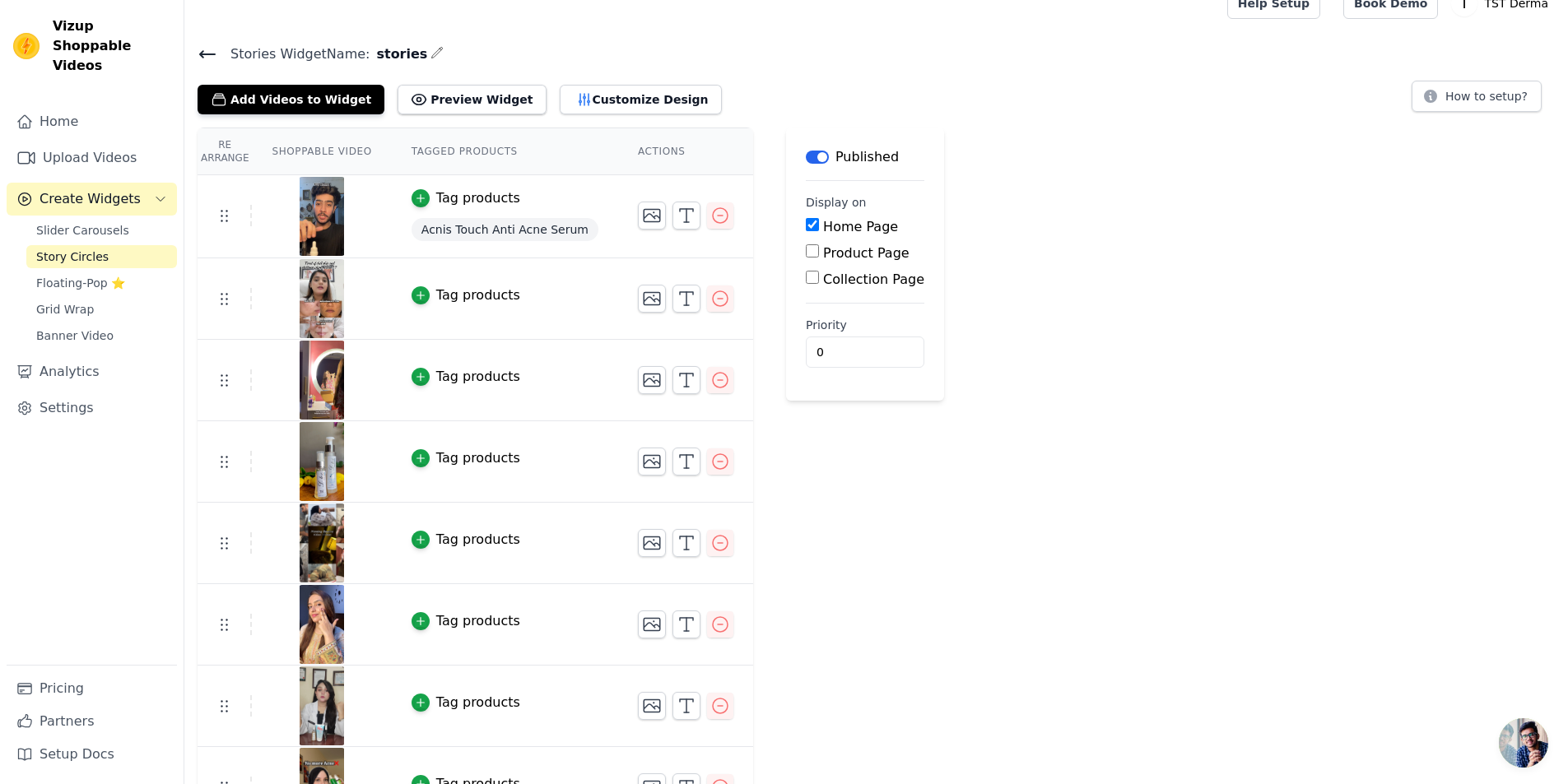
scroll to position [0, 0]
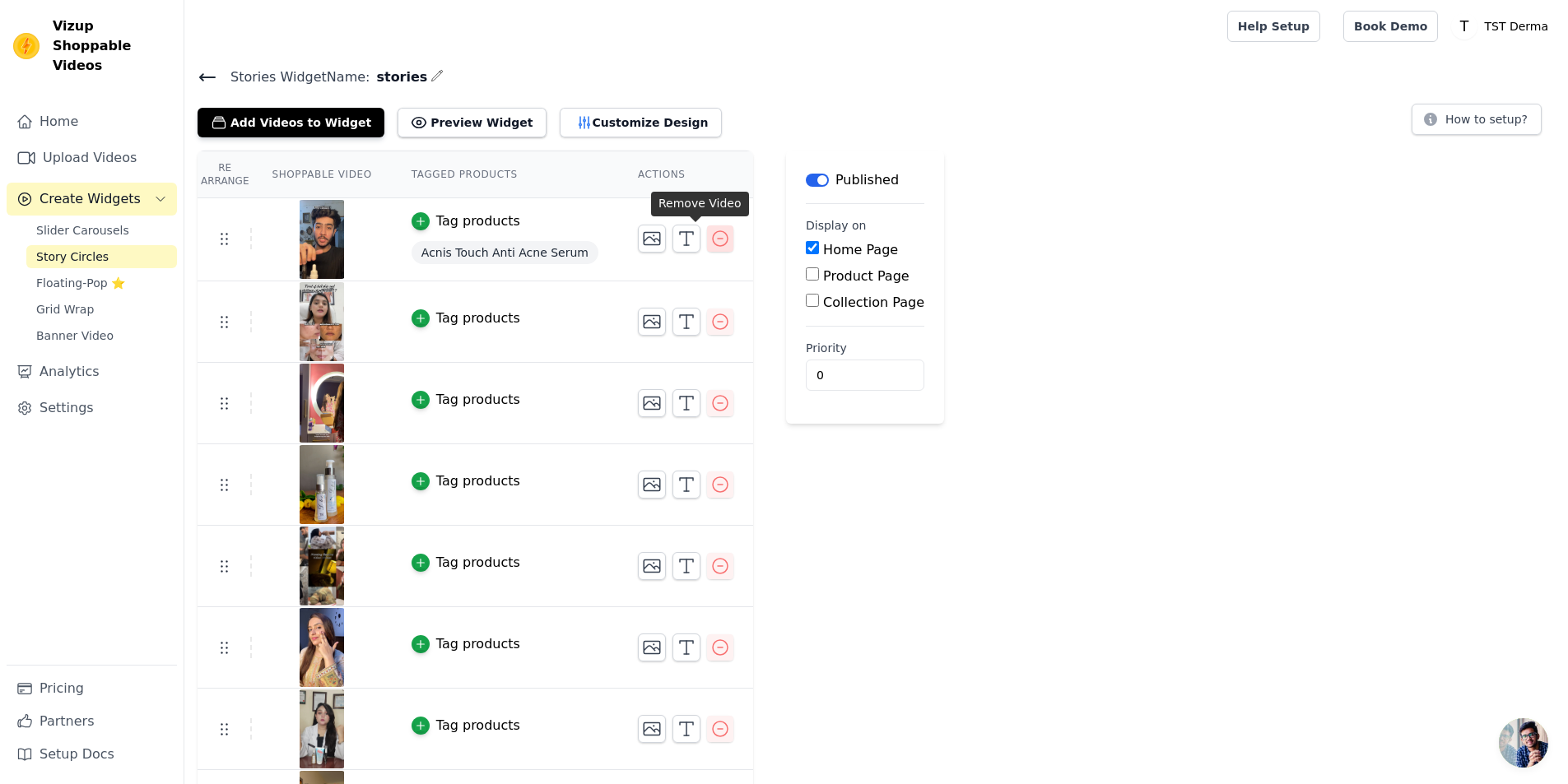
click at [707, 248] on button "button" at bounding box center [721, 239] width 26 height 26
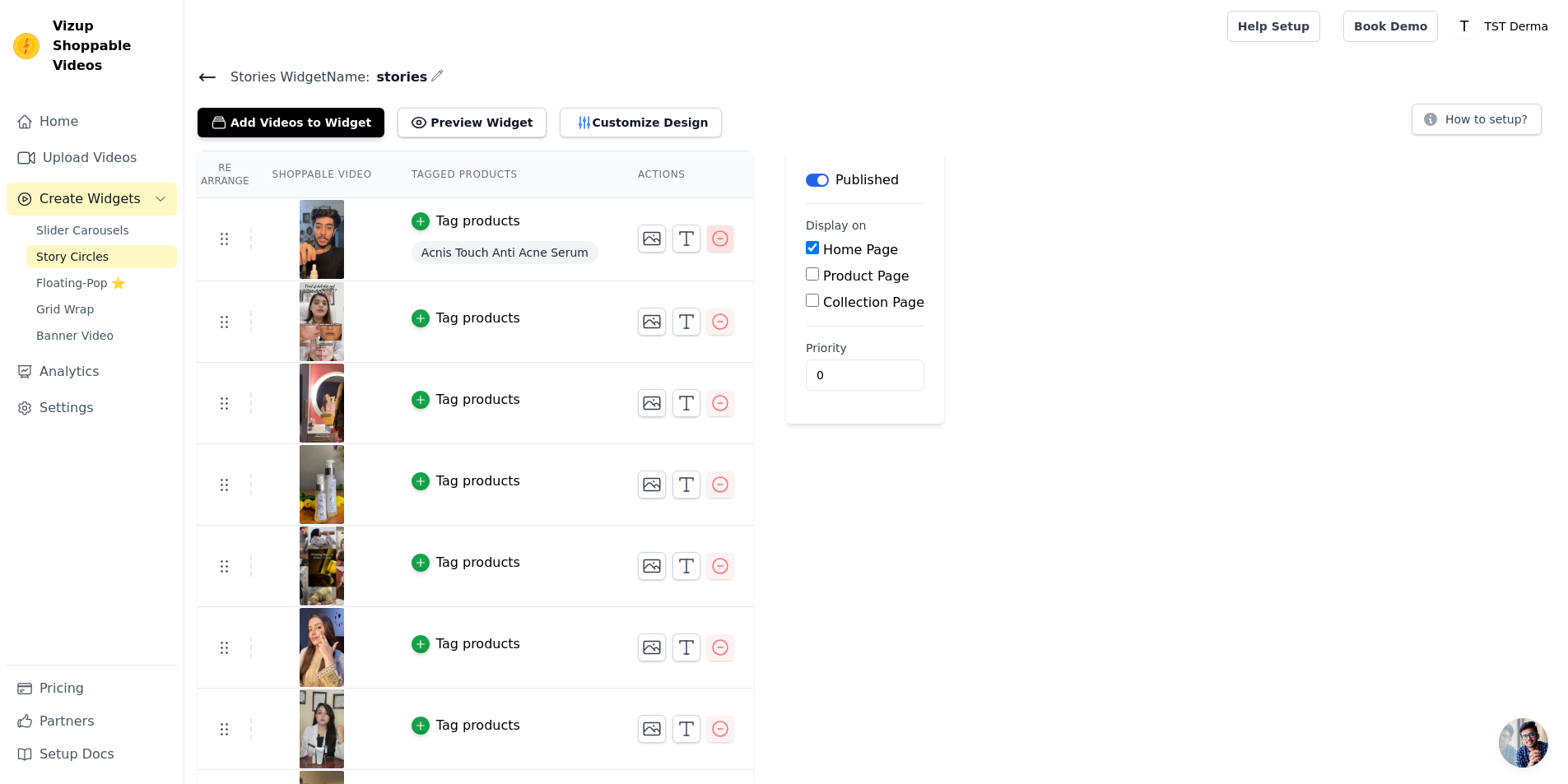
click at [707, 248] on button "button" at bounding box center [721, 239] width 26 height 26
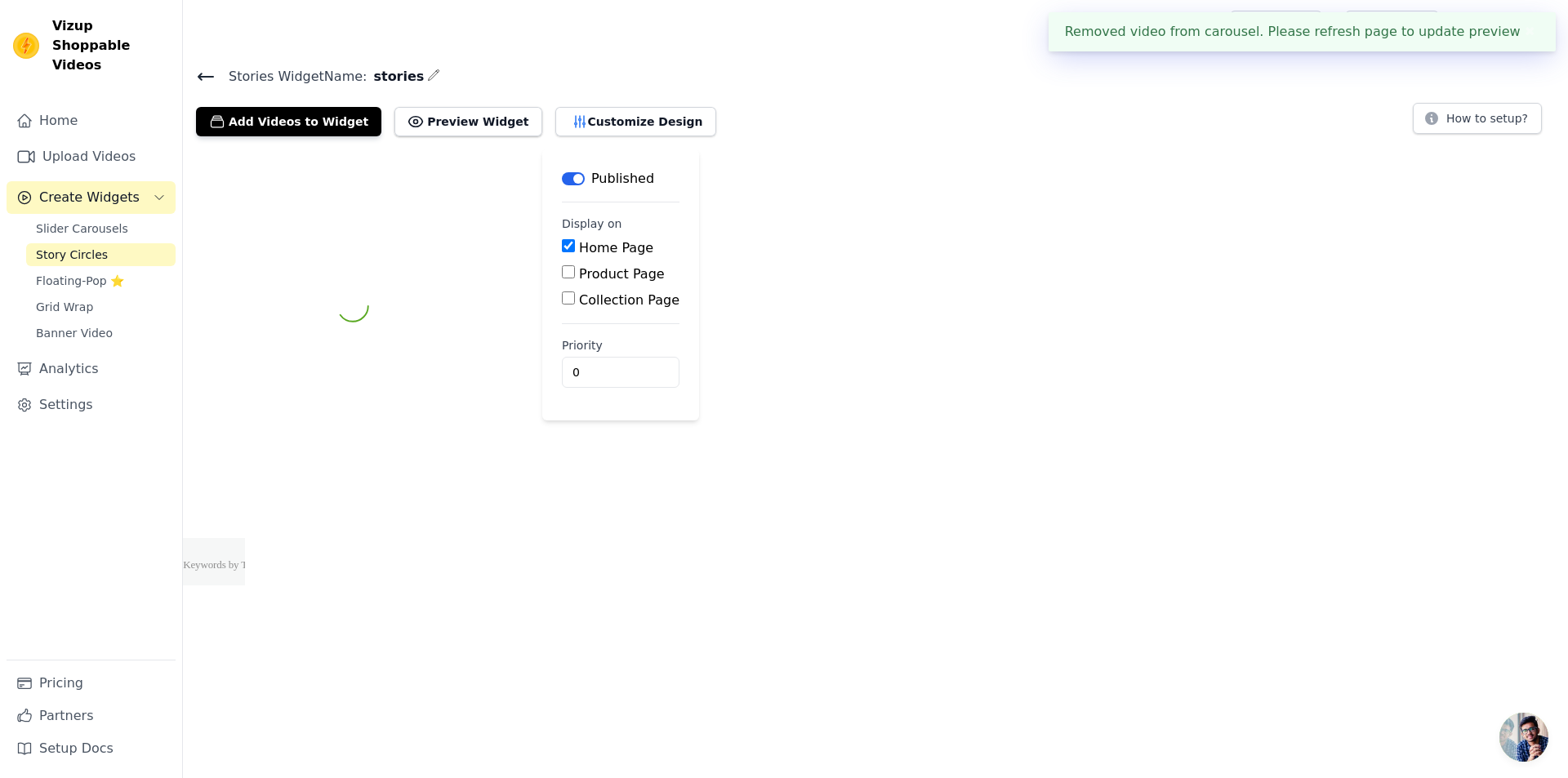
click at [697, 232] on div "Label Published Display on Home Page Product Page Collection Page Priority 0" at bounding box center [876, 306] width 1385 height 313
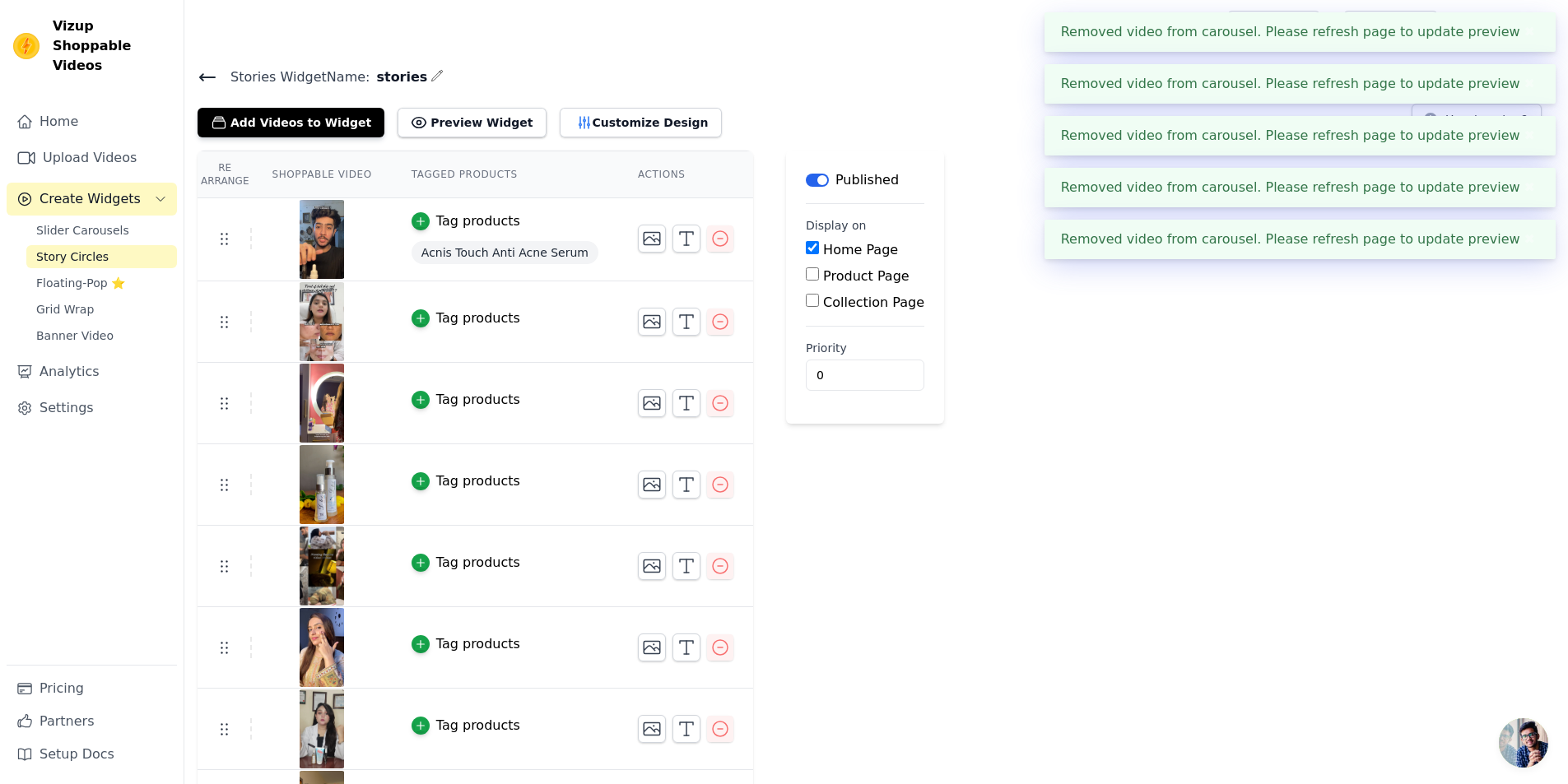
click at [710, 240] on icon "button" at bounding box center [720, 238] width 20 height 20
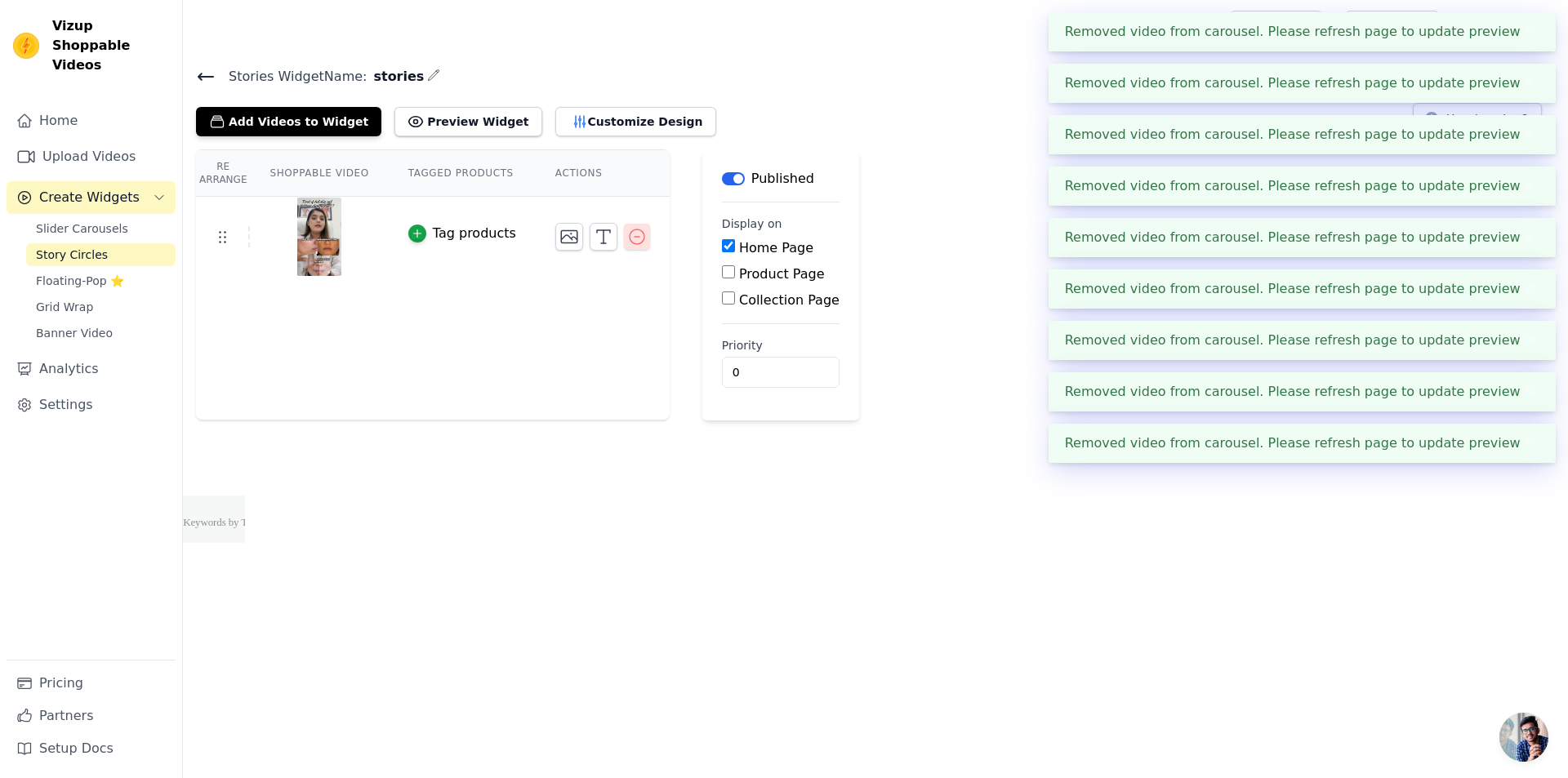
click at [627, 236] on icon "button" at bounding box center [637, 236] width 20 height 20
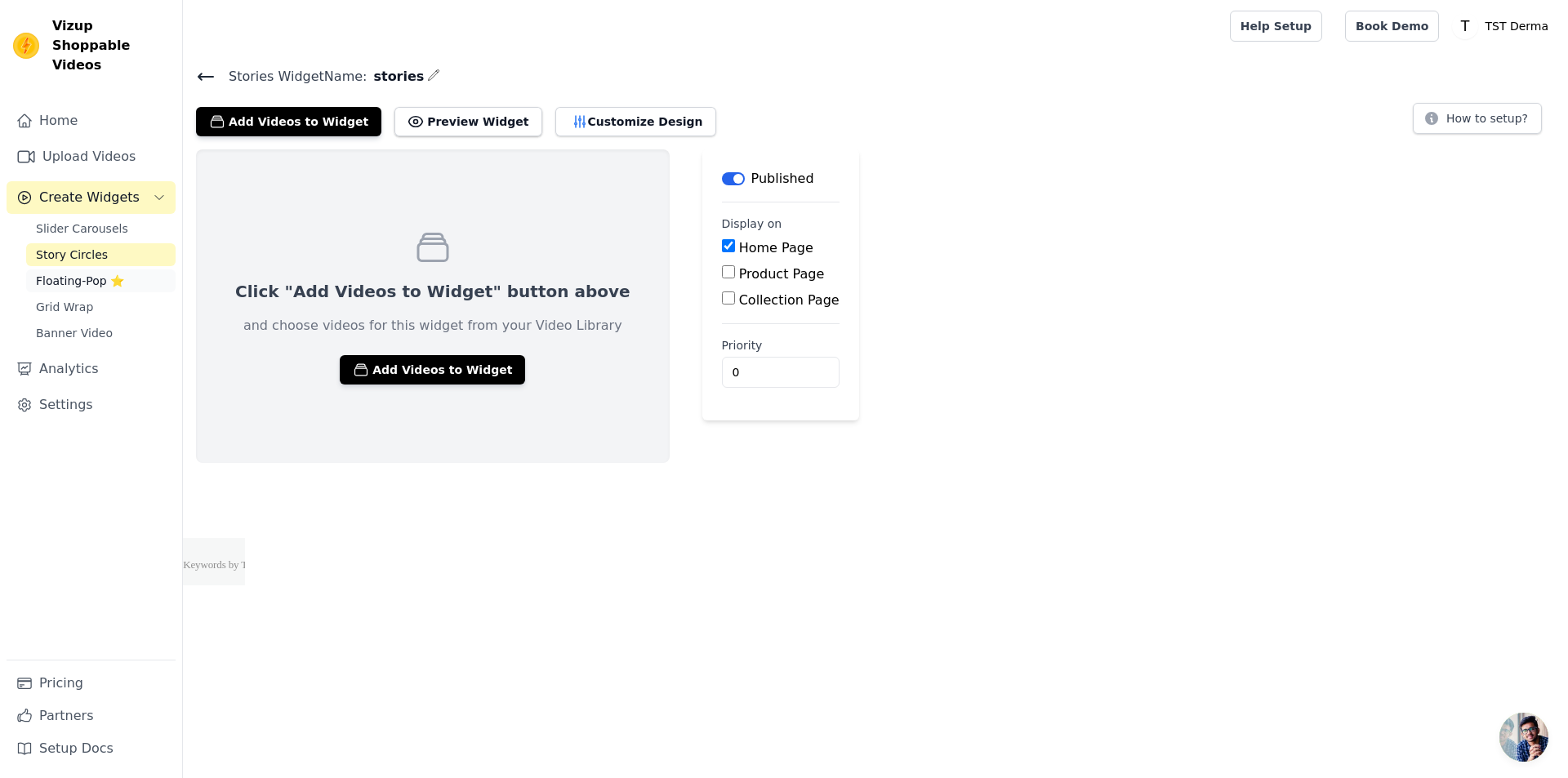
click at [74, 273] on span "Floating-Pop ⭐" at bounding box center [80, 280] width 89 height 16
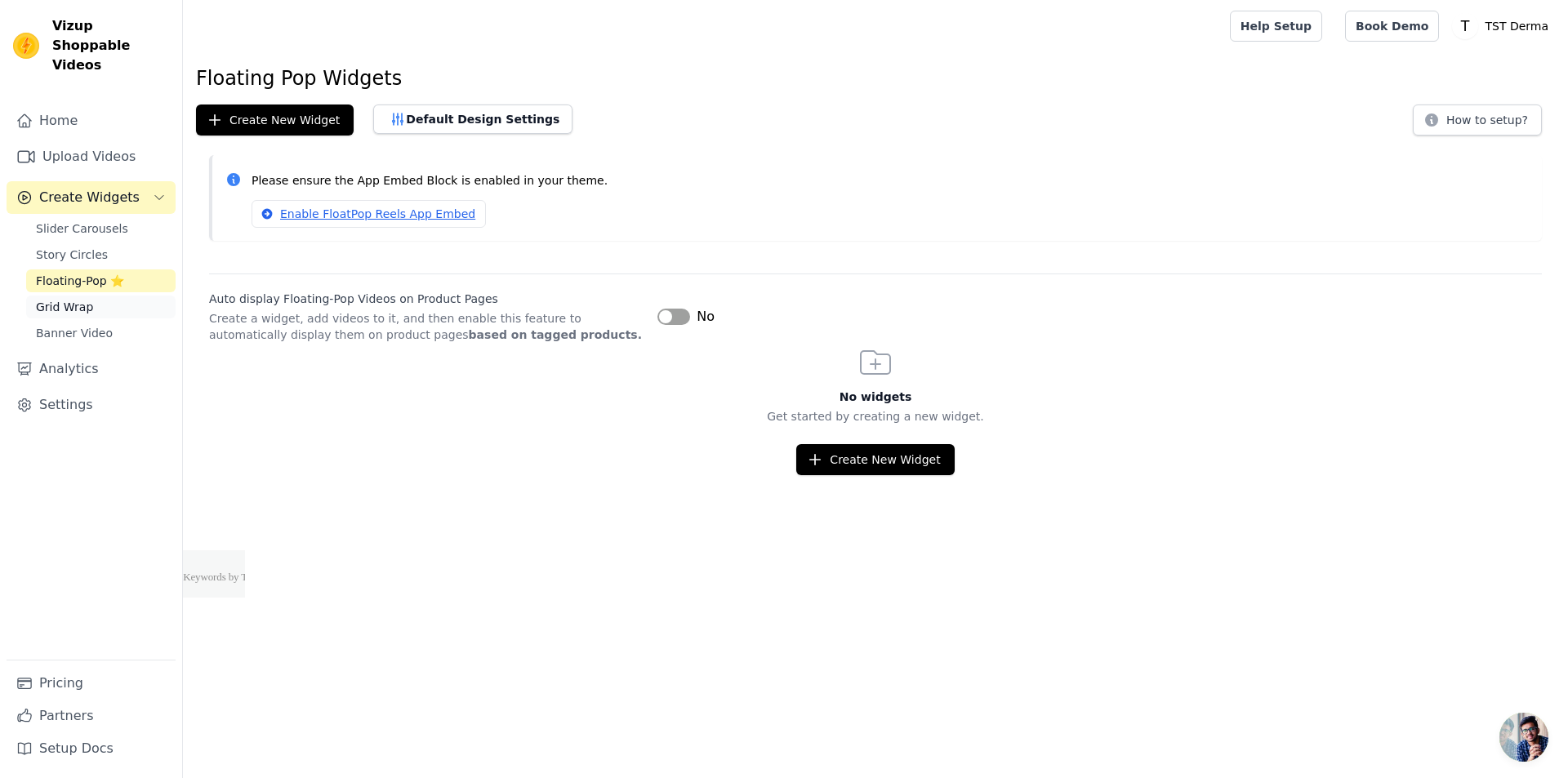
click at [126, 295] on link "Grid Wrap" at bounding box center [101, 307] width 149 height 23
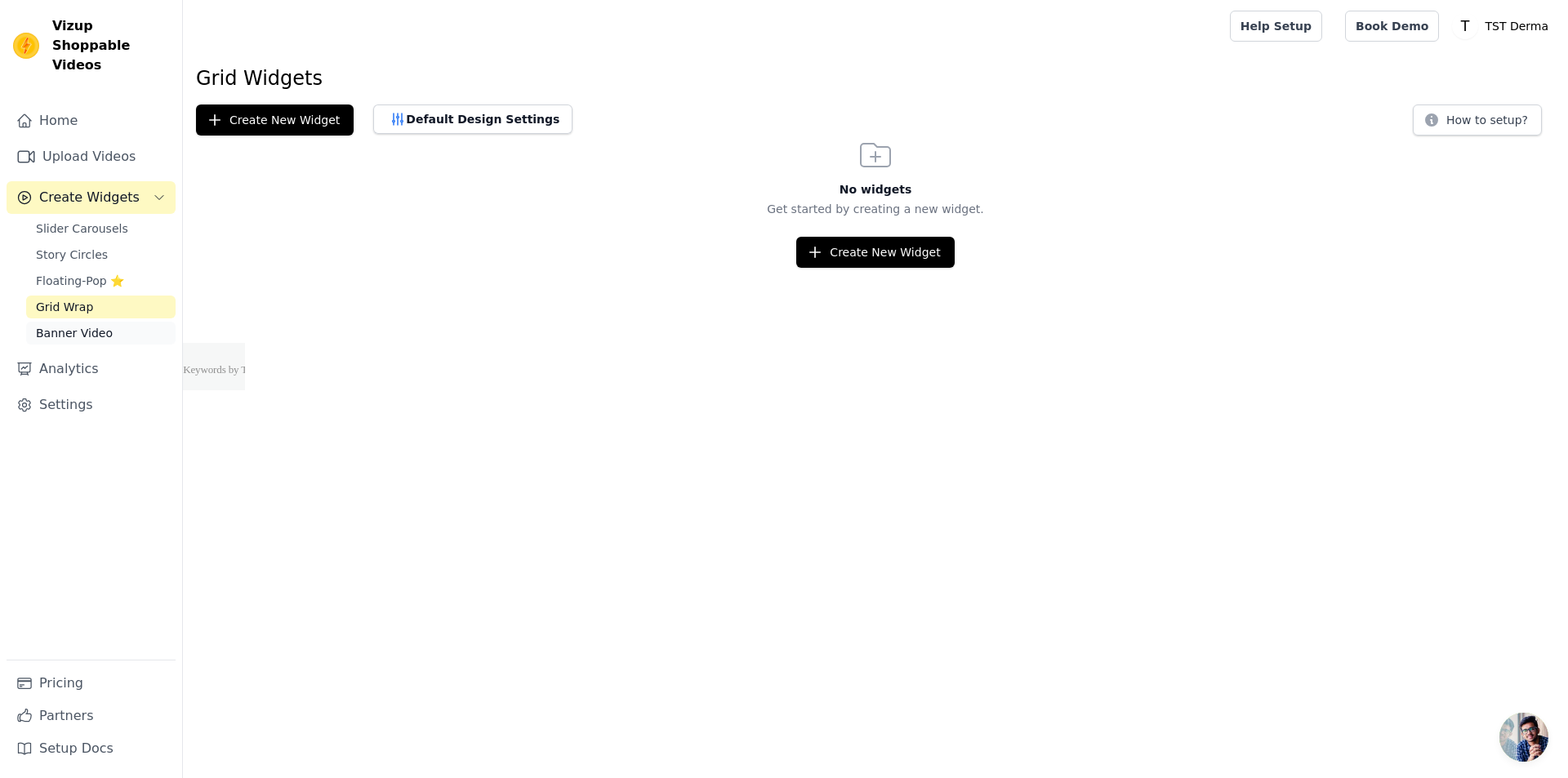
click at [114, 321] on link "Banner Video" at bounding box center [101, 333] width 149 height 23
click at [67, 353] on link "Analytics" at bounding box center [91, 369] width 169 height 33
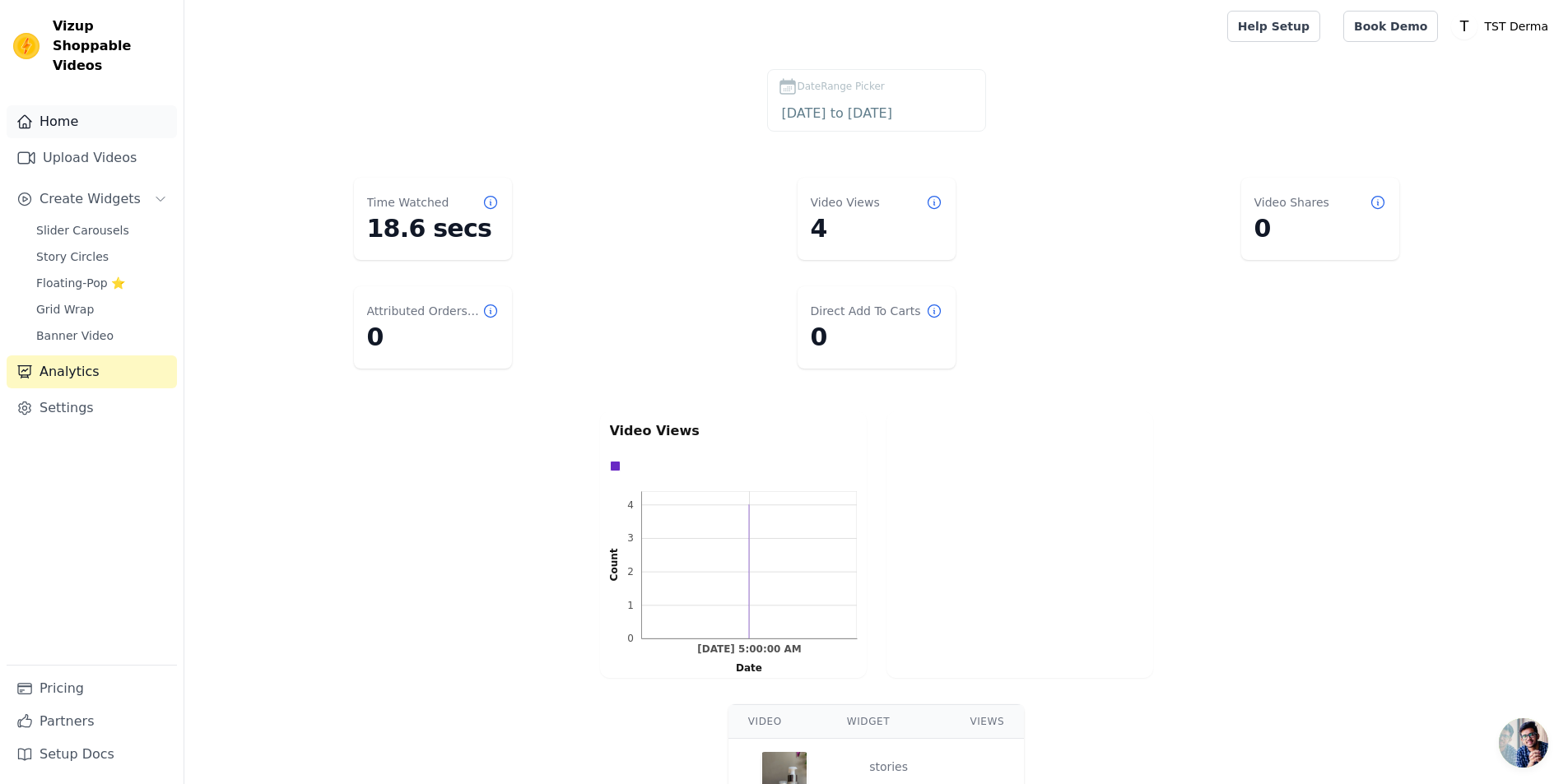
click at [82, 105] on link "Home" at bounding box center [92, 122] width 171 height 33
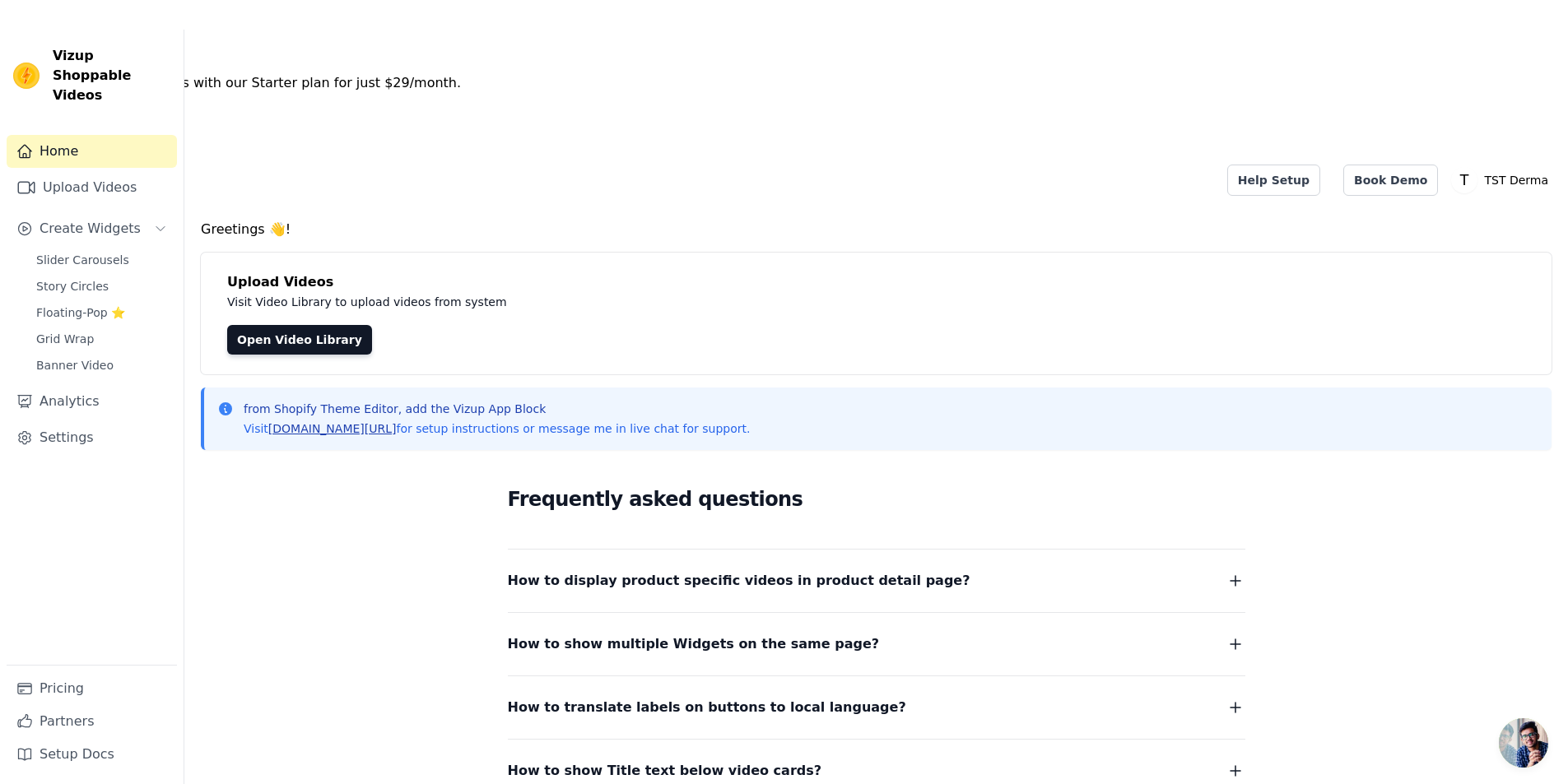
click at [352, 422] on link "[DOMAIN_NAME][URL]" at bounding box center [332, 428] width 129 height 13
